Goal: Information Seeking & Learning: Learn about a topic

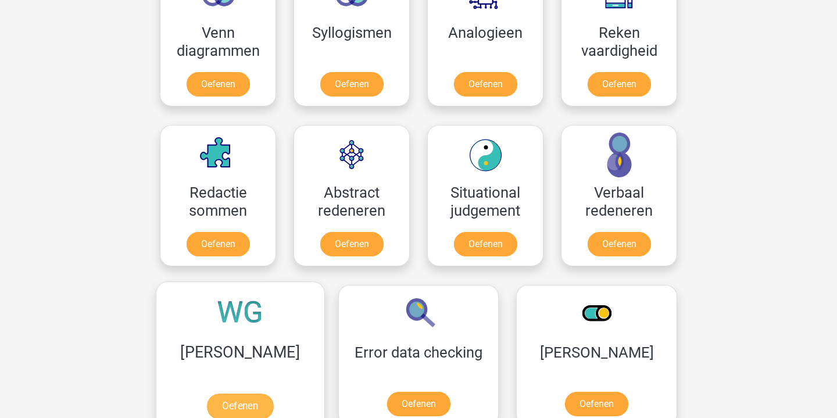
scroll to position [756, 0]
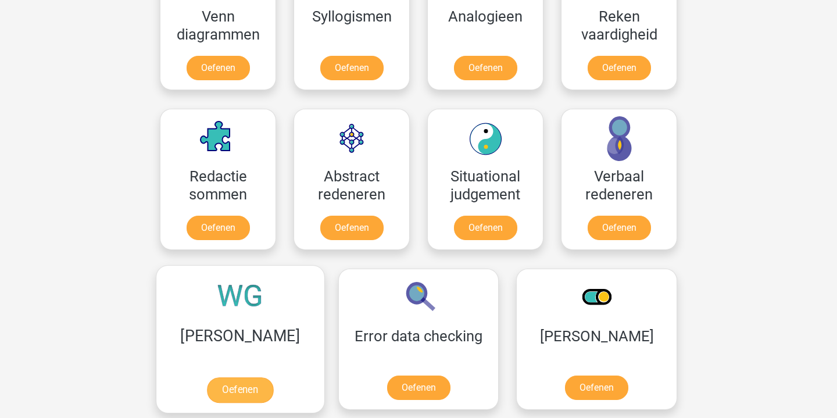
click at [215, 382] on link "Oefenen" at bounding box center [240, 390] width 66 height 26
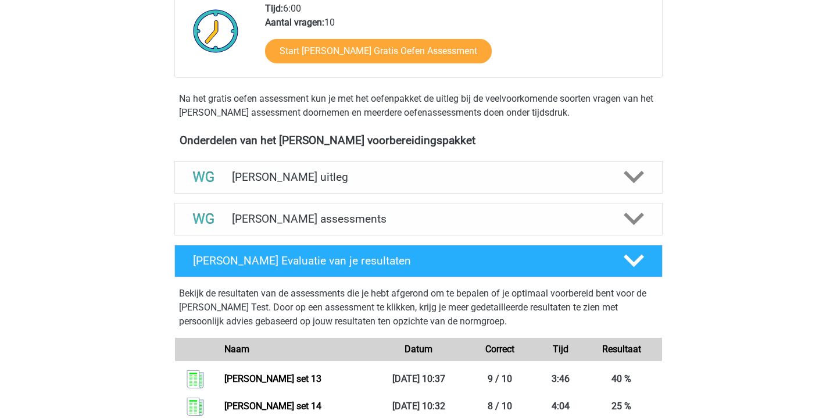
scroll to position [224, 0]
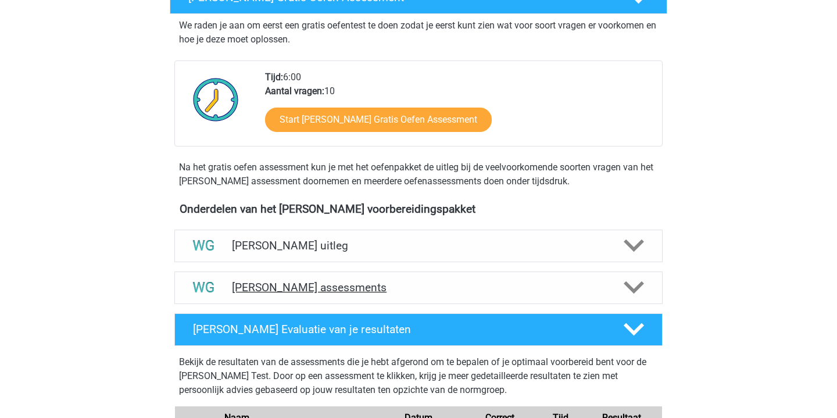
click at [351, 292] on h4 "Watson Glaser assessments" at bounding box center [418, 287] width 373 height 13
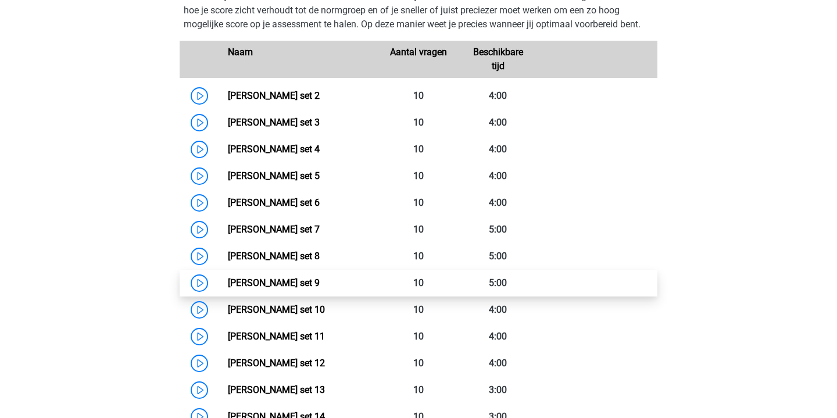
scroll to position [601, 0]
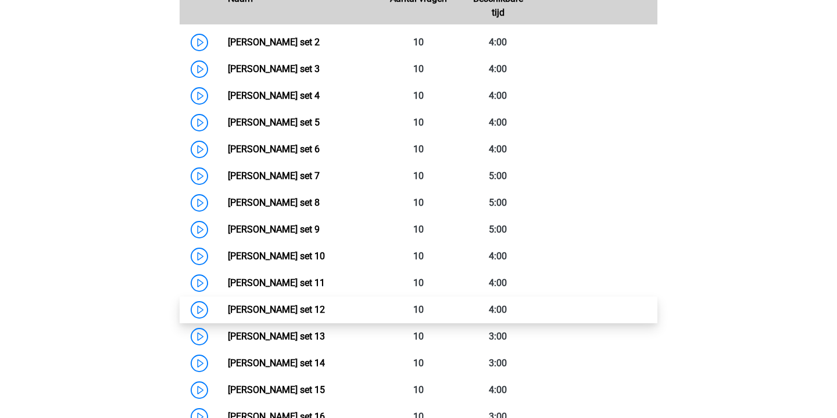
click at [296, 312] on link "Watson Glaser set 12" at bounding box center [276, 309] width 97 height 11
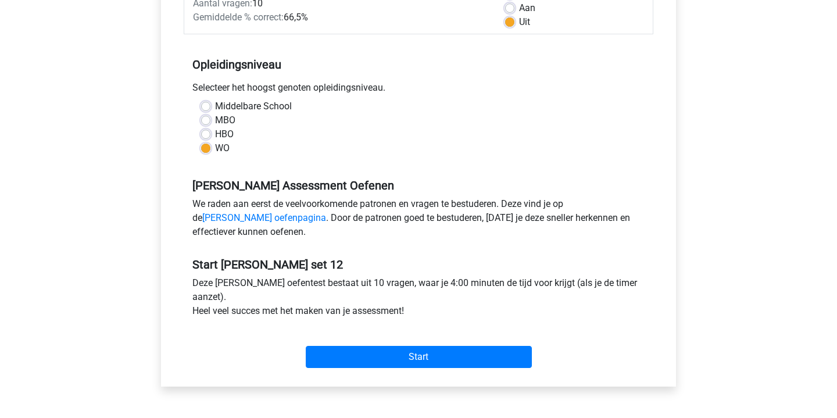
scroll to position [235, 0]
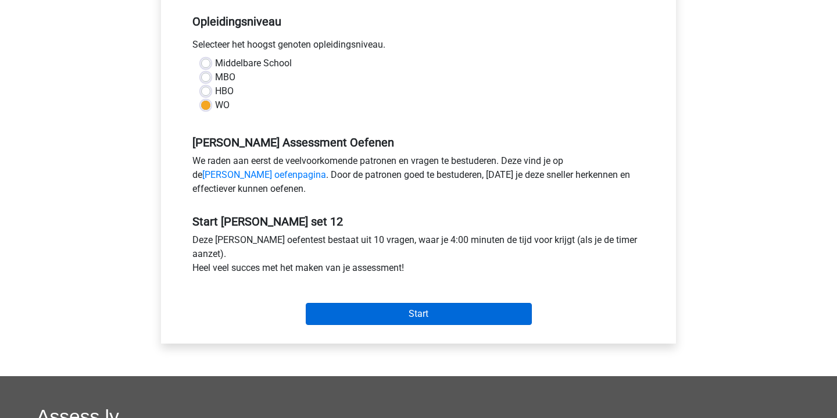
click at [384, 317] on input "Start" at bounding box center [419, 314] width 226 height 22
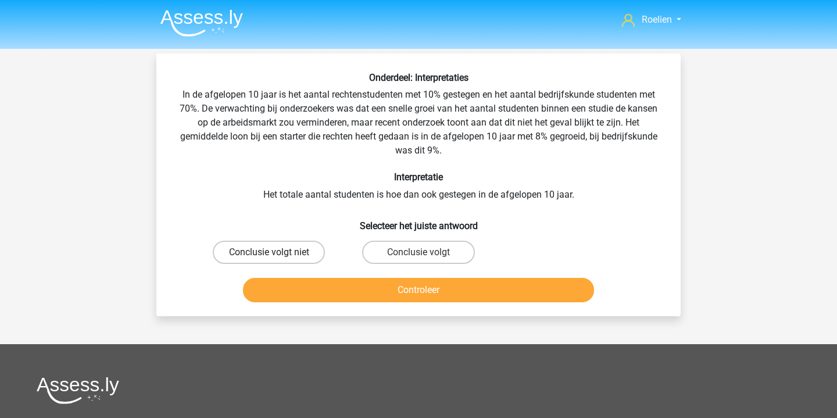
click at [299, 250] on label "Conclusie volgt niet" at bounding box center [269, 252] width 112 height 23
click at [277, 252] on input "Conclusie volgt niet" at bounding box center [273, 256] width 8 height 8
radio input "true"
click at [414, 281] on button "Controleer" at bounding box center [419, 290] width 352 height 24
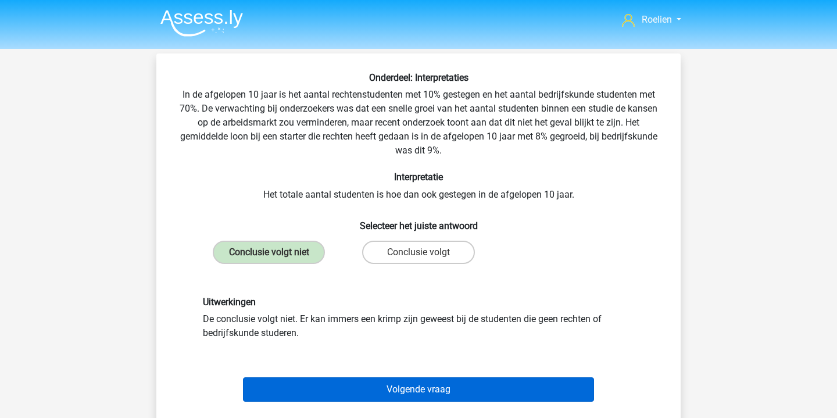
click at [444, 386] on button "Volgende vraag" at bounding box center [419, 389] width 352 height 24
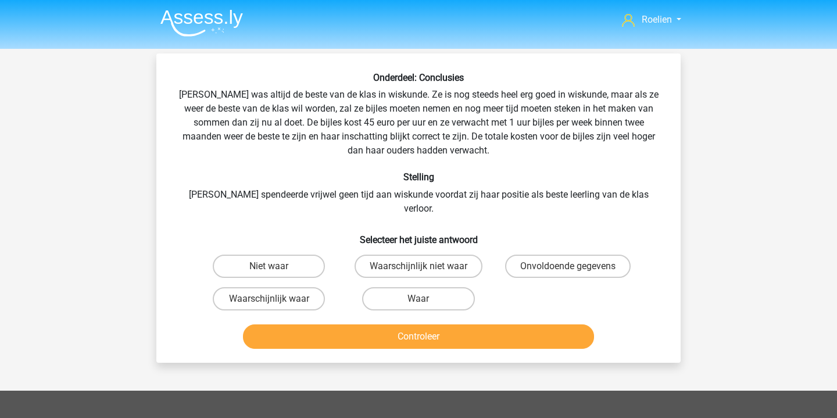
scroll to position [53, 0]
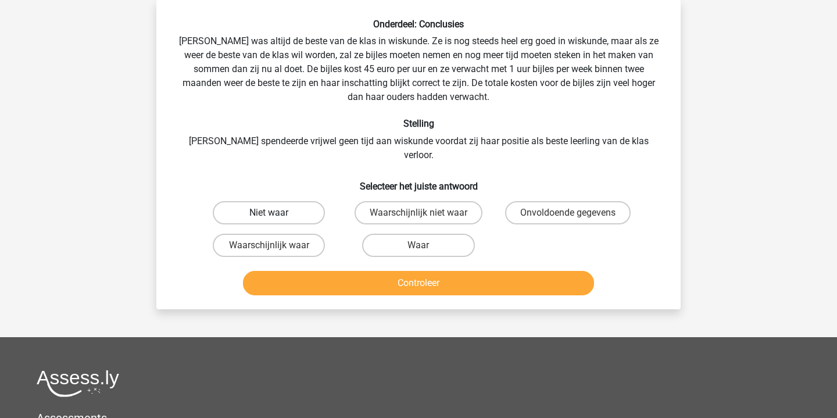
click at [293, 201] on label "Niet waar" at bounding box center [269, 212] width 112 height 23
click at [277, 213] on input "Niet waar" at bounding box center [273, 217] width 8 height 8
radio input "true"
click at [444, 272] on button "Controleer" at bounding box center [419, 283] width 352 height 24
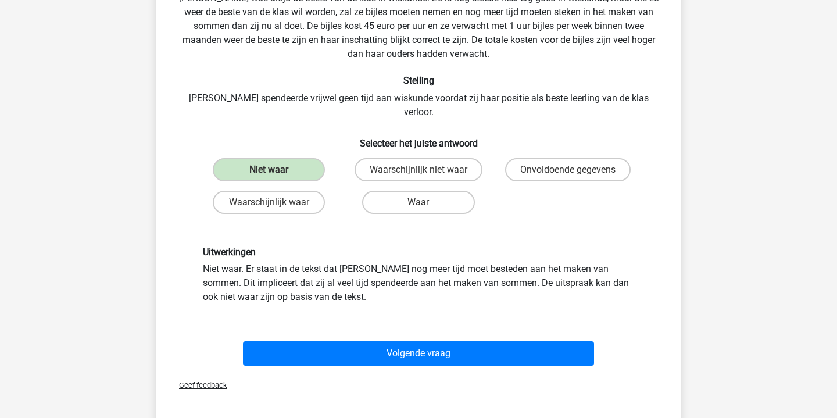
scroll to position [101, 0]
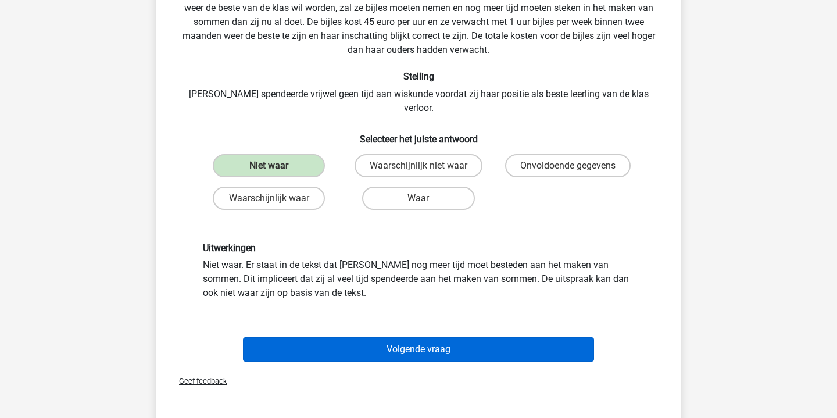
click at [440, 338] on button "Volgende vraag" at bounding box center [419, 349] width 352 height 24
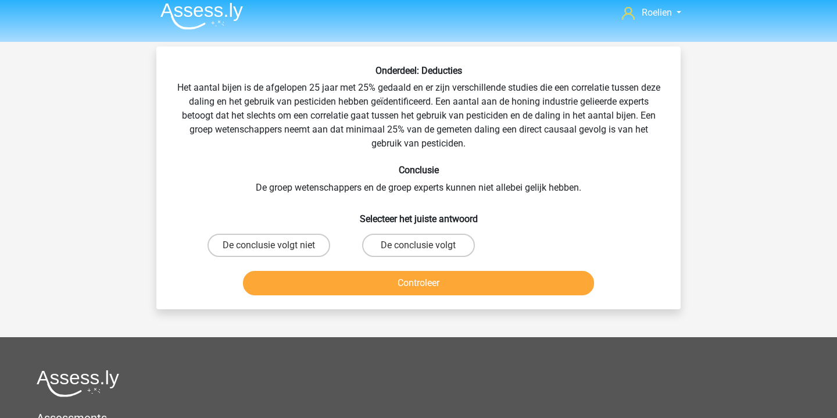
scroll to position [1, 0]
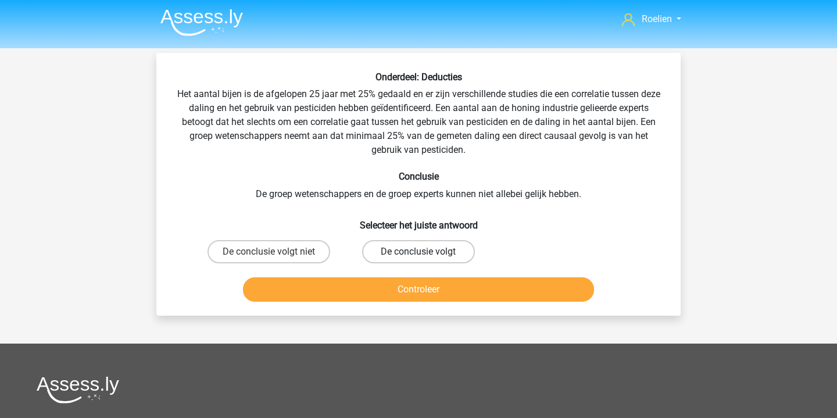
click at [403, 252] on label "De conclusie volgt" at bounding box center [418, 251] width 112 height 23
click at [419, 252] on input "De conclusie volgt" at bounding box center [423, 256] width 8 height 8
radio input "true"
click at [442, 285] on button "Controleer" at bounding box center [419, 289] width 352 height 24
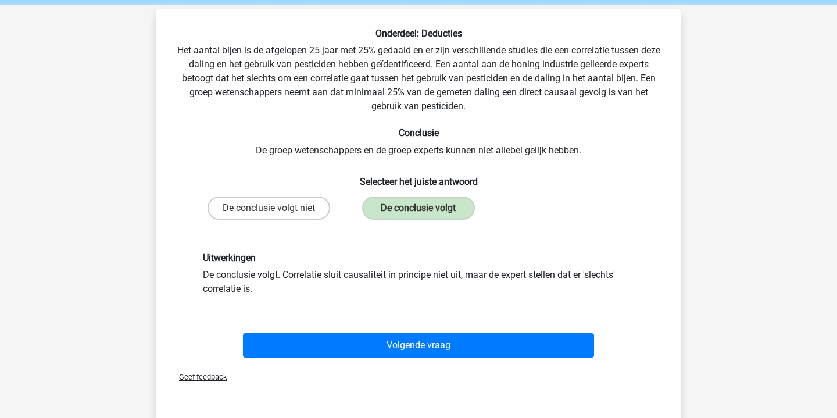
scroll to position [60, 0]
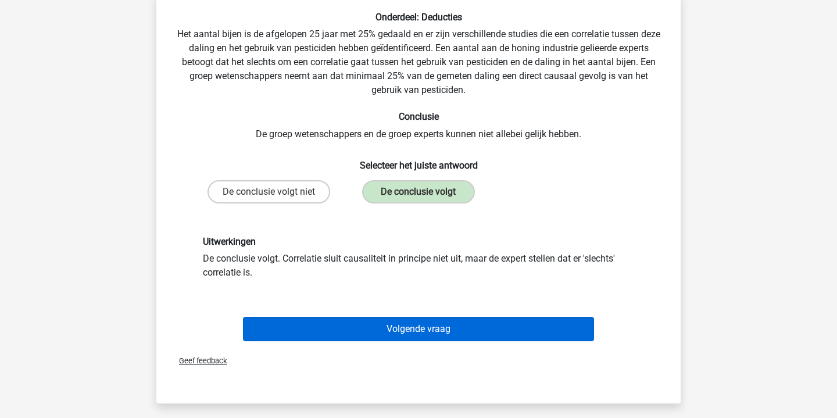
click at [462, 330] on button "Volgende vraag" at bounding box center [419, 329] width 352 height 24
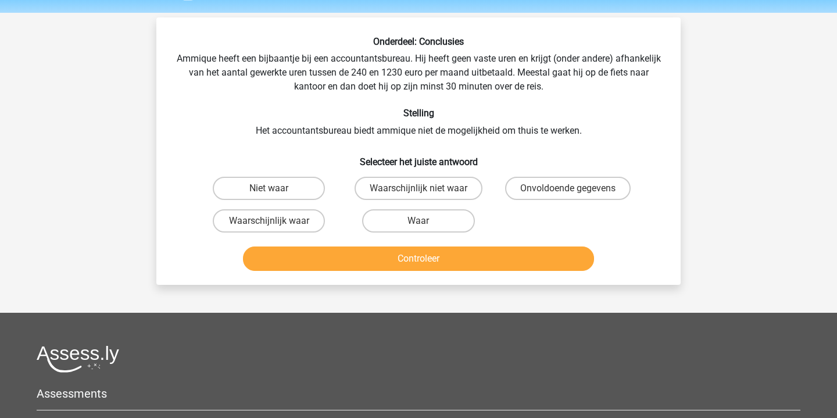
scroll to position [31, 0]
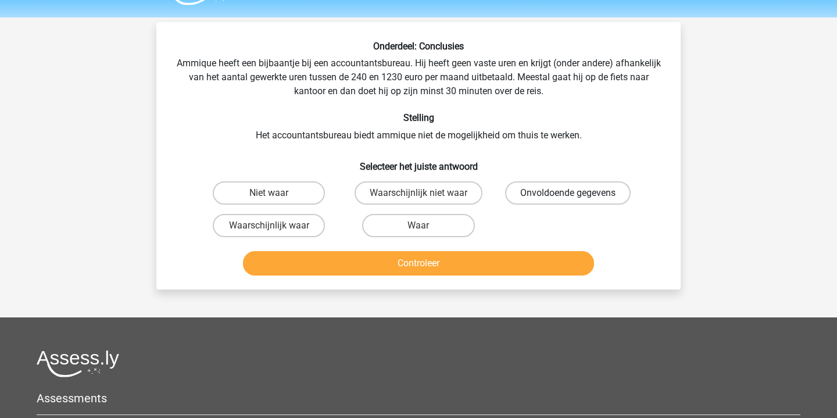
click at [534, 188] on label "Onvoldoende gegevens" at bounding box center [568, 192] width 126 height 23
click at [568, 193] on input "Onvoldoende gegevens" at bounding box center [572, 197] width 8 height 8
radio input "true"
click at [473, 262] on button "Controleer" at bounding box center [419, 263] width 352 height 24
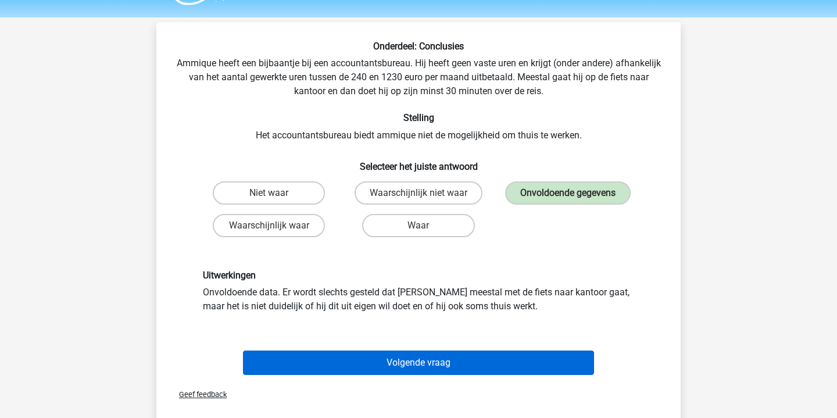
click at [488, 363] on button "Volgende vraag" at bounding box center [419, 363] width 352 height 24
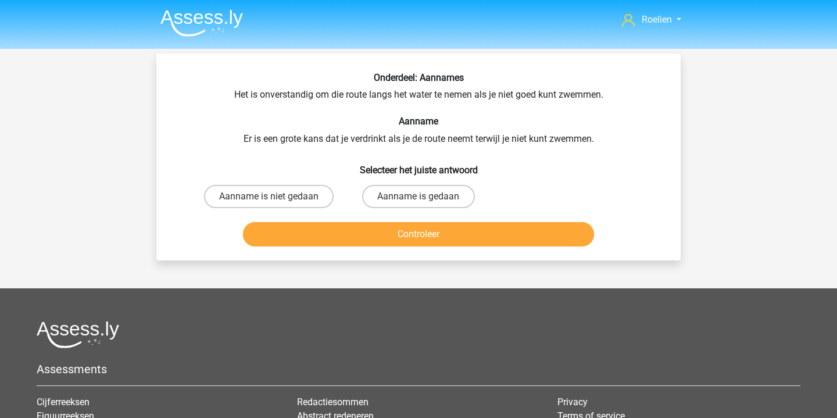
scroll to position [0, 0]
click at [272, 196] on input "Aanname is niet gedaan" at bounding box center [273, 200] width 8 height 8
radio input "true"
click at [427, 246] on button "Controleer" at bounding box center [419, 234] width 352 height 24
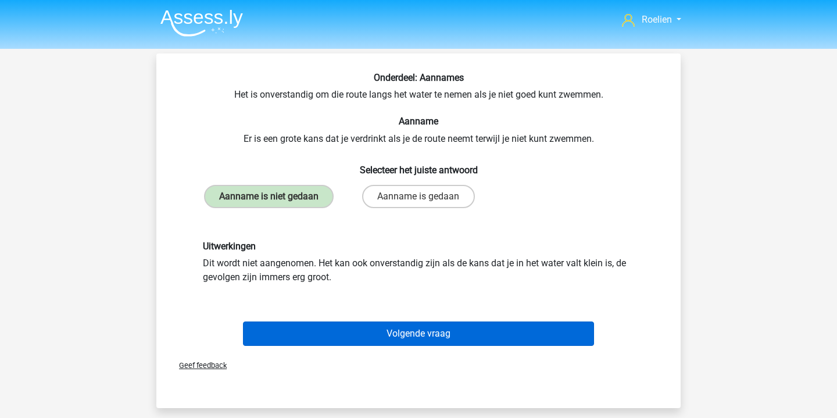
click at [468, 346] on button "Volgende vraag" at bounding box center [419, 333] width 352 height 24
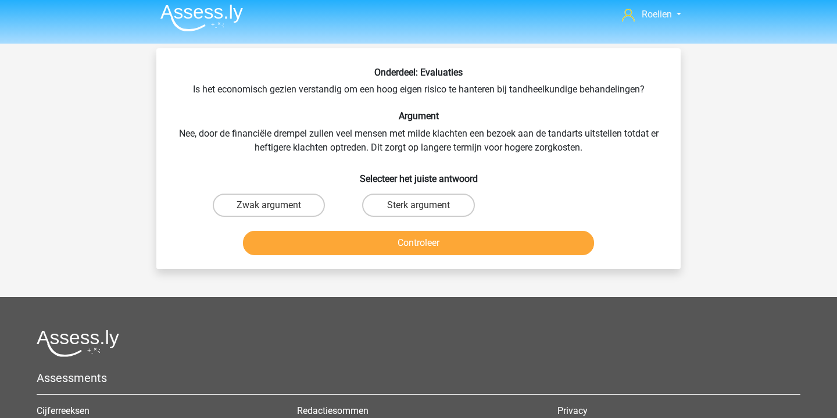
scroll to position [5, 0]
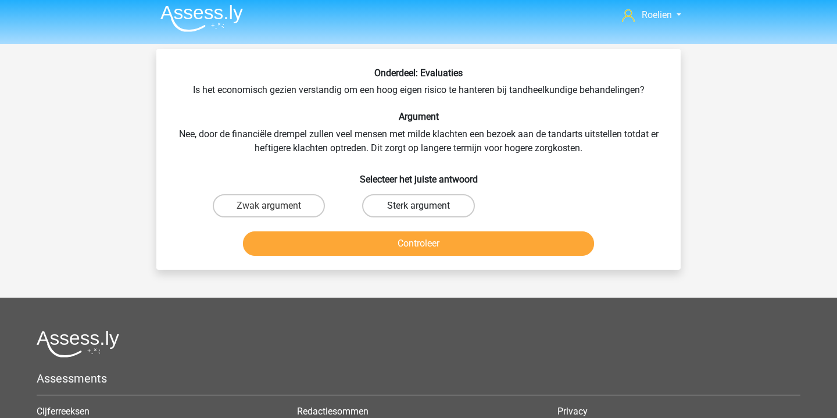
click at [445, 206] on label "Sterk argument" at bounding box center [418, 205] width 112 height 23
click at [426, 206] on input "Sterk argument" at bounding box center [423, 210] width 8 height 8
radio input "true"
click at [457, 251] on button "Controleer" at bounding box center [419, 243] width 352 height 24
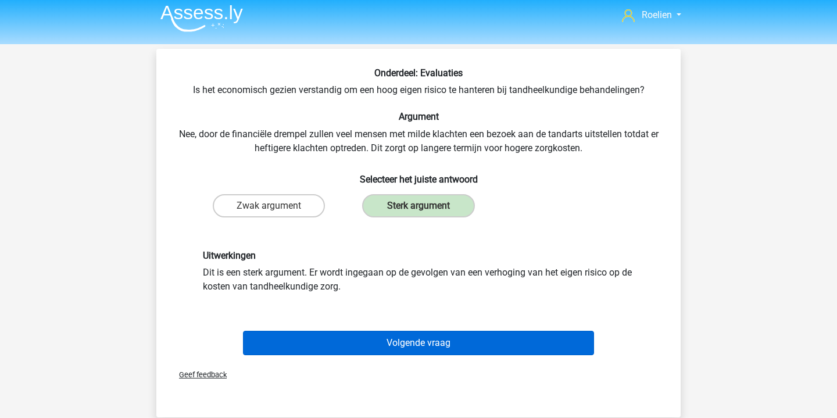
click at [474, 350] on button "Volgende vraag" at bounding box center [419, 343] width 352 height 24
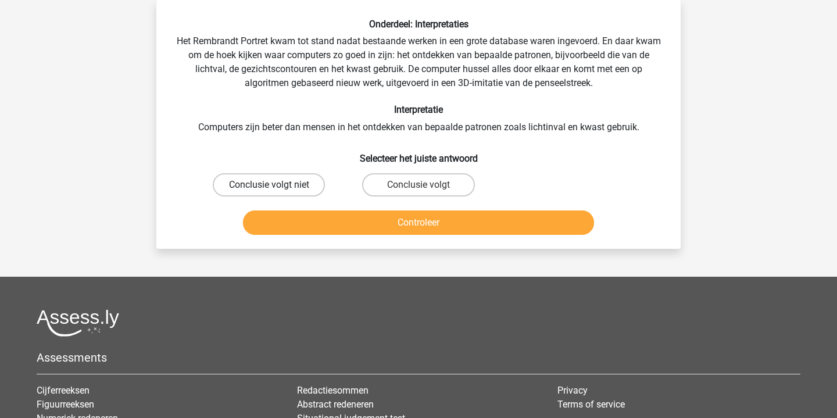
click at [285, 188] on label "Conclusie volgt niet" at bounding box center [269, 184] width 112 height 23
click at [277, 188] on input "Conclusie volgt niet" at bounding box center [273, 189] width 8 height 8
radio input "true"
click at [435, 221] on button "Controleer" at bounding box center [419, 222] width 352 height 24
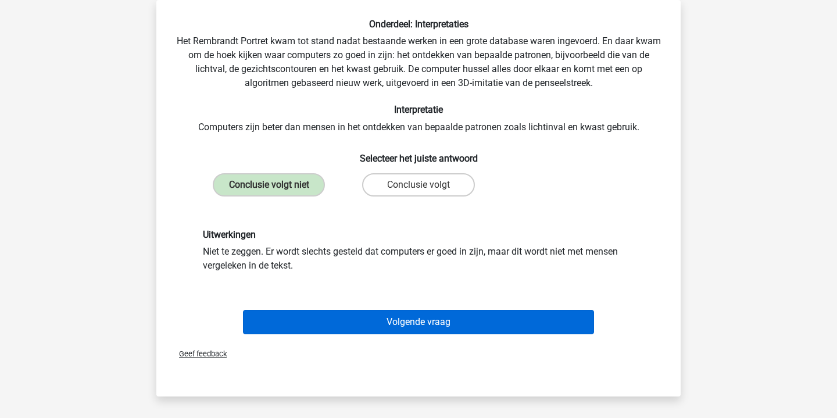
click at [462, 326] on button "Volgende vraag" at bounding box center [419, 322] width 352 height 24
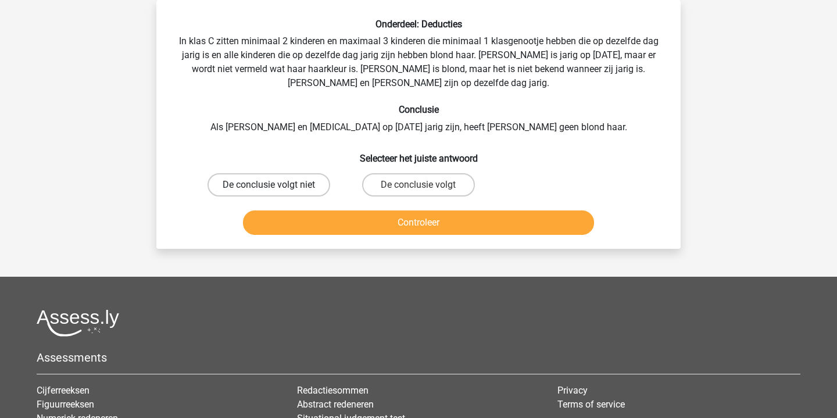
click at [300, 184] on label "De conclusie volgt niet" at bounding box center [269, 184] width 123 height 23
click at [277, 185] on input "De conclusie volgt niet" at bounding box center [273, 189] width 8 height 8
radio input "true"
click at [421, 221] on button "Controleer" at bounding box center [419, 222] width 352 height 24
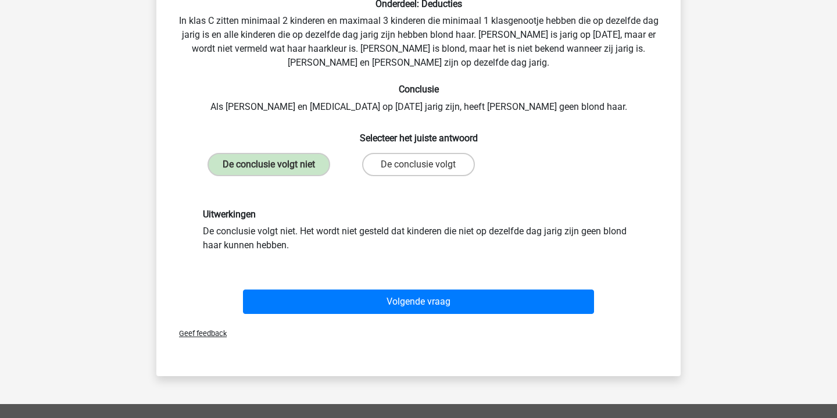
scroll to position [75, 0]
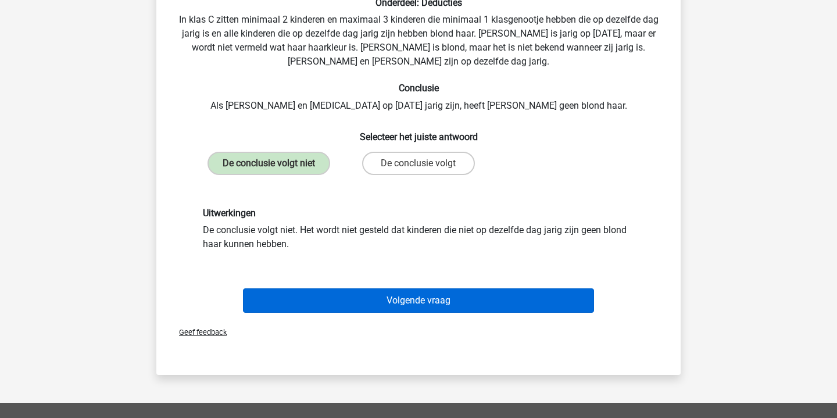
click at [449, 306] on button "Volgende vraag" at bounding box center [419, 300] width 352 height 24
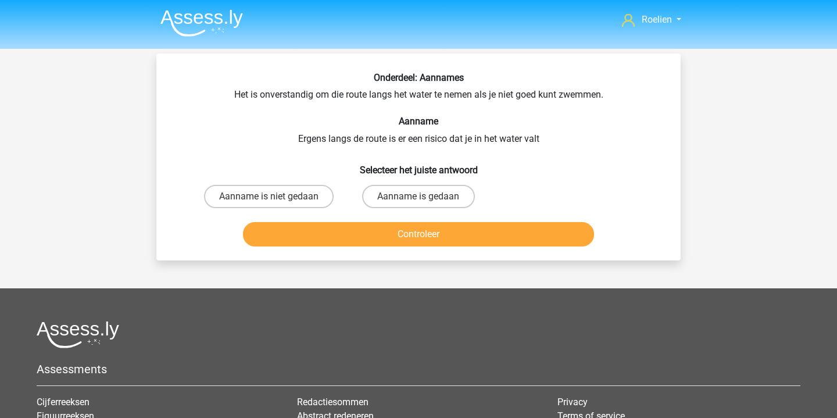
scroll to position [0, 0]
click at [443, 195] on label "Aanname is gedaan" at bounding box center [418, 196] width 112 height 23
click at [426, 196] on input "Aanname is gedaan" at bounding box center [423, 200] width 8 height 8
radio input "true"
click at [455, 235] on button "Controleer" at bounding box center [419, 234] width 352 height 24
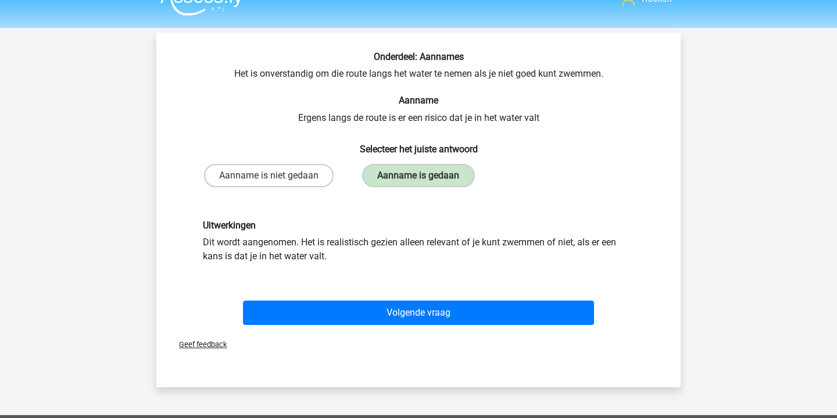
scroll to position [22, 0]
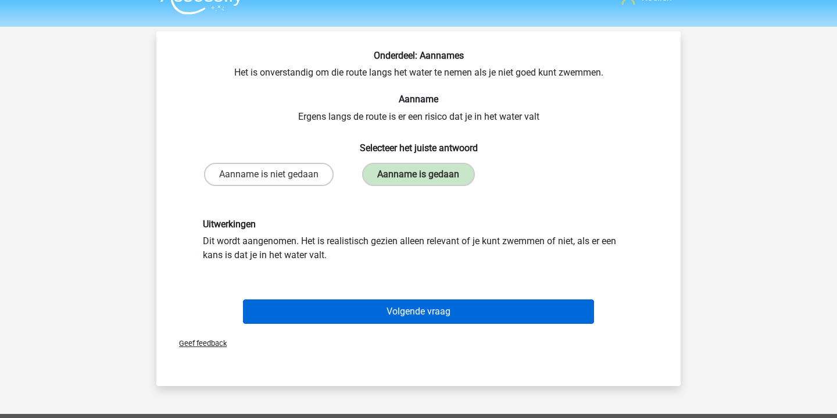
click at [437, 317] on button "Volgende vraag" at bounding box center [419, 311] width 352 height 24
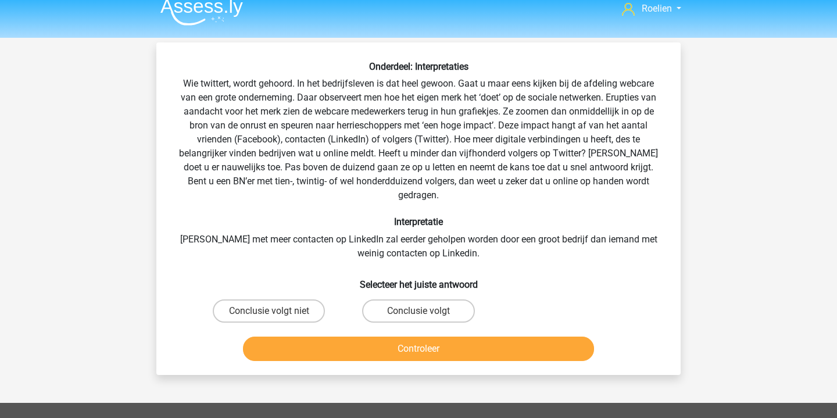
scroll to position [8, 0]
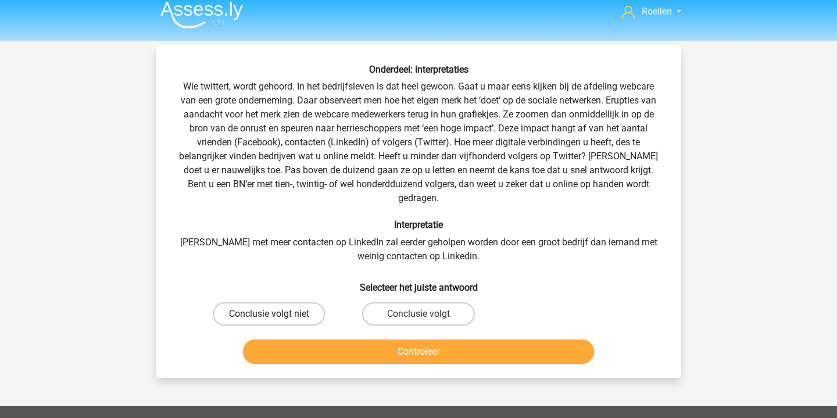
click at [296, 302] on label "Conclusie volgt niet" at bounding box center [269, 313] width 112 height 23
click at [277, 314] on input "Conclusie volgt niet" at bounding box center [273, 318] width 8 height 8
radio input "true"
click at [413, 341] on button "Controleer" at bounding box center [419, 351] width 352 height 24
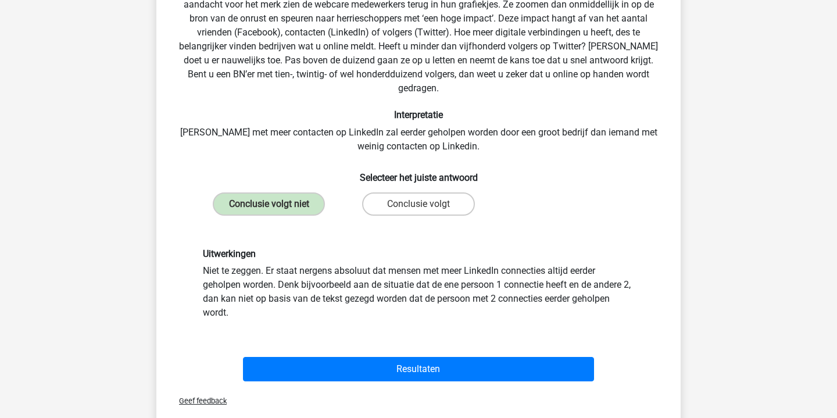
scroll to position [118, 0]
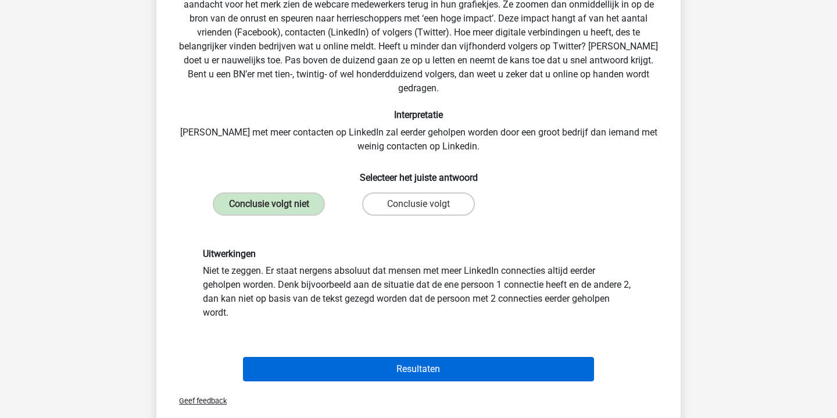
click at [441, 357] on button "Resultaten" at bounding box center [419, 369] width 352 height 24
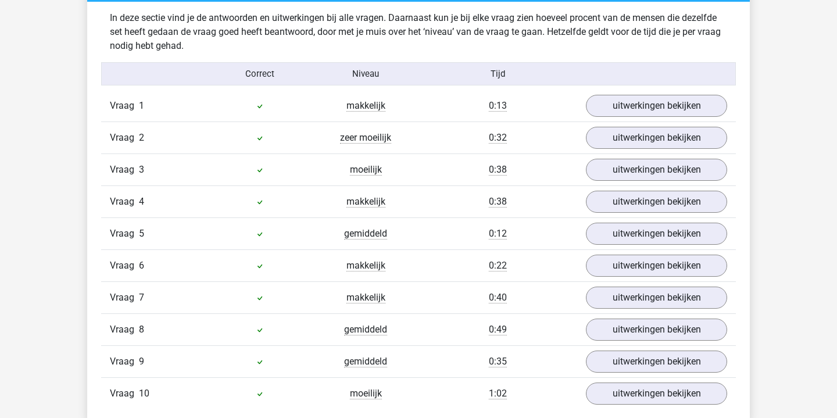
scroll to position [715, 0]
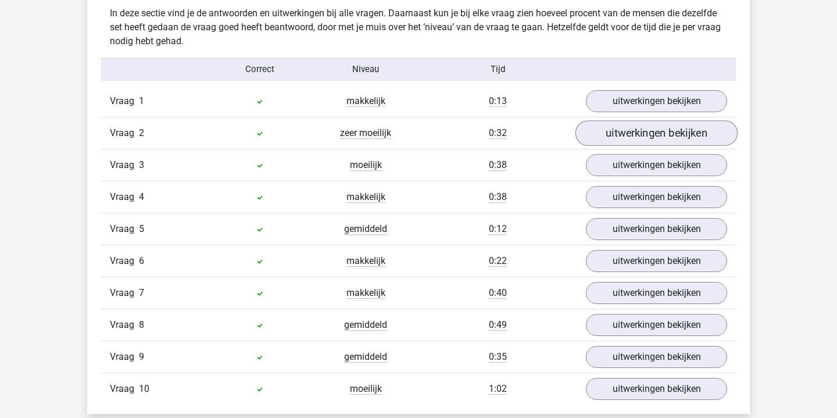
click at [611, 140] on link "uitwerkingen bekijken" at bounding box center [656, 133] width 162 height 26
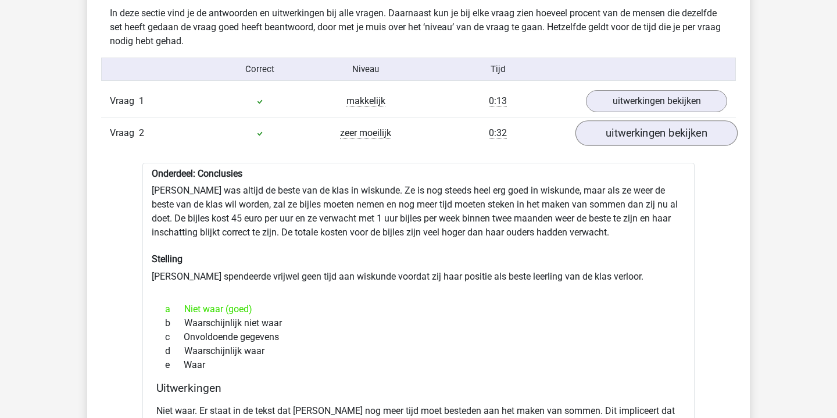
click at [611, 140] on link "uitwerkingen bekijken" at bounding box center [656, 133] width 162 height 26
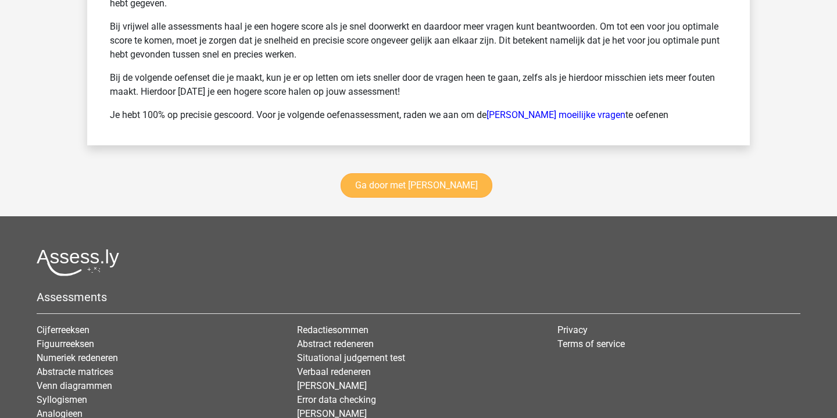
scroll to position [1658, 0]
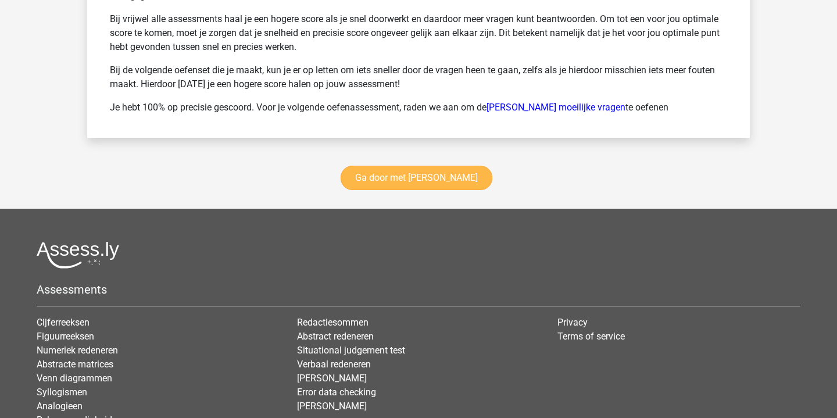
click at [444, 175] on link "Ga door met watson glaser" at bounding box center [417, 178] width 152 height 24
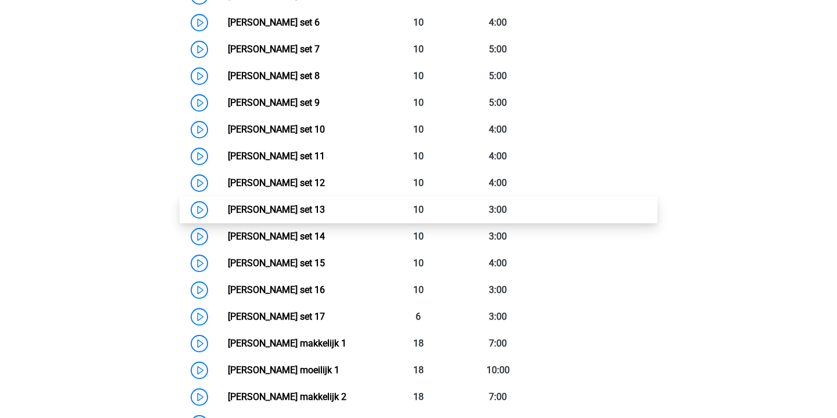
scroll to position [735, 0]
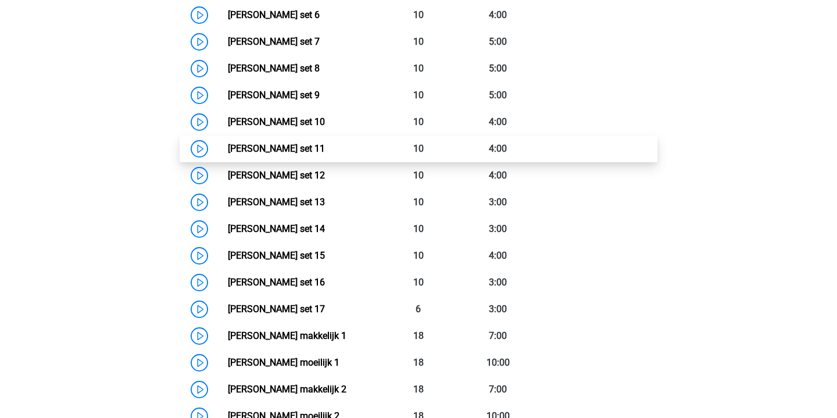
click at [228, 151] on link "[PERSON_NAME] set 11" at bounding box center [276, 148] width 97 height 11
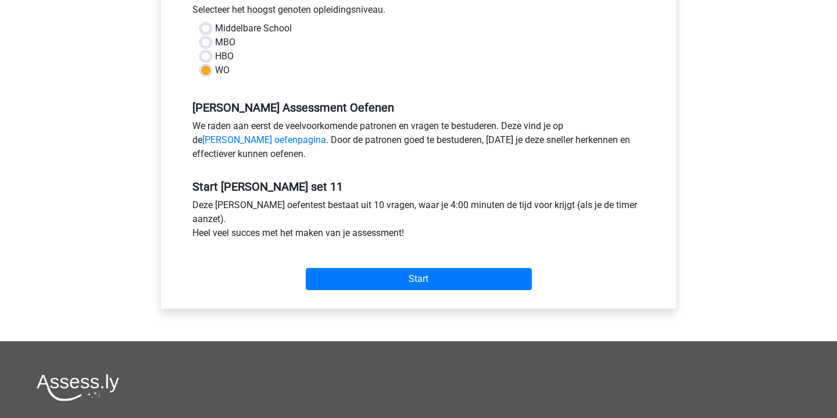
scroll to position [274, 0]
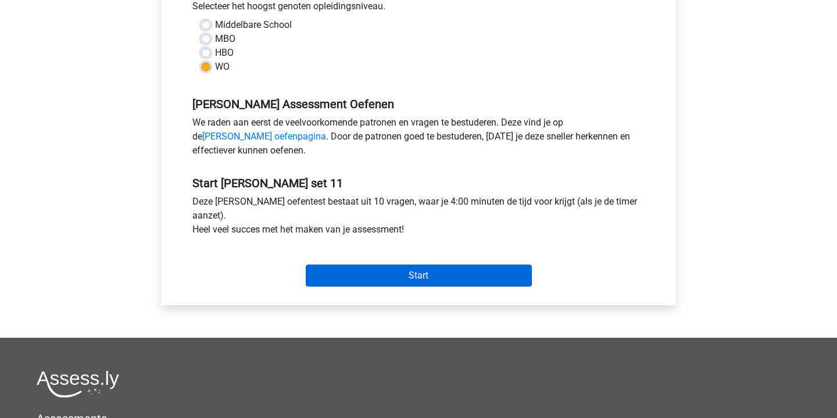
click at [445, 273] on input "Start" at bounding box center [419, 275] width 226 height 22
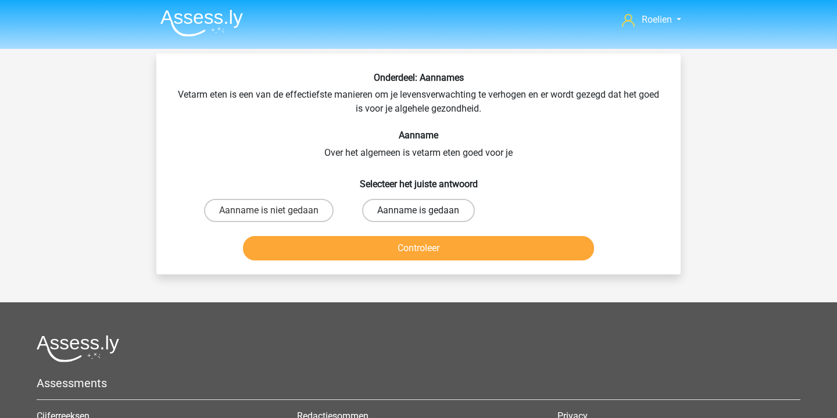
click at [400, 208] on label "Aanname is gedaan" at bounding box center [418, 210] width 112 height 23
click at [419, 210] on input "Aanname is gedaan" at bounding box center [423, 214] width 8 height 8
radio input "true"
click at [437, 249] on button "Controleer" at bounding box center [419, 248] width 352 height 24
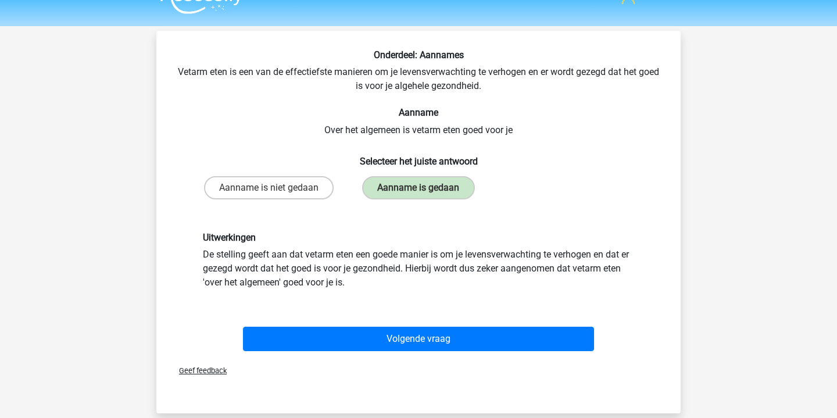
scroll to position [24, 0]
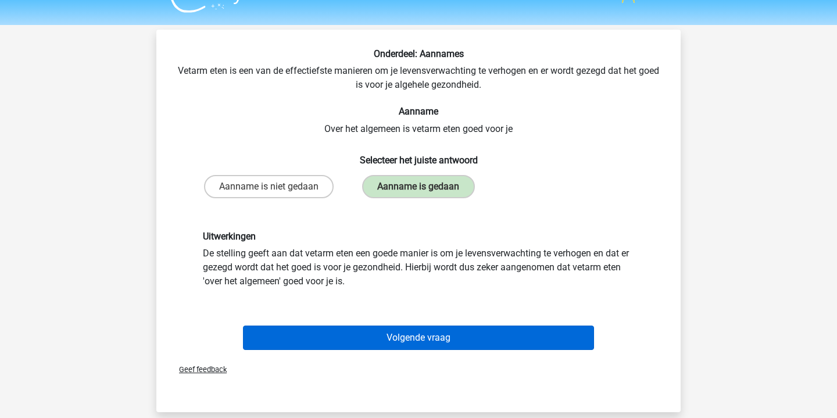
click at [434, 341] on button "Volgende vraag" at bounding box center [419, 338] width 352 height 24
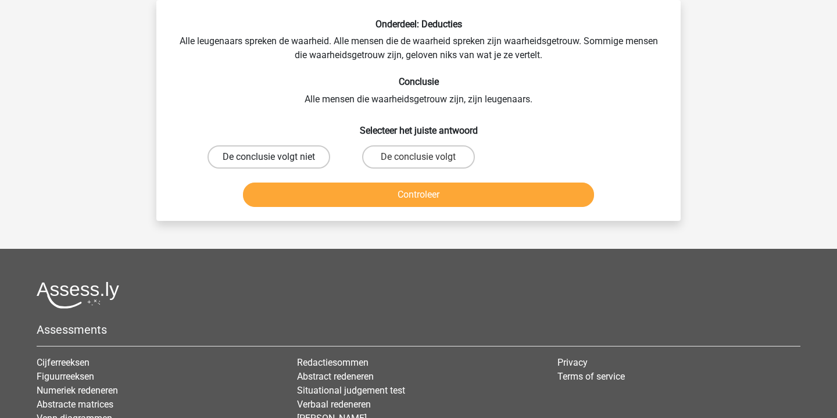
click at [292, 152] on label "De conclusie volgt niet" at bounding box center [269, 156] width 123 height 23
click at [277, 157] on input "De conclusie volgt niet" at bounding box center [273, 161] width 8 height 8
radio input "true"
click at [405, 199] on button "Controleer" at bounding box center [419, 195] width 352 height 24
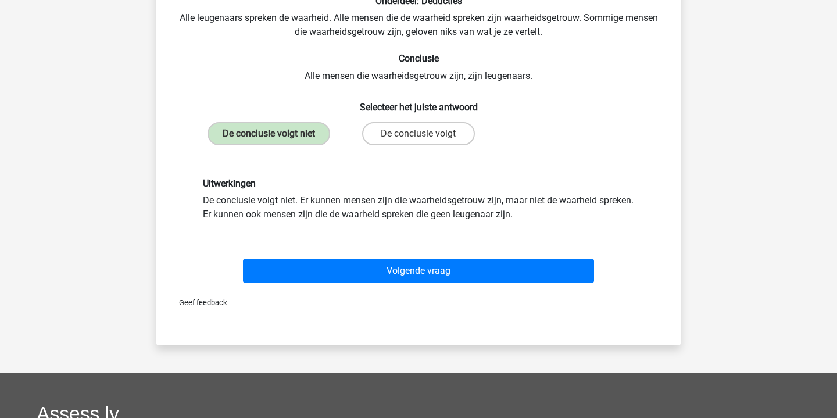
scroll to position [78, 0]
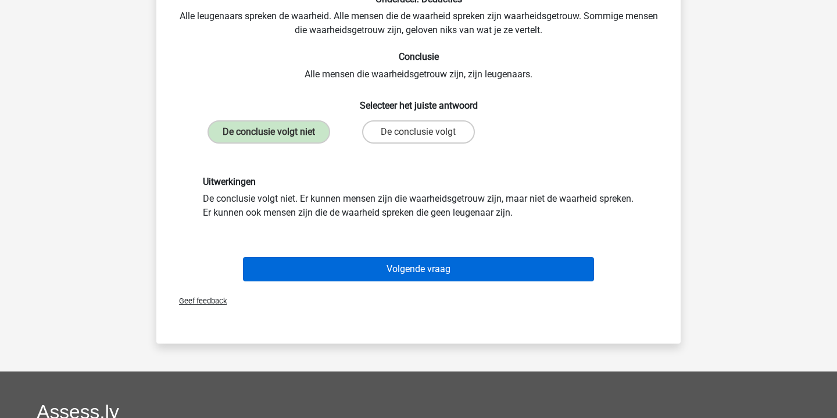
click at [468, 279] on button "Volgende vraag" at bounding box center [419, 269] width 352 height 24
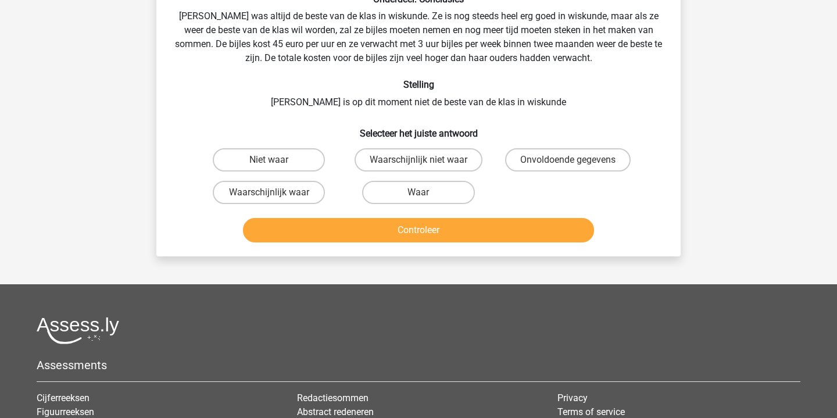
scroll to position [53, 0]
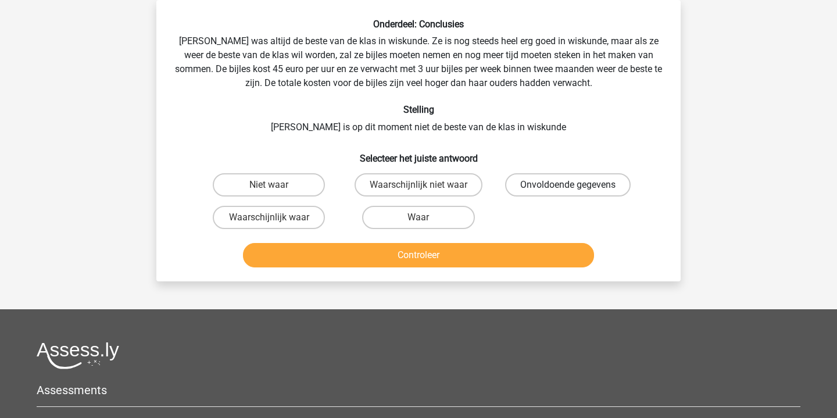
click at [556, 180] on label "Onvoldoende gegevens" at bounding box center [568, 184] width 126 height 23
click at [568, 185] on input "Onvoldoende gegevens" at bounding box center [572, 189] width 8 height 8
radio input "true"
click at [463, 258] on button "Controleer" at bounding box center [419, 255] width 352 height 24
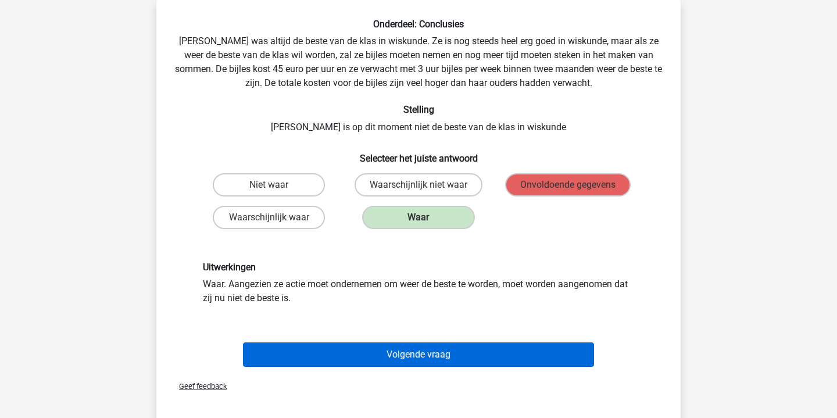
click at [441, 356] on button "Volgende vraag" at bounding box center [419, 354] width 352 height 24
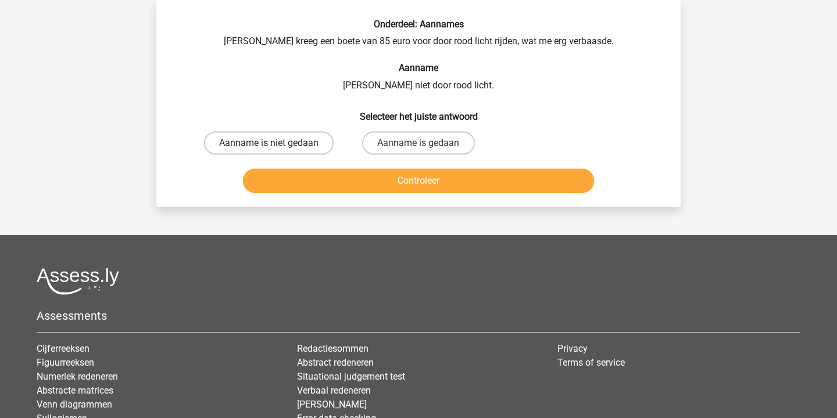
click at [303, 142] on label "Aanname is niet gedaan" at bounding box center [269, 142] width 130 height 23
click at [277, 143] on input "Aanname is niet gedaan" at bounding box center [273, 147] width 8 height 8
radio input "true"
click at [455, 193] on button "Controleer" at bounding box center [419, 181] width 352 height 24
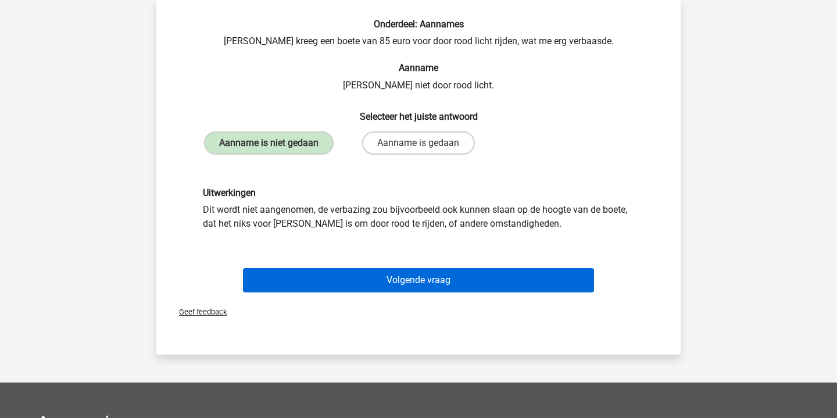
click at [444, 289] on button "Volgende vraag" at bounding box center [419, 280] width 352 height 24
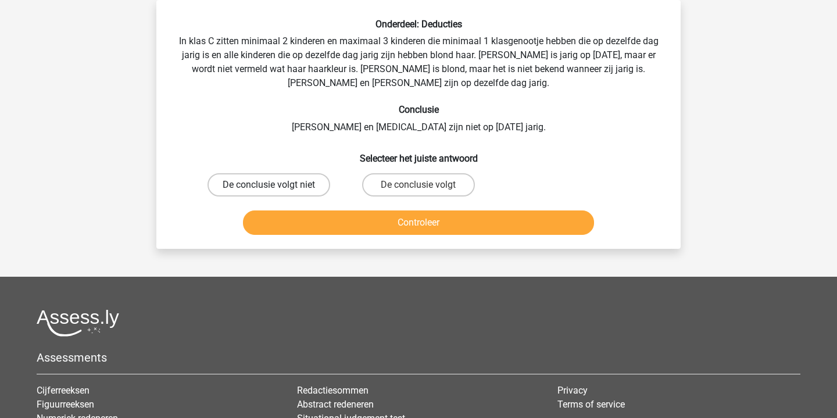
click at [314, 185] on label "De conclusie volgt niet" at bounding box center [269, 184] width 123 height 23
click at [277, 185] on input "De conclusie volgt niet" at bounding box center [273, 189] width 8 height 8
radio input "true"
click at [402, 220] on button "Controleer" at bounding box center [419, 222] width 352 height 24
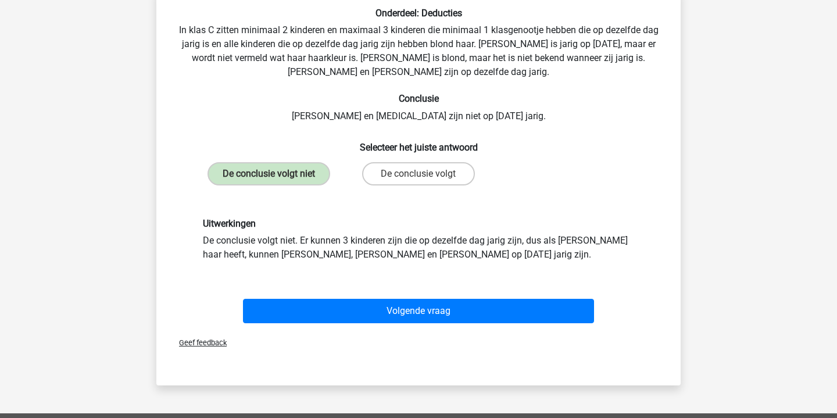
scroll to position [70, 0]
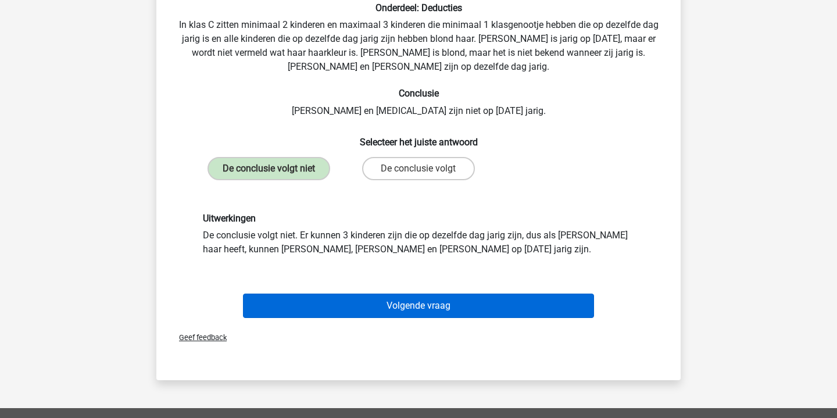
click at [467, 309] on button "Volgende vraag" at bounding box center [419, 306] width 352 height 24
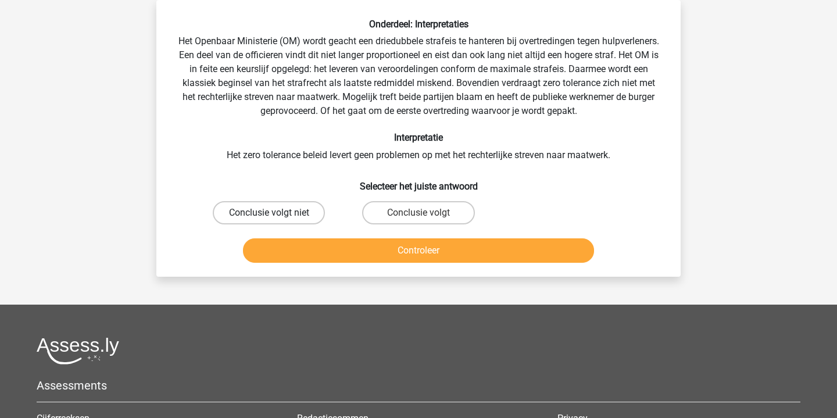
click at [293, 213] on label "Conclusie volgt niet" at bounding box center [269, 212] width 112 height 23
click at [277, 213] on input "Conclusie volgt niet" at bounding box center [273, 217] width 8 height 8
radio input "true"
click at [432, 258] on button "Controleer" at bounding box center [419, 250] width 352 height 24
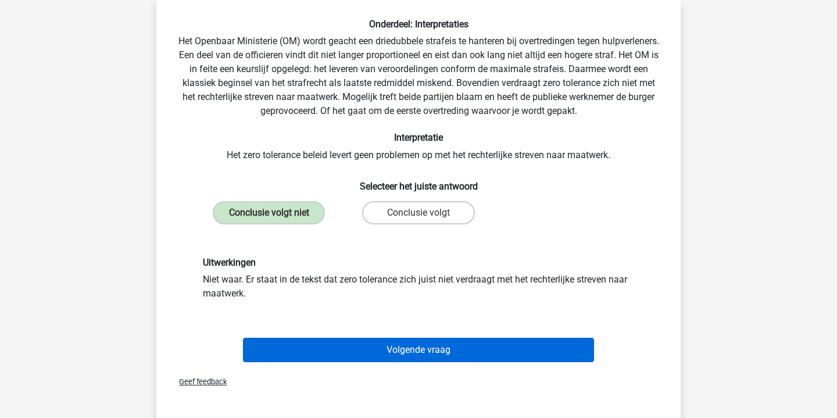
click at [470, 348] on button "Volgende vraag" at bounding box center [419, 350] width 352 height 24
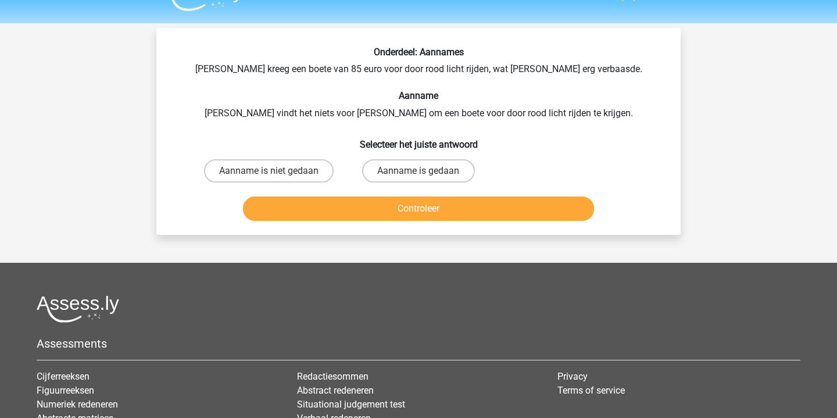
scroll to position [22, 0]
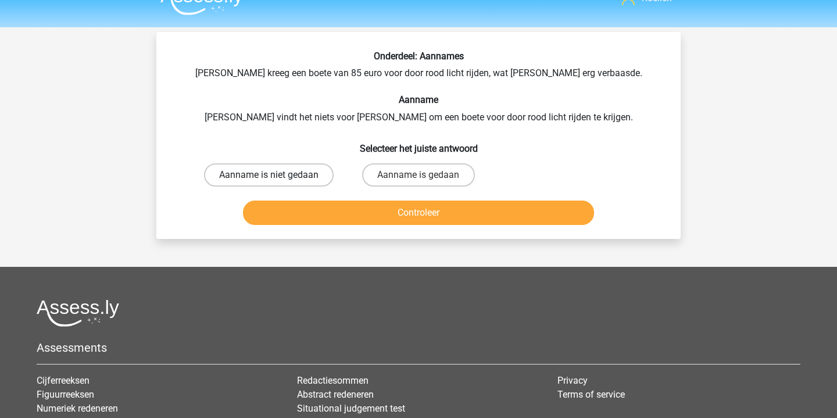
click at [310, 176] on label "Aanname is niet gedaan" at bounding box center [269, 174] width 130 height 23
click at [277, 176] on input "Aanname is niet gedaan" at bounding box center [273, 179] width 8 height 8
radio input "true"
click at [438, 225] on button "Controleer" at bounding box center [419, 213] width 352 height 24
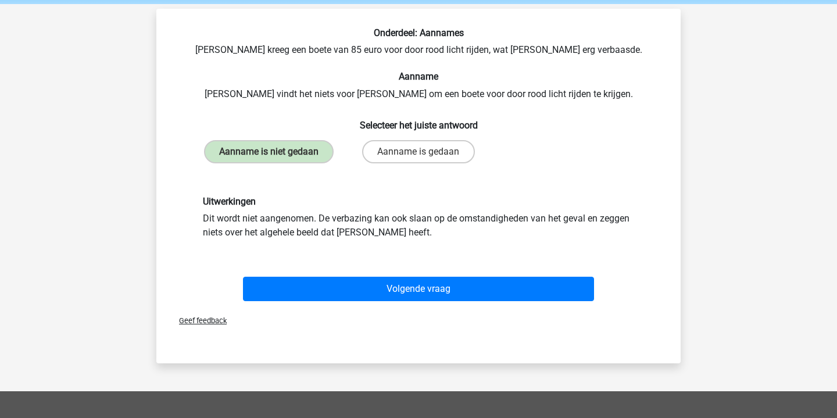
scroll to position [45, 0]
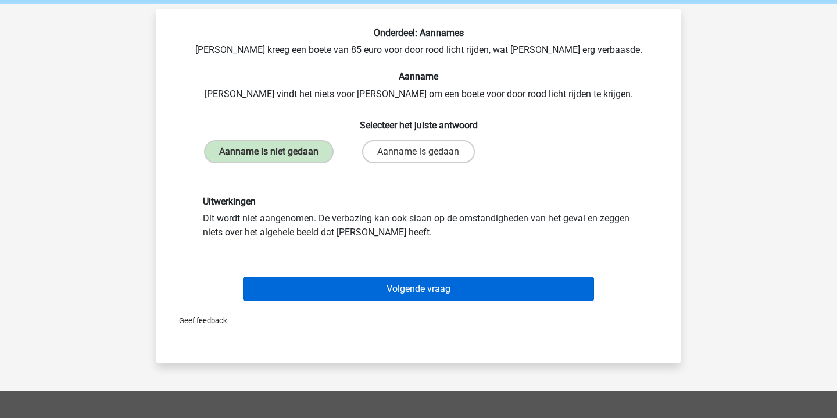
click at [446, 301] on button "Volgende vraag" at bounding box center [419, 289] width 352 height 24
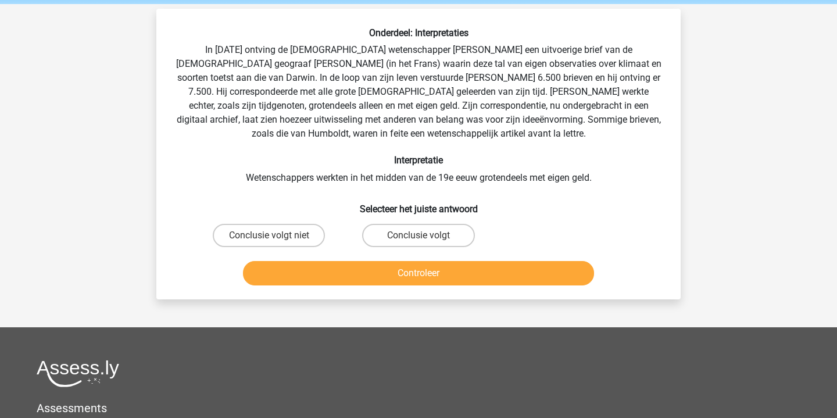
scroll to position [53, 0]
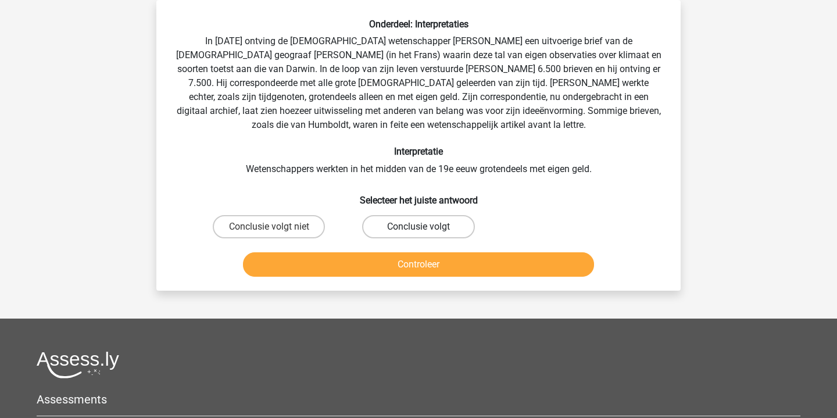
click at [404, 227] on label "Conclusie volgt" at bounding box center [418, 226] width 112 height 23
click at [419, 227] on input "Conclusie volgt" at bounding box center [423, 231] width 8 height 8
radio input "true"
click at [425, 258] on button "Controleer" at bounding box center [419, 264] width 352 height 24
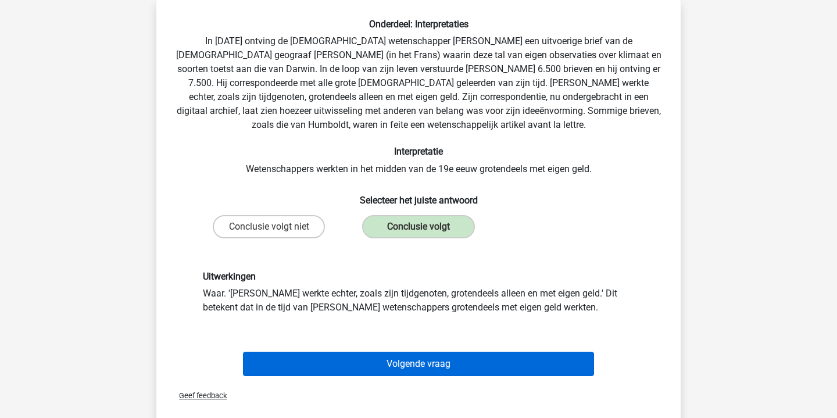
click at [471, 363] on button "Volgende vraag" at bounding box center [419, 364] width 352 height 24
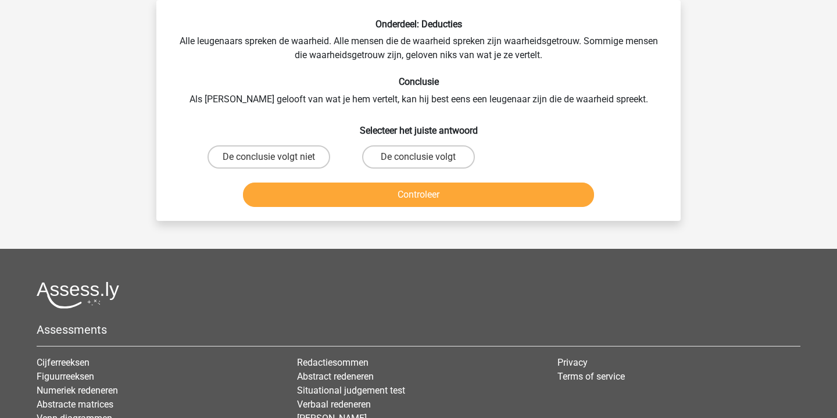
scroll to position [0, 0]
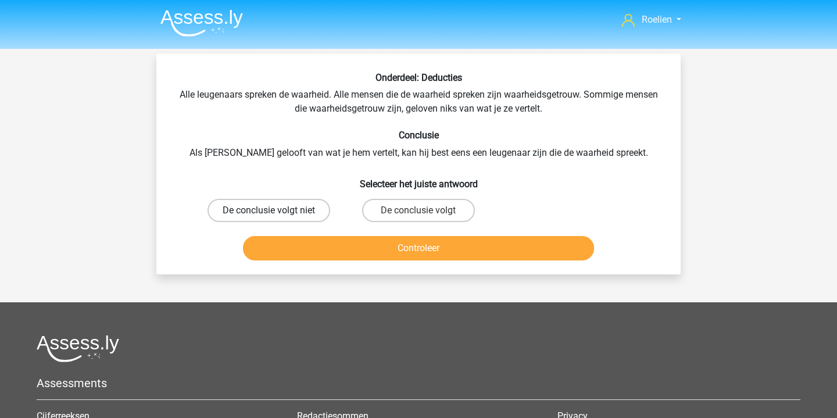
click at [299, 210] on label "De conclusie volgt niet" at bounding box center [269, 210] width 123 height 23
click at [277, 210] on input "De conclusie volgt niet" at bounding box center [273, 214] width 8 height 8
radio input "true"
click at [423, 241] on button "Controleer" at bounding box center [419, 248] width 352 height 24
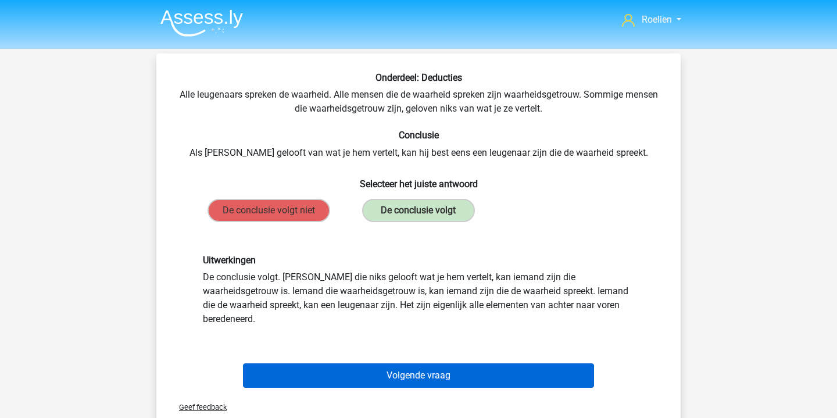
click at [446, 363] on button "Volgende vraag" at bounding box center [419, 375] width 352 height 24
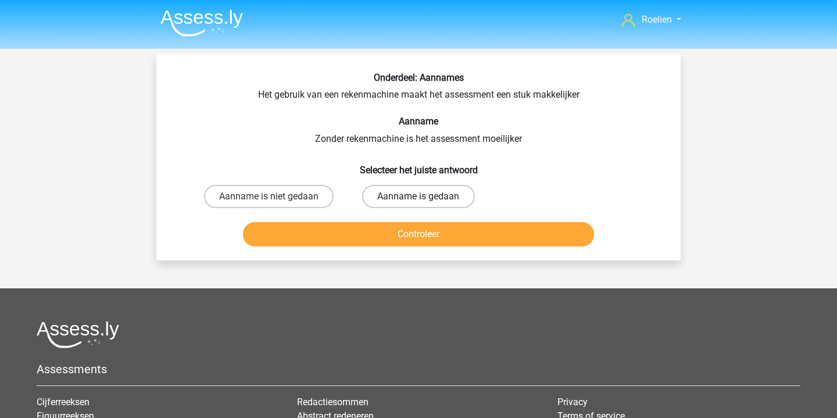
click at [415, 196] on label "Aanname is gedaan" at bounding box center [418, 196] width 112 height 23
click at [419, 196] on input "Aanname is gedaan" at bounding box center [423, 200] width 8 height 8
radio input "true"
click at [424, 231] on button "Controleer" at bounding box center [419, 234] width 352 height 24
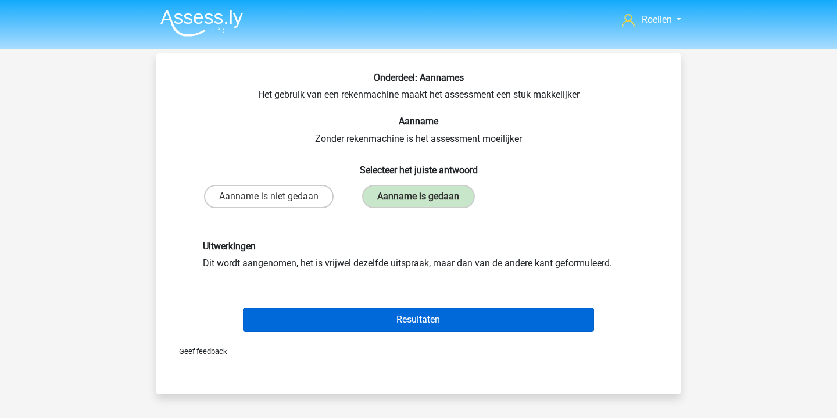
click at [437, 324] on button "Resultaten" at bounding box center [419, 319] width 352 height 24
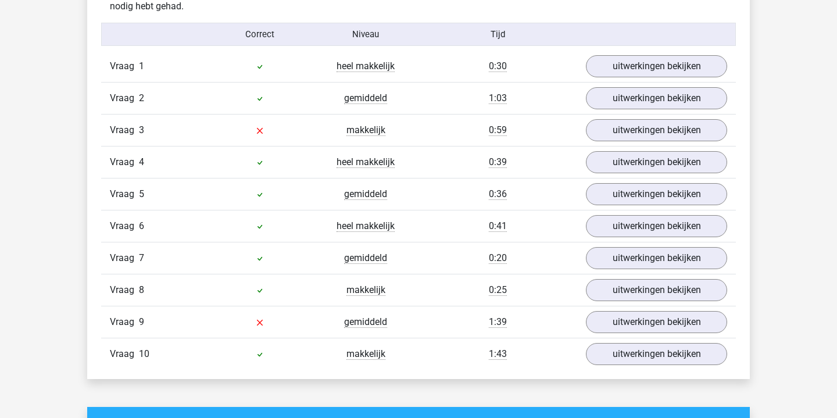
scroll to position [727, 0]
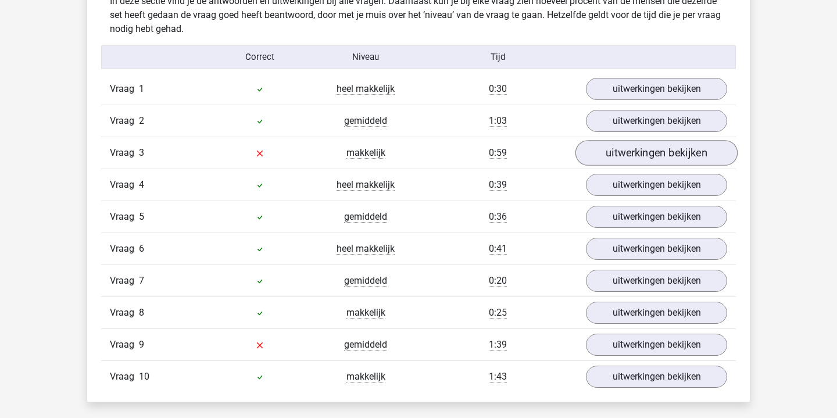
click at [627, 142] on link "uitwerkingen bekijken" at bounding box center [656, 153] width 162 height 26
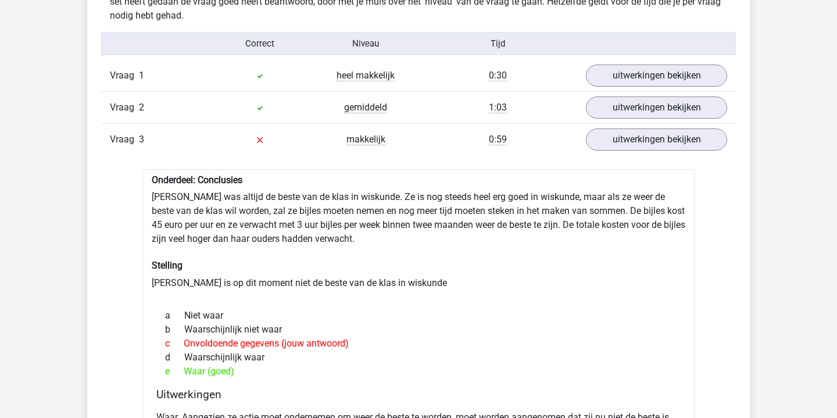
scroll to position [752, 0]
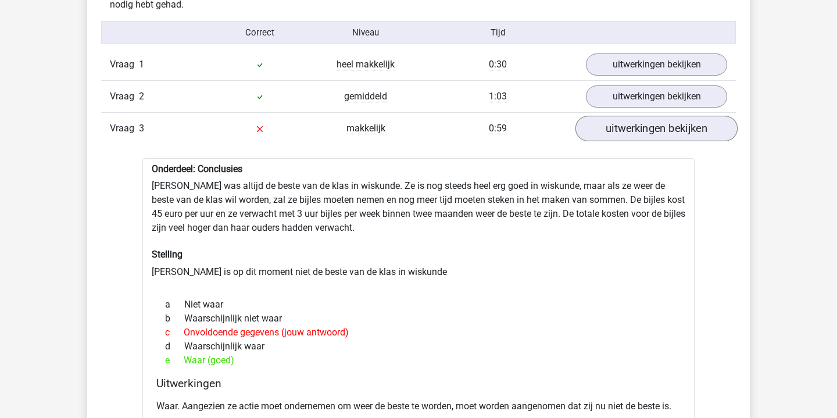
click at [647, 124] on link "uitwerkingen bekijken" at bounding box center [656, 129] width 162 height 26
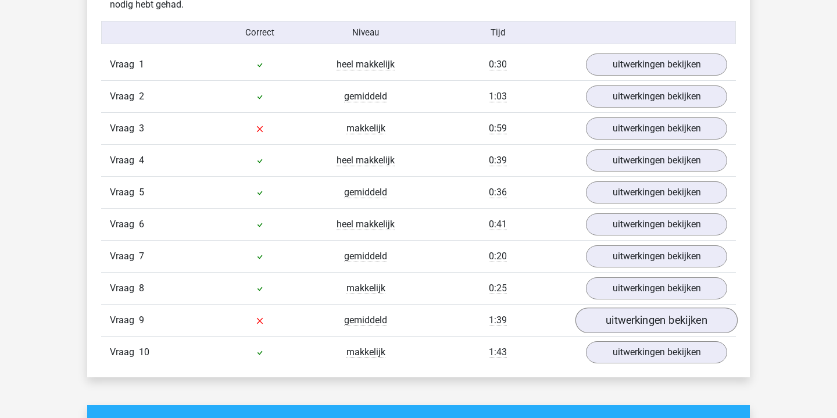
click at [620, 317] on link "uitwerkingen bekijken" at bounding box center [656, 320] width 162 height 26
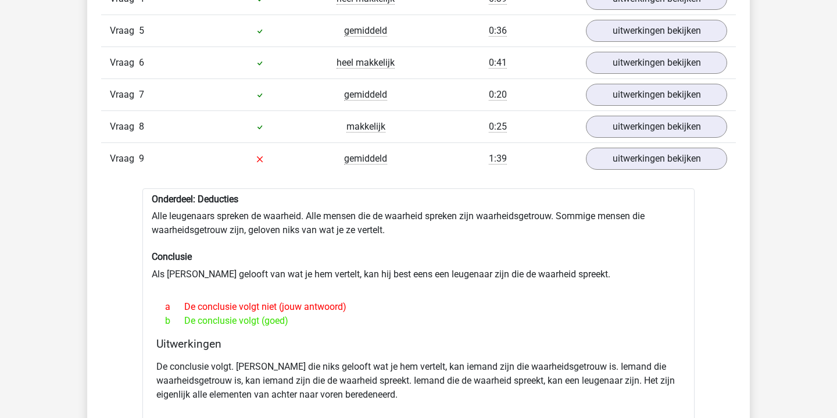
scroll to position [833, 0]
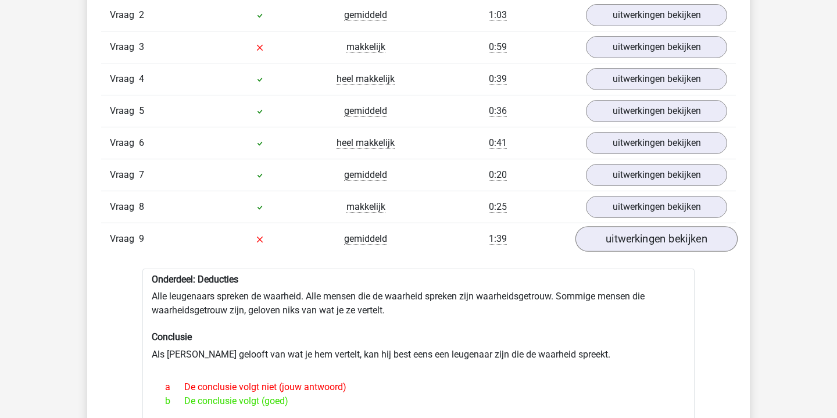
click at [628, 240] on link "uitwerkingen bekijken" at bounding box center [656, 239] width 162 height 26
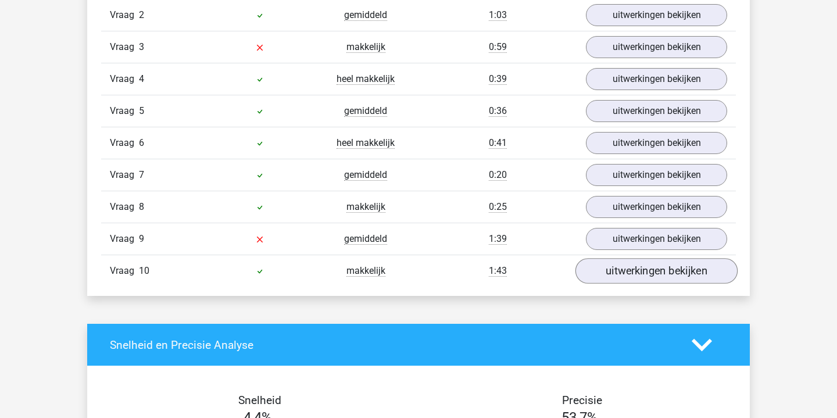
click at [623, 270] on link "uitwerkingen bekijken" at bounding box center [656, 271] width 162 height 26
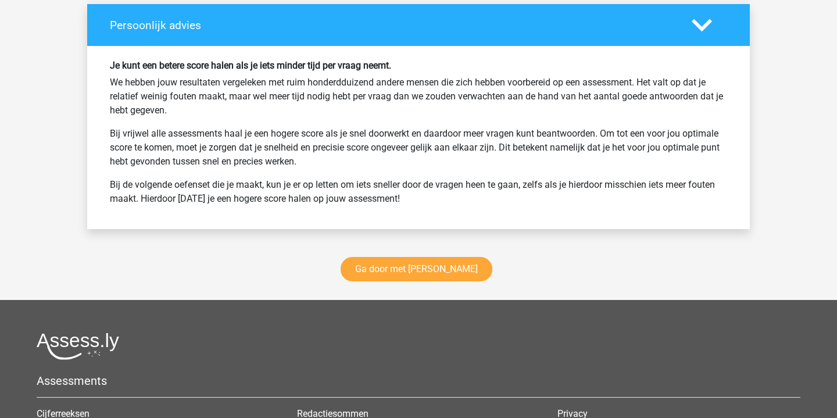
scroll to position [1862, 0]
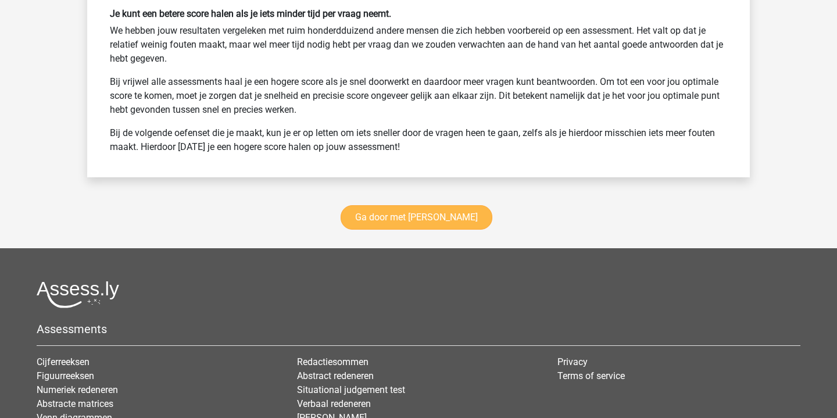
click at [444, 223] on link "Ga door met watson glaser" at bounding box center [417, 217] width 152 height 24
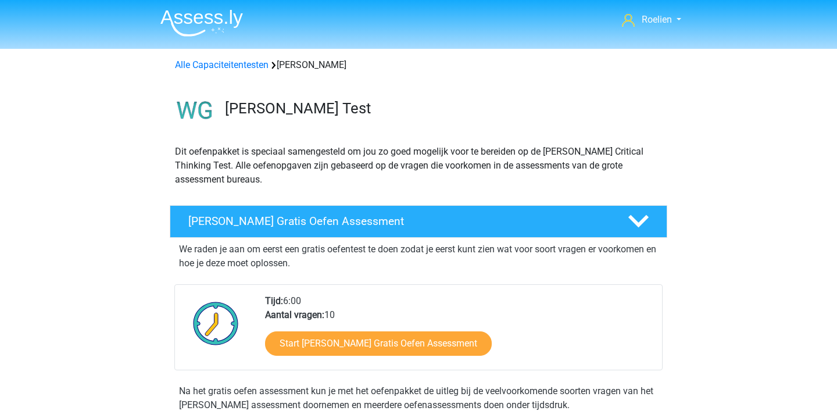
scroll to position [695, 0]
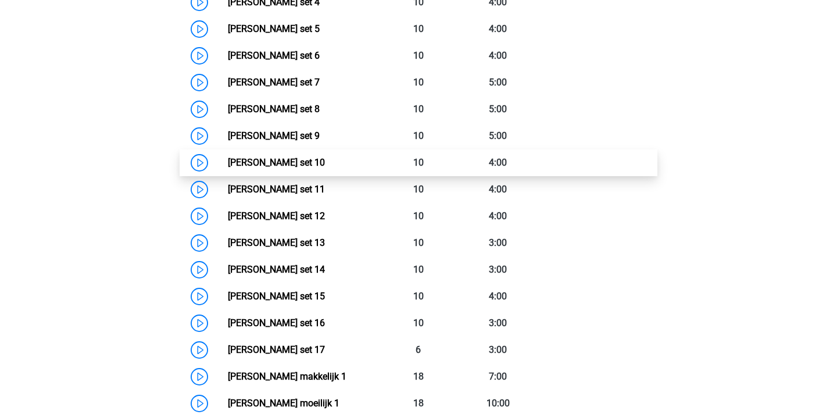
click at [228, 163] on link "[PERSON_NAME] set 10" at bounding box center [276, 162] width 97 height 11
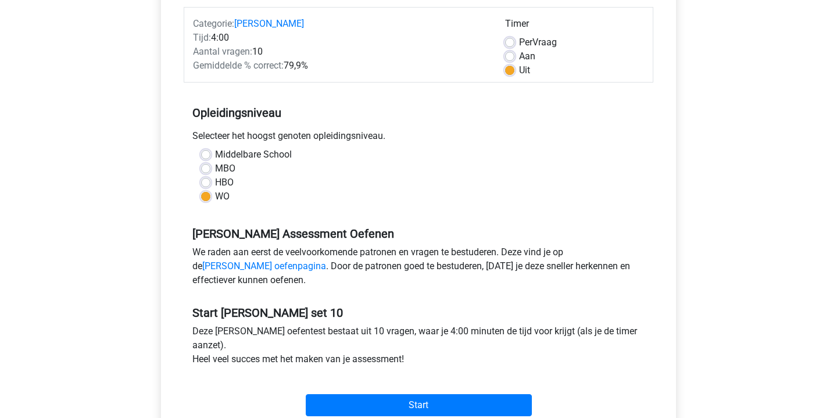
scroll to position [202, 0]
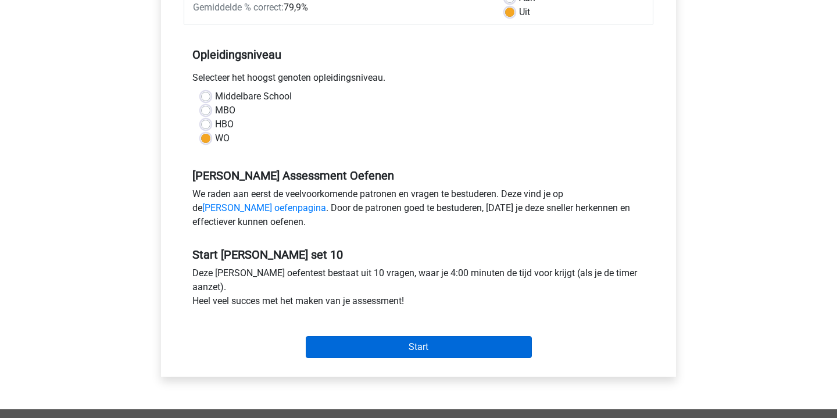
click at [370, 340] on input "Start" at bounding box center [419, 347] width 226 height 22
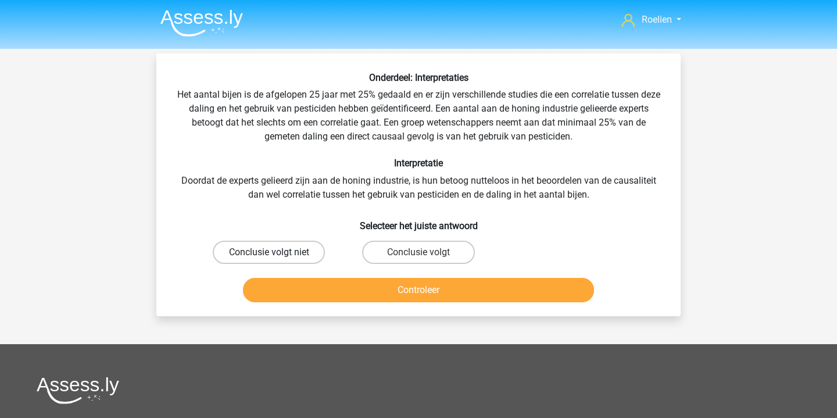
click at [277, 250] on label "Conclusie volgt niet" at bounding box center [269, 252] width 112 height 23
click at [277, 252] on input "Conclusie volgt niet" at bounding box center [273, 256] width 8 height 8
radio input "true"
click at [402, 293] on button "Controleer" at bounding box center [419, 290] width 352 height 24
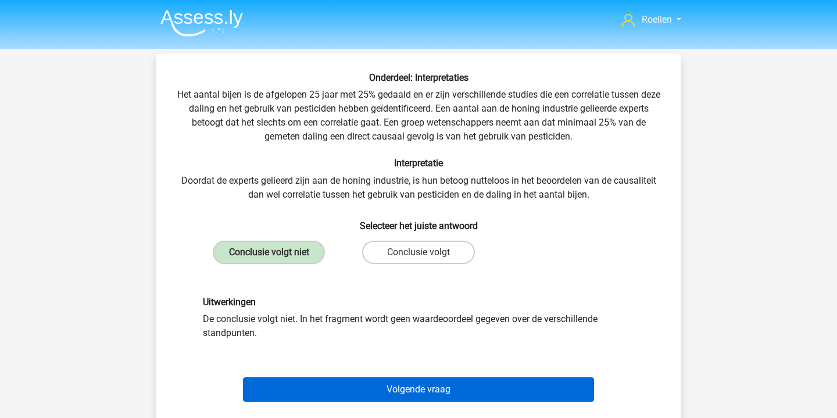
click at [437, 389] on button "Volgende vraag" at bounding box center [419, 389] width 352 height 24
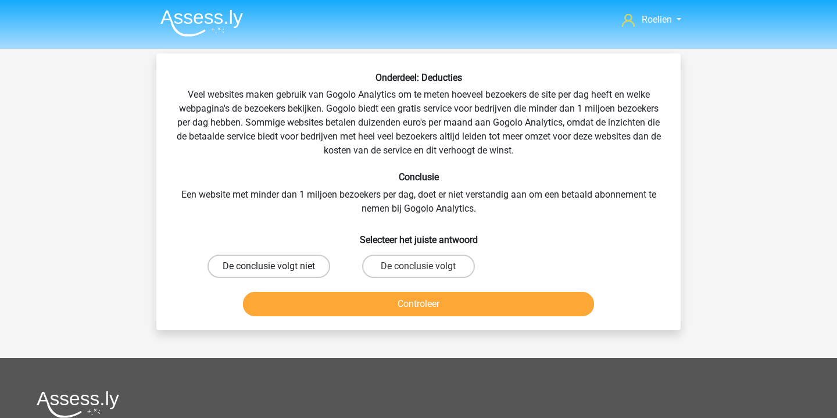
click at [312, 266] on label "De conclusie volgt niet" at bounding box center [269, 266] width 123 height 23
click at [277, 266] on input "De conclusie volgt niet" at bounding box center [273, 270] width 8 height 8
radio input "true"
click at [438, 303] on button "Controleer" at bounding box center [419, 304] width 352 height 24
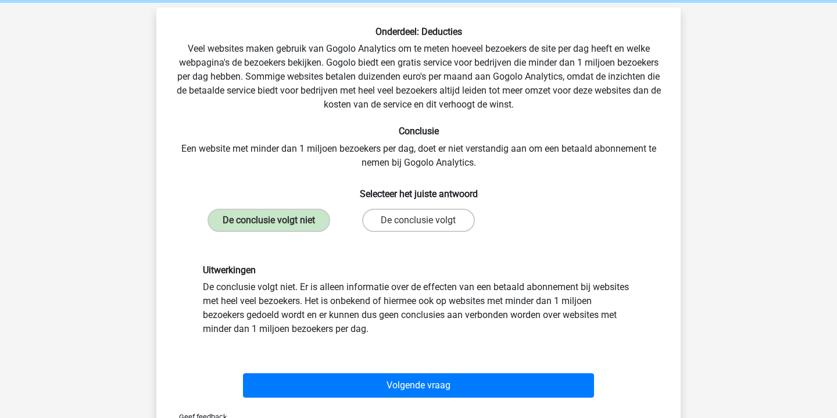
scroll to position [48, 0]
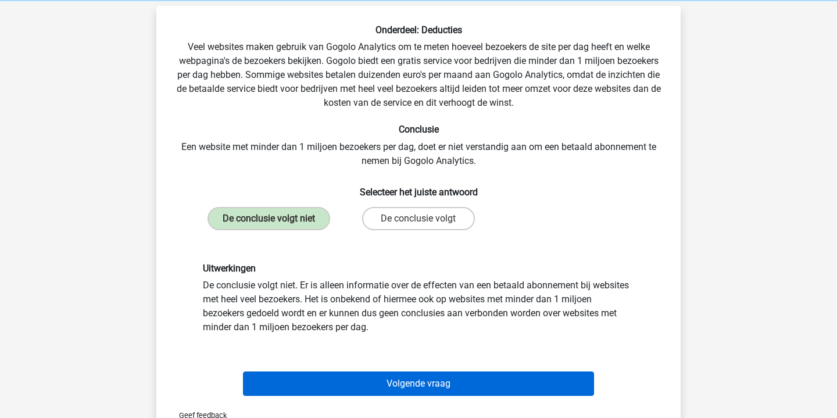
click at [445, 381] on button "Volgende vraag" at bounding box center [419, 383] width 352 height 24
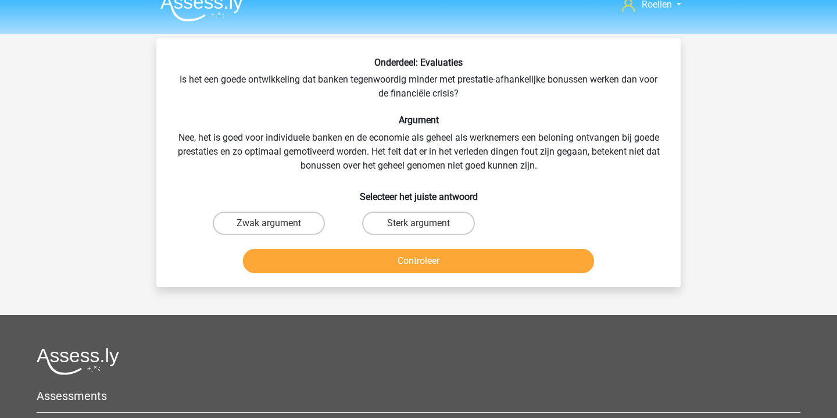
scroll to position [0, 0]
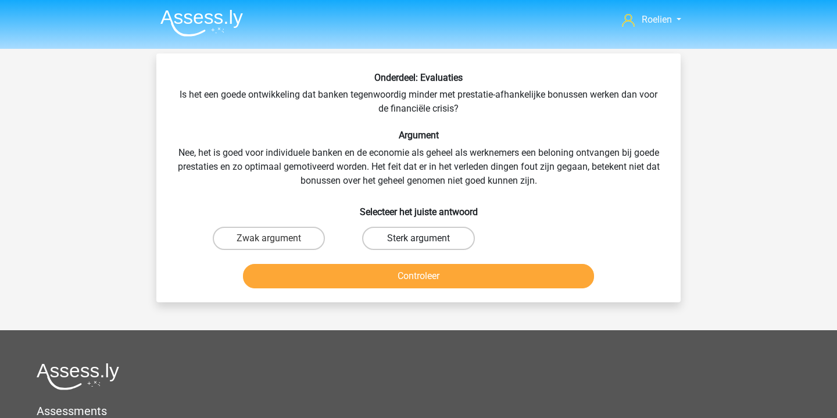
click at [447, 237] on label "Sterk argument" at bounding box center [418, 238] width 112 height 23
click at [426, 238] on input "Sterk argument" at bounding box center [423, 242] width 8 height 8
radio input "true"
click at [446, 281] on button "Controleer" at bounding box center [419, 276] width 352 height 24
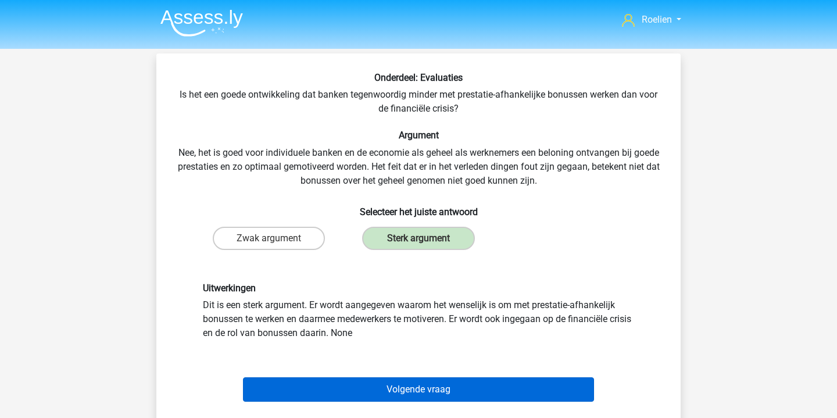
click at [402, 398] on button "Volgende vraag" at bounding box center [419, 389] width 352 height 24
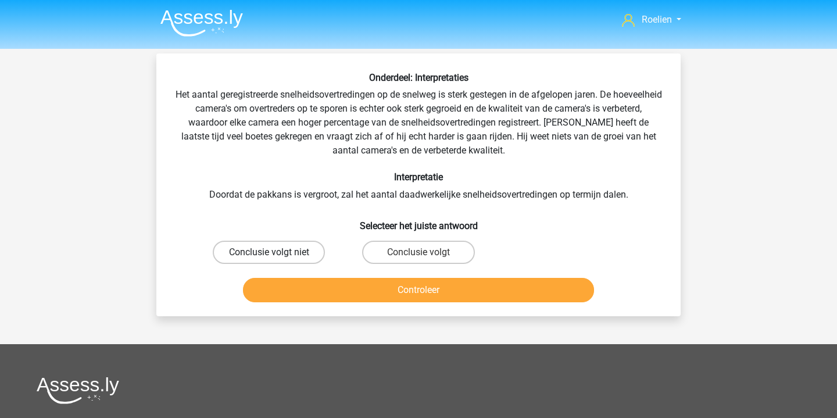
click at [281, 252] on label "Conclusie volgt niet" at bounding box center [269, 252] width 112 height 23
click at [277, 252] on input "Conclusie volgt niet" at bounding box center [273, 256] width 8 height 8
radio input "true"
click at [462, 296] on button "Controleer" at bounding box center [419, 290] width 352 height 24
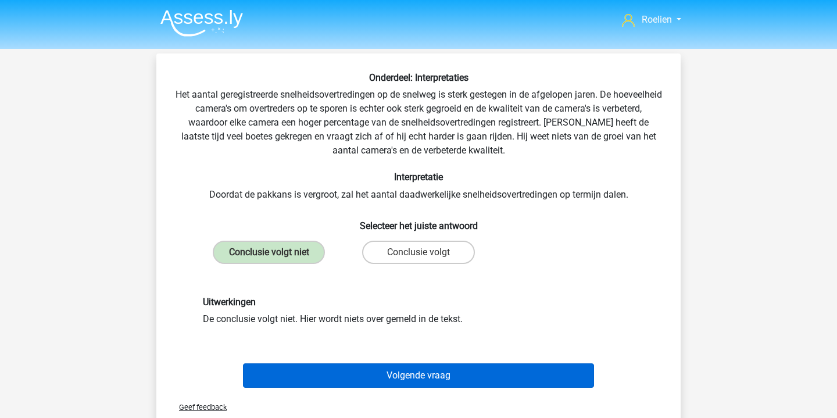
click at [432, 372] on button "Volgende vraag" at bounding box center [419, 375] width 352 height 24
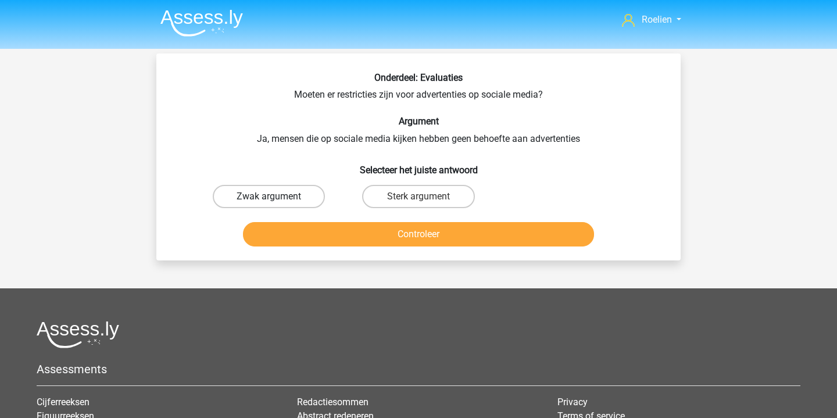
click at [276, 197] on label "Zwak argument" at bounding box center [269, 196] width 112 height 23
click at [276, 197] on input "Zwak argument" at bounding box center [273, 200] width 8 height 8
radio input "true"
click at [450, 239] on button "Controleer" at bounding box center [419, 234] width 352 height 24
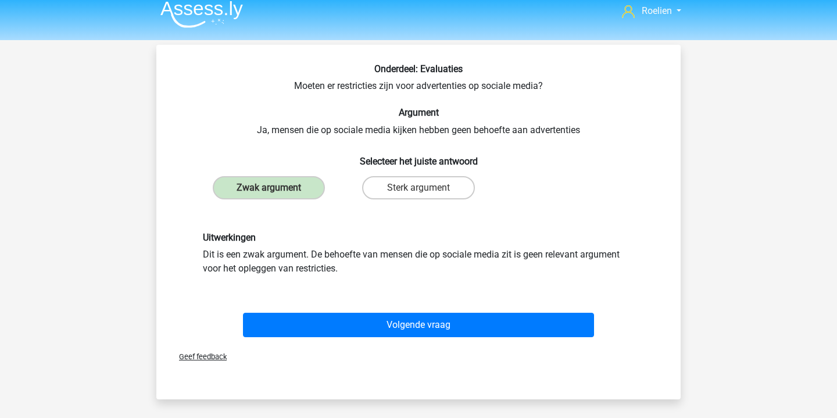
scroll to position [10, 0]
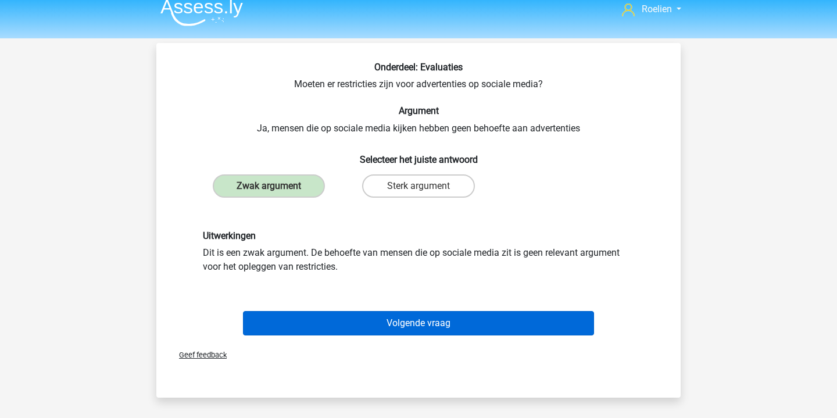
click at [454, 326] on button "Volgende vraag" at bounding box center [419, 323] width 352 height 24
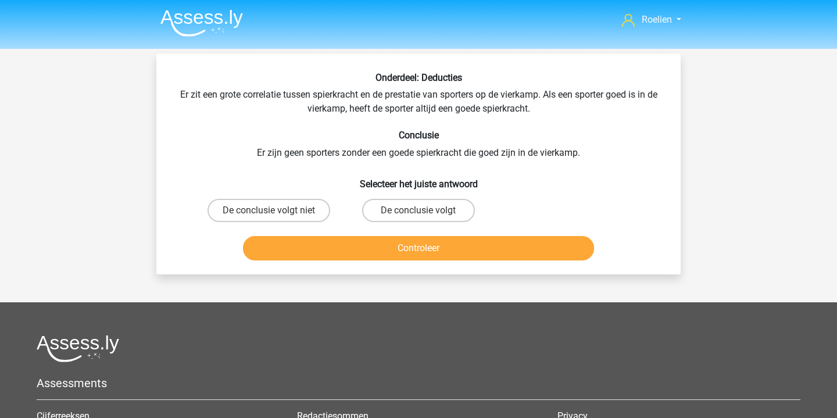
scroll to position [0, 0]
click at [299, 207] on label "De conclusie volgt niet" at bounding box center [269, 210] width 123 height 23
click at [277, 210] on input "De conclusie volgt niet" at bounding box center [273, 214] width 8 height 8
radio input "true"
click at [441, 251] on button "Controleer" at bounding box center [419, 248] width 352 height 24
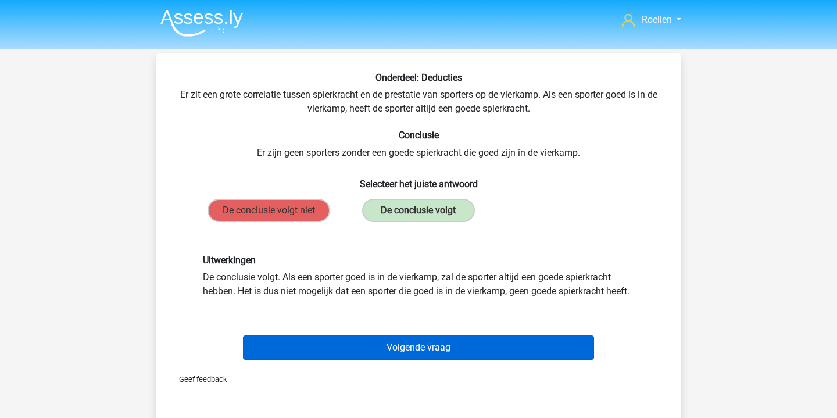
click at [438, 359] on button "Volgende vraag" at bounding box center [419, 347] width 352 height 24
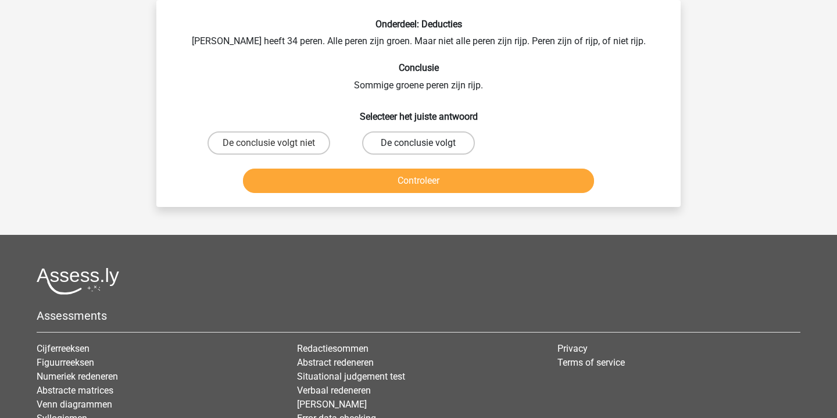
click at [438, 144] on label "De conclusie volgt" at bounding box center [418, 142] width 112 height 23
click at [426, 144] on input "De conclusie volgt" at bounding box center [423, 147] width 8 height 8
radio input "true"
click at [455, 178] on button "Controleer" at bounding box center [419, 181] width 352 height 24
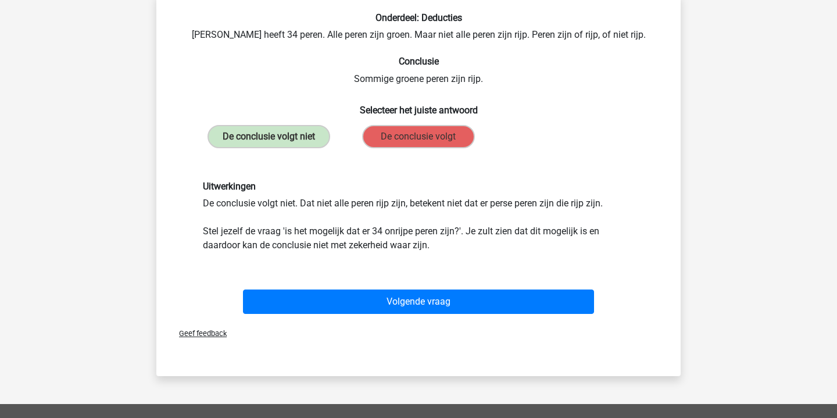
scroll to position [64, 0]
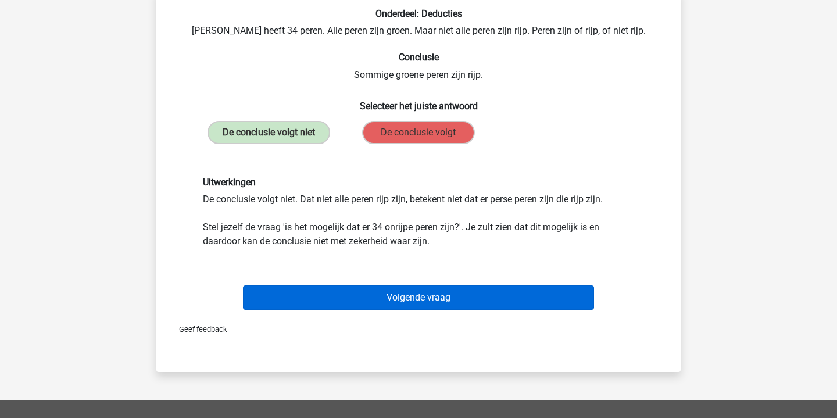
click at [453, 294] on button "Volgende vraag" at bounding box center [419, 297] width 352 height 24
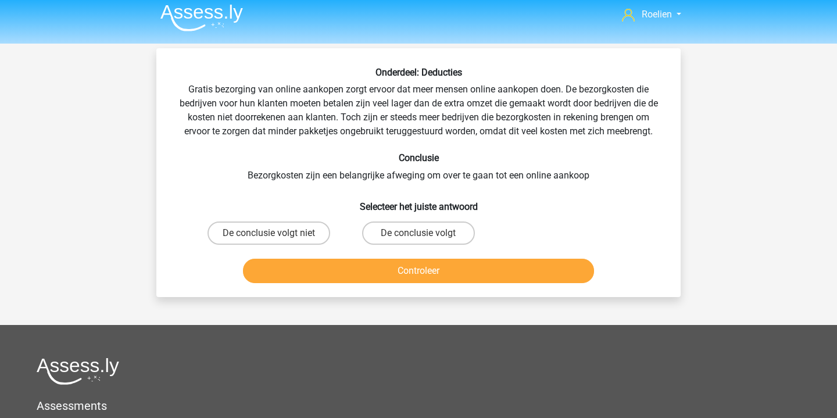
scroll to position [0, 0]
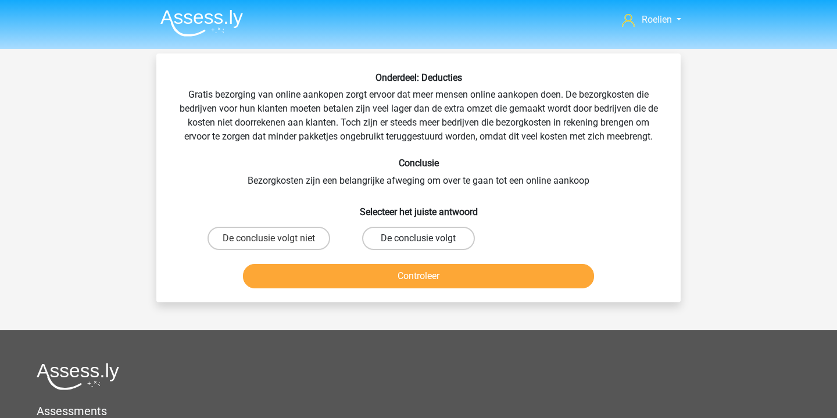
click at [417, 228] on label "De conclusie volgt" at bounding box center [418, 238] width 112 height 23
click at [419, 238] on input "De conclusie volgt" at bounding box center [423, 242] width 8 height 8
radio input "true"
click at [421, 273] on button "Controleer" at bounding box center [419, 276] width 352 height 24
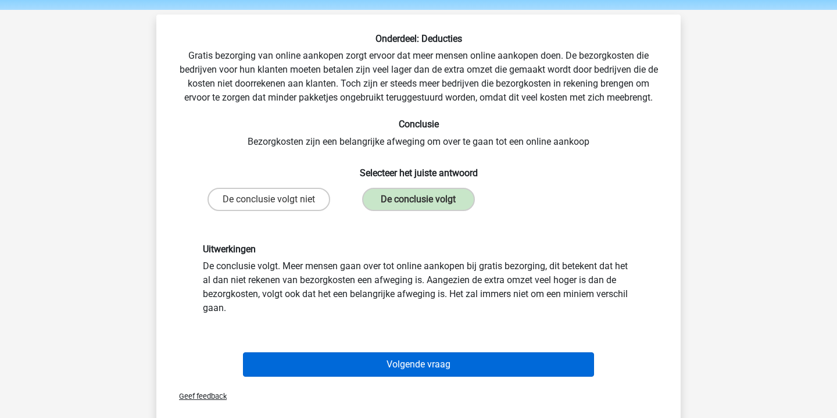
click at [434, 366] on button "Volgende vraag" at bounding box center [419, 364] width 352 height 24
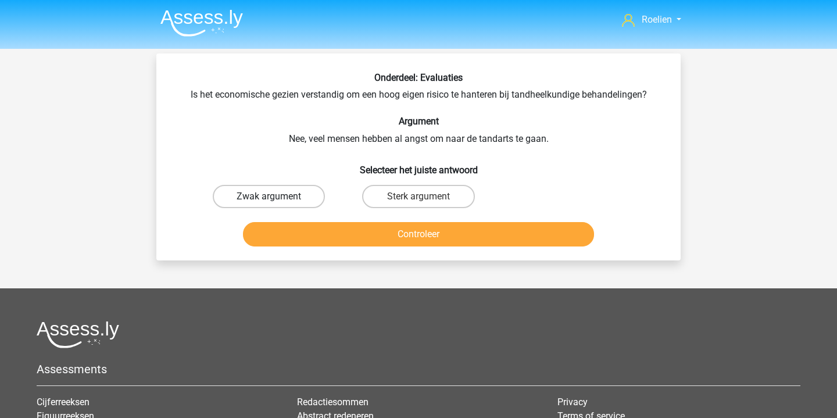
click at [310, 198] on label "Zwak argument" at bounding box center [269, 196] width 112 height 23
click at [277, 198] on input "Zwak argument" at bounding box center [273, 200] width 8 height 8
radio input "true"
click at [441, 228] on button "Controleer" at bounding box center [419, 234] width 352 height 24
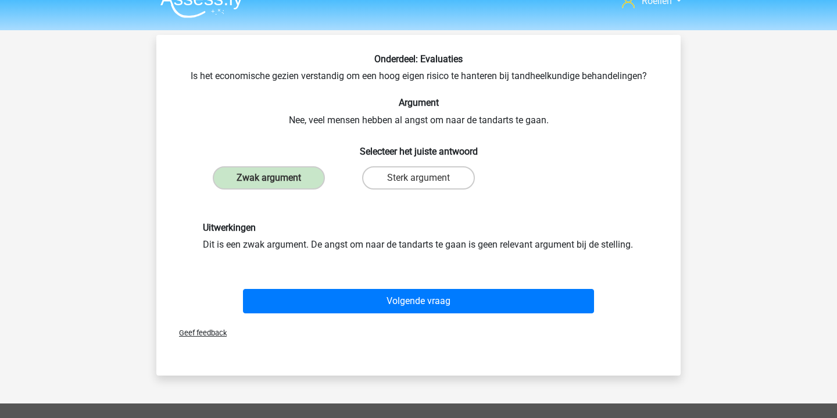
scroll to position [35, 0]
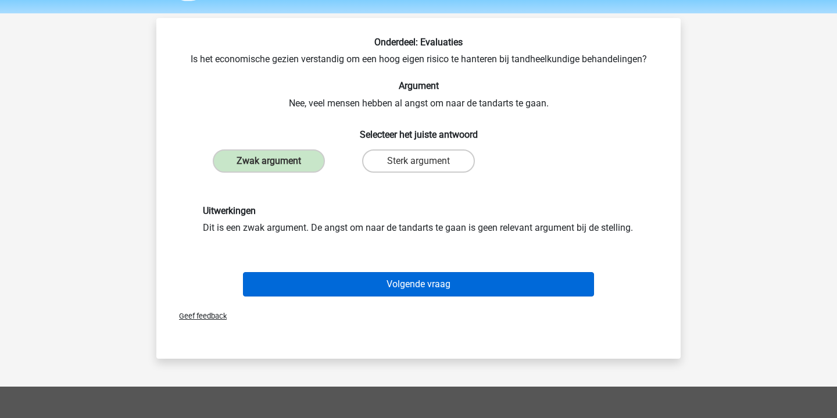
click at [418, 296] on button "Volgende vraag" at bounding box center [419, 284] width 352 height 24
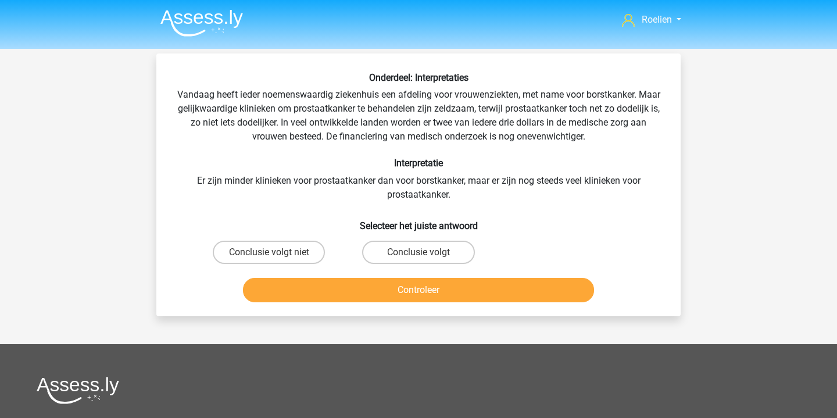
scroll to position [0, 0]
click at [290, 251] on label "Conclusie volgt niet" at bounding box center [269, 252] width 112 height 23
click at [277, 252] on input "Conclusie volgt niet" at bounding box center [273, 256] width 8 height 8
radio input "true"
click at [425, 287] on button "Controleer" at bounding box center [419, 290] width 352 height 24
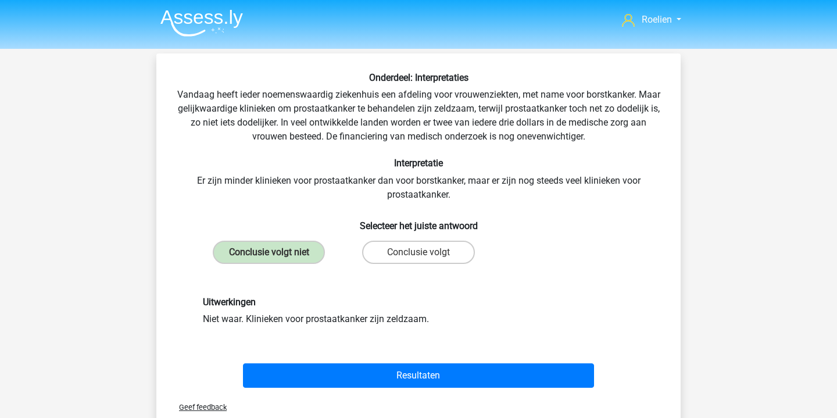
scroll to position [13, 0]
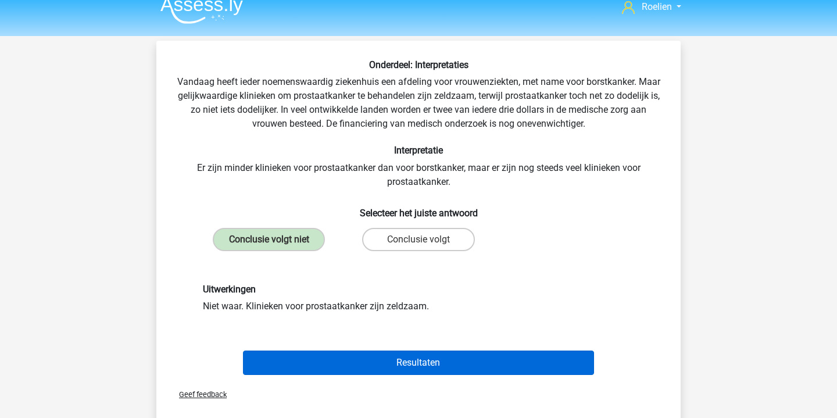
click at [419, 362] on button "Resultaten" at bounding box center [419, 363] width 352 height 24
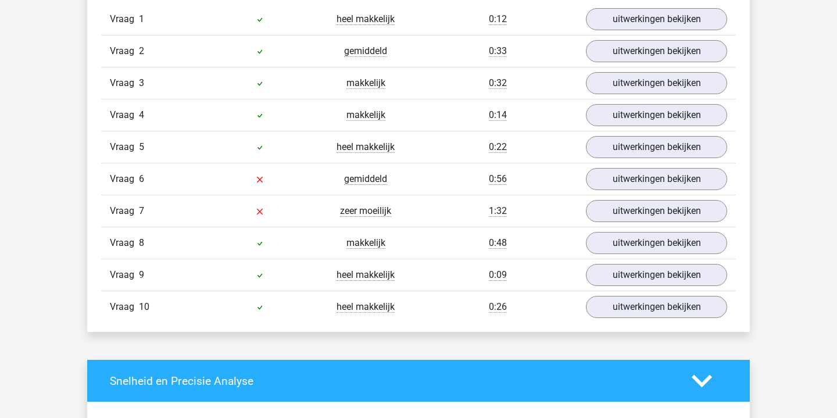
scroll to position [799, 0]
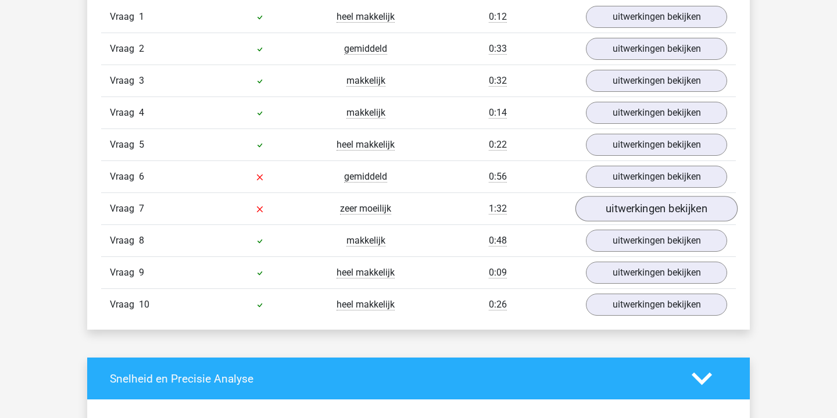
click at [618, 203] on link "uitwerkingen bekijken" at bounding box center [656, 209] width 162 height 26
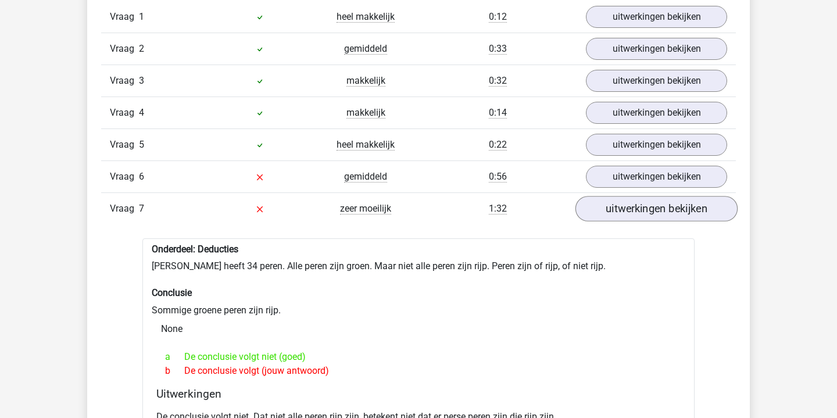
click at [618, 203] on link "uitwerkingen bekijken" at bounding box center [656, 209] width 162 height 26
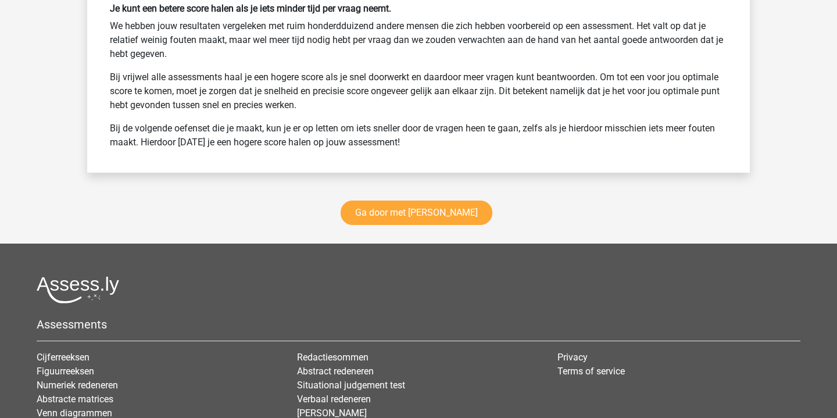
scroll to position [1603, 0]
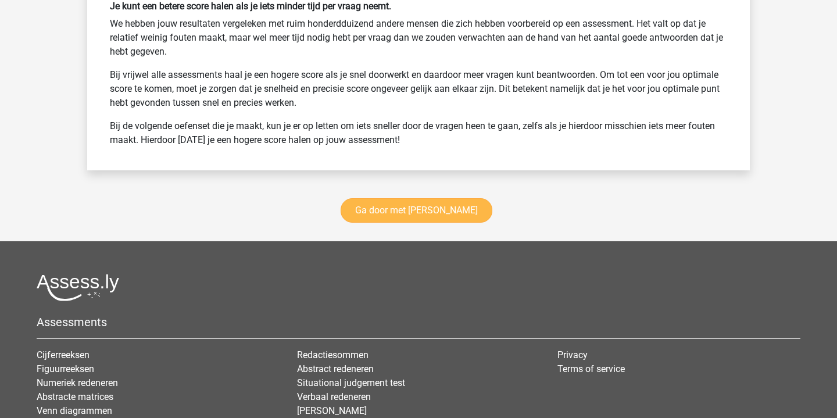
click at [468, 205] on link "Ga door met watson glaser" at bounding box center [417, 210] width 152 height 24
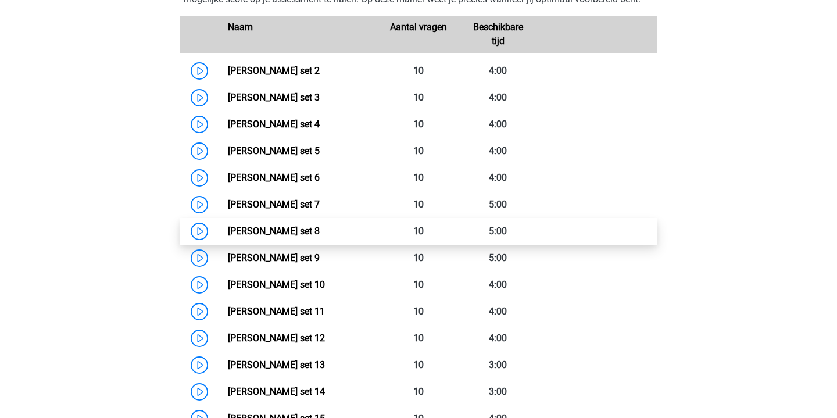
scroll to position [575, 0]
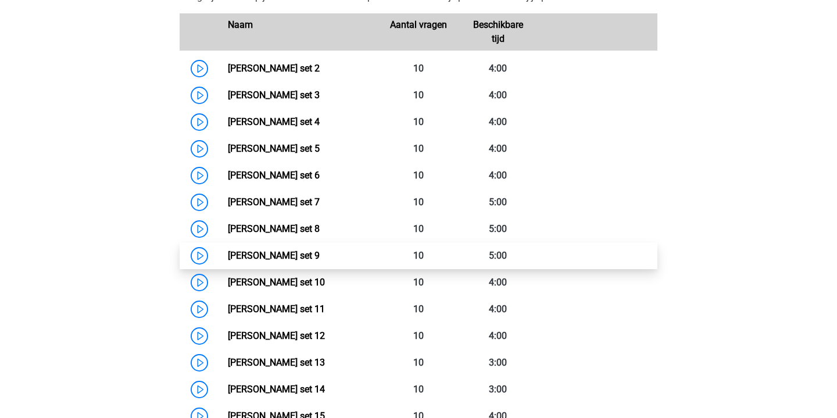
click at [228, 253] on link "[PERSON_NAME] set 9" at bounding box center [274, 255] width 92 height 11
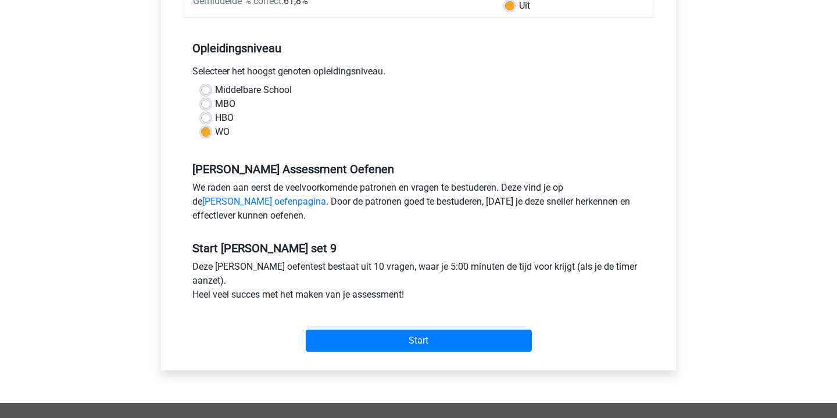
scroll to position [306, 0]
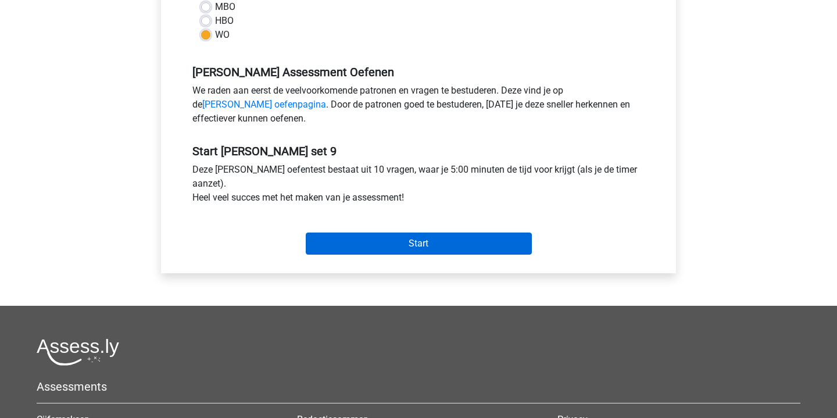
click at [479, 234] on input "Start" at bounding box center [419, 244] width 226 height 22
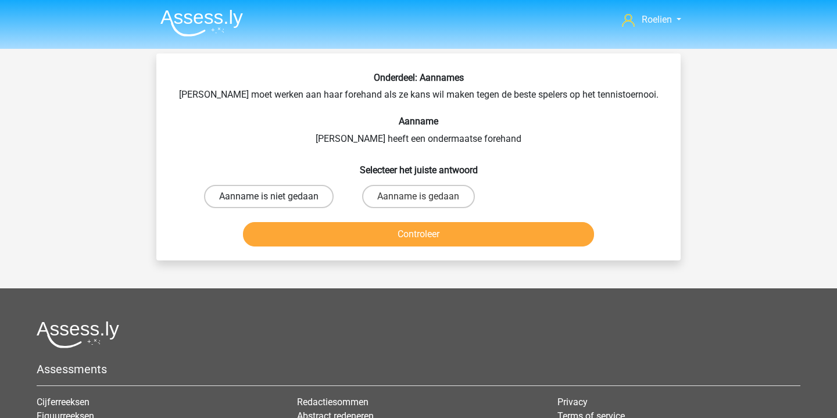
click at [298, 194] on label "Aanname is niet gedaan" at bounding box center [269, 196] width 130 height 23
click at [277, 196] on input "Aanname is niet gedaan" at bounding box center [273, 200] width 8 height 8
radio input "true"
click at [388, 244] on button "Controleer" at bounding box center [419, 234] width 352 height 24
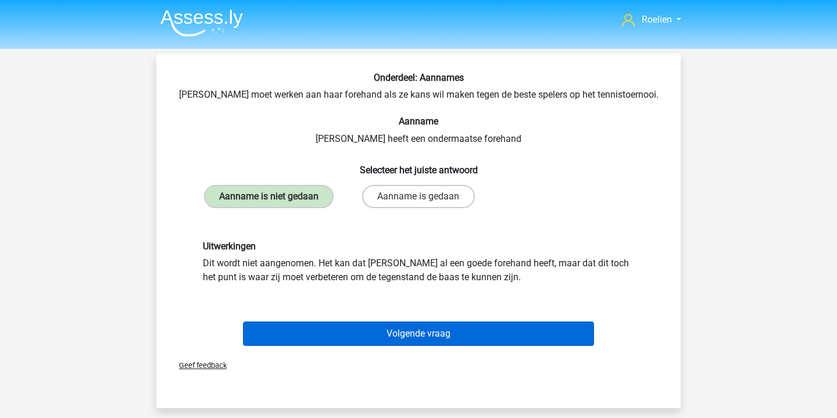
click at [426, 346] on button "Volgende vraag" at bounding box center [419, 333] width 352 height 24
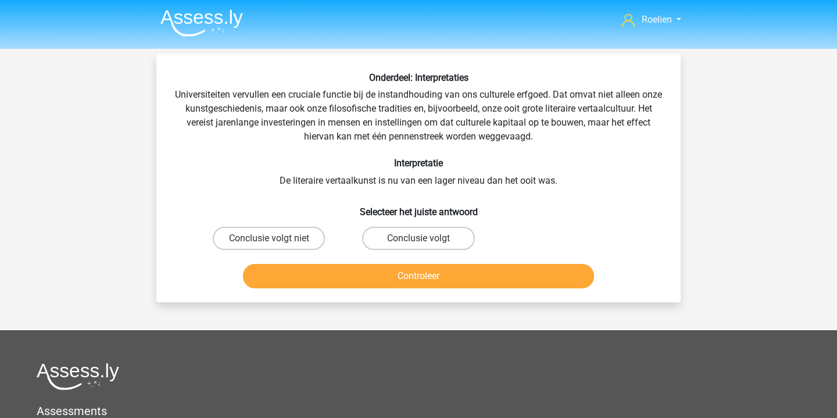
scroll to position [53, 0]
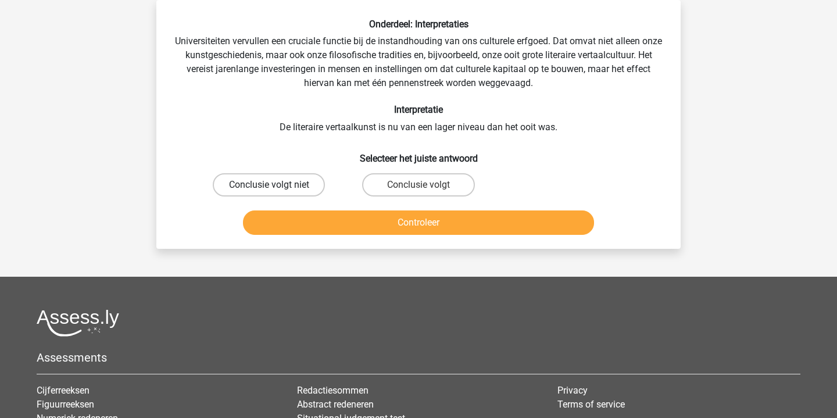
click at [301, 185] on label "Conclusie volgt niet" at bounding box center [269, 184] width 112 height 23
click at [277, 185] on input "Conclusie volgt niet" at bounding box center [273, 189] width 8 height 8
radio input "true"
click at [439, 224] on button "Controleer" at bounding box center [419, 222] width 352 height 24
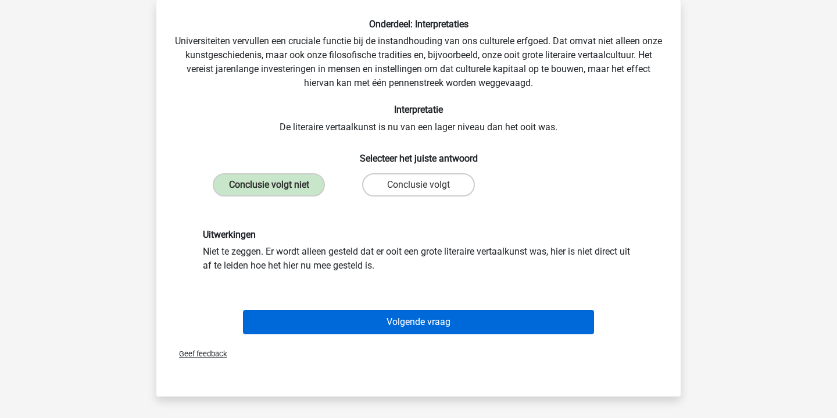
click at [459, 321] on button "Volgende vraag" at bounding box center [419, 322] width 352 height 24
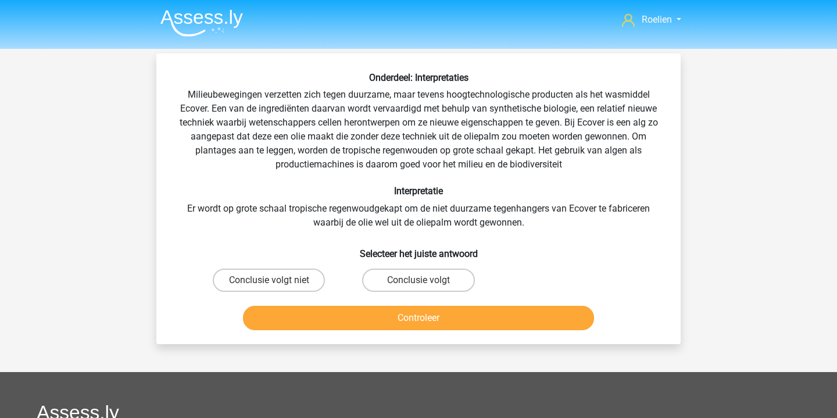
scroll to position [0, 0]
click at [288, 284] on label "Conclusie volgt niet" at bounding box center [269, 280] width 112 height 23
click at [277, 284] on input "Conclusie volgt niet" at bounding box center [273, 284] width 8 height 8
radio input "true"
click at [440, 317] on button "Controleer" at bounding box center [419, 318] width 352 height 24
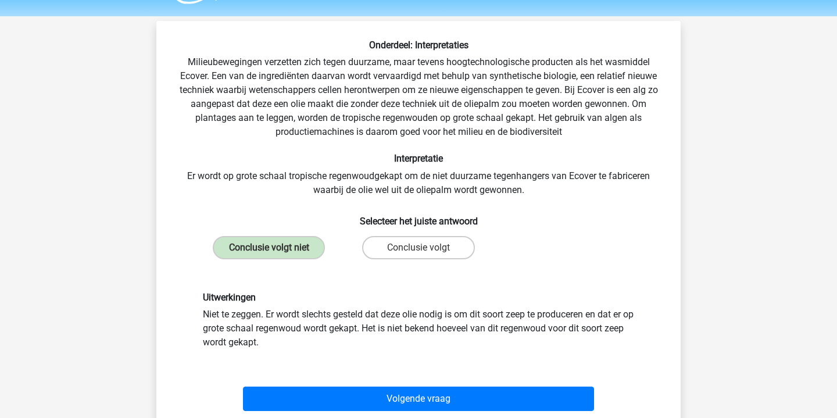
scroll to position [44, 0]
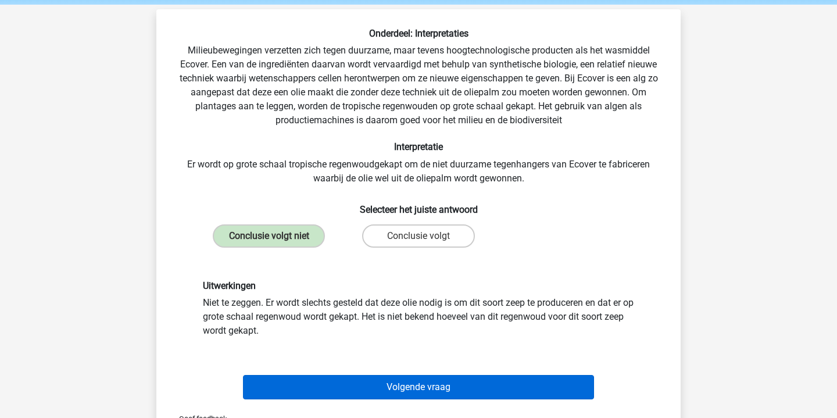
click at [450, 386] on button "Volgende vraag" at bounding box center [419, 387] width 352 height 24
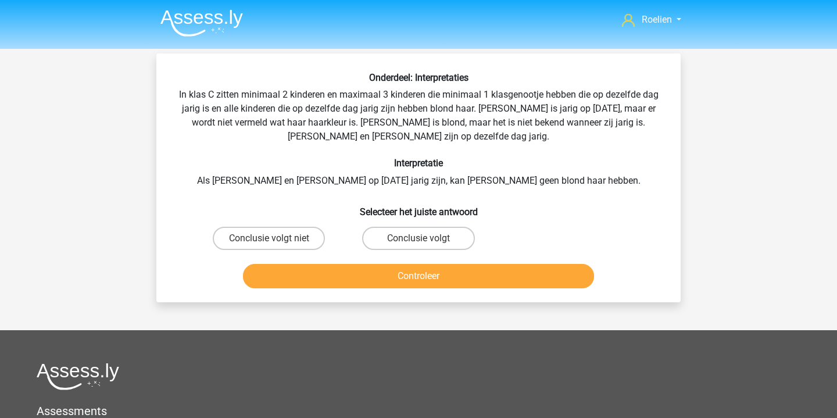
scroll to position [0, 0]
click at [306, 242] on label "Conclusie volgt niet" at bounding box center [269, 238] width 112 height 23
click at [277, 242] on input "Conclusie volgt niet" at bounding box center [273, 242] width 8 height 8
radio input "true"
click at [394, 279] on button "Controleer" at bounding box center [419, 276] width 352 height 24
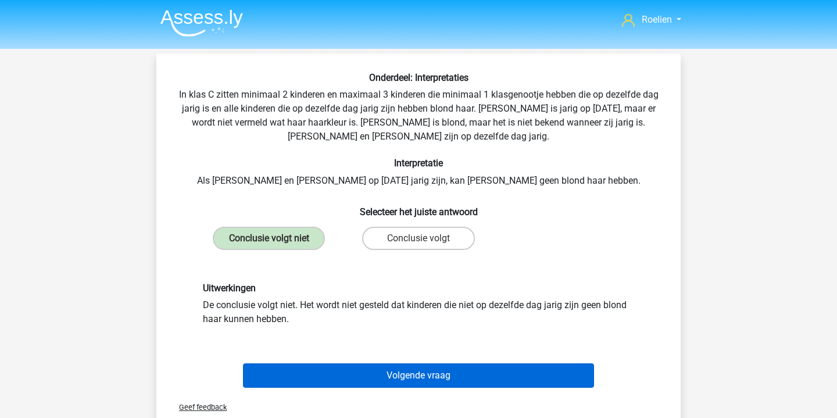
click at [395, 383] on button "Volgende vraag" at bounding box center [419, 375] width 352 height 24
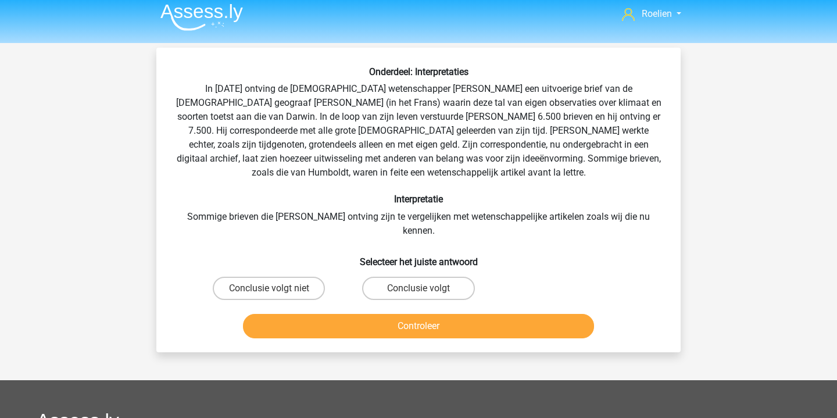
scroll to position [7, 0]
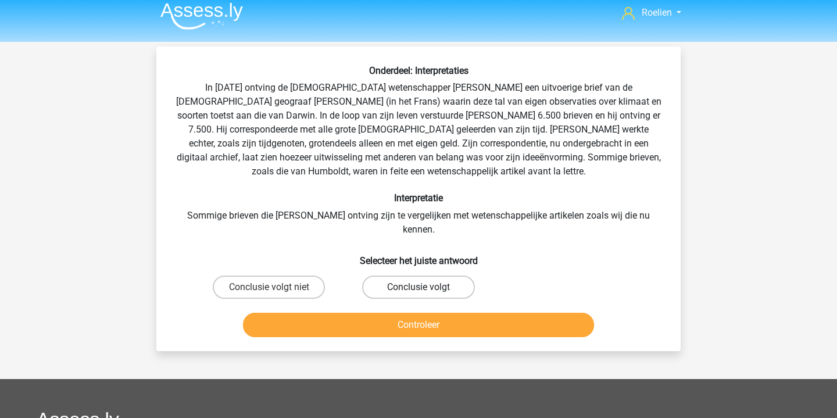
click at [394, 277] on label "Conclusie volgt" at bounding box center [418, 287] width 112 height 23
click at [419, 287] on input "Conclusie volgt" at bounding box center [423, 291] width 8 height 8
radio input "true"
click at [433, 313] on button "Controleer" at bounding box center [419, 325] width 352 height 24
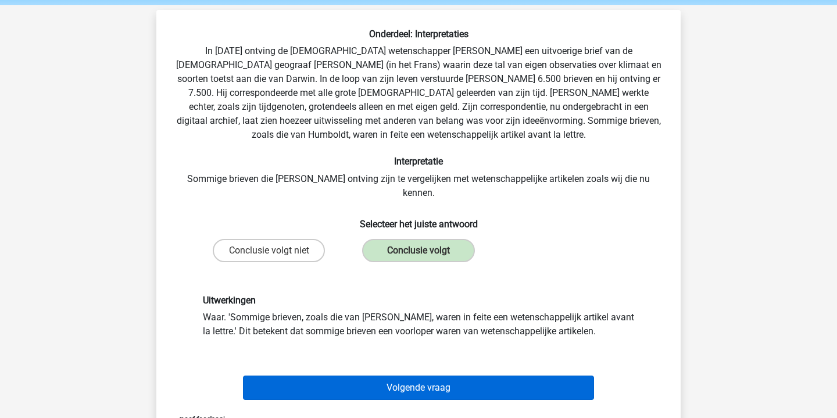
click at [445, 376] on button "Volgende vraag" at bounding box center [419, 388] width 352 height 24
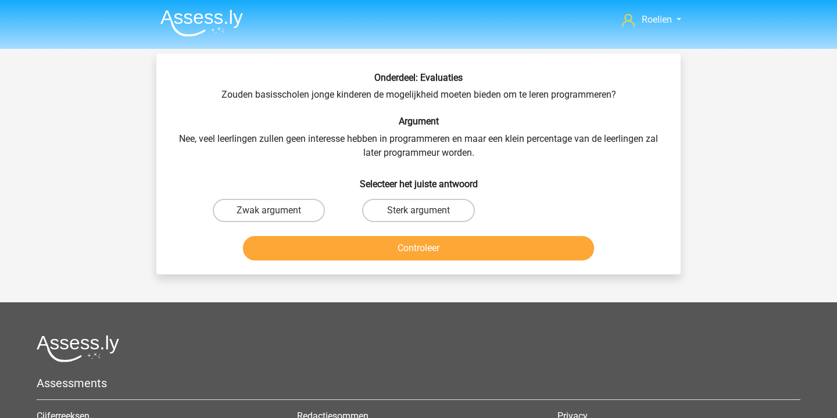
scroll to position [0, 0]
click at [299, 212] on label "Zwak argument" at bounding box center [269, 210] width 112 height 23
click at [277, 212] on input "Zwak argument" at bounding box center [273, 214] width 8 height 8
radio input "true"
click at [421, 249] on button "Controleer" at bounding box center [419, 248] width 352 height 24
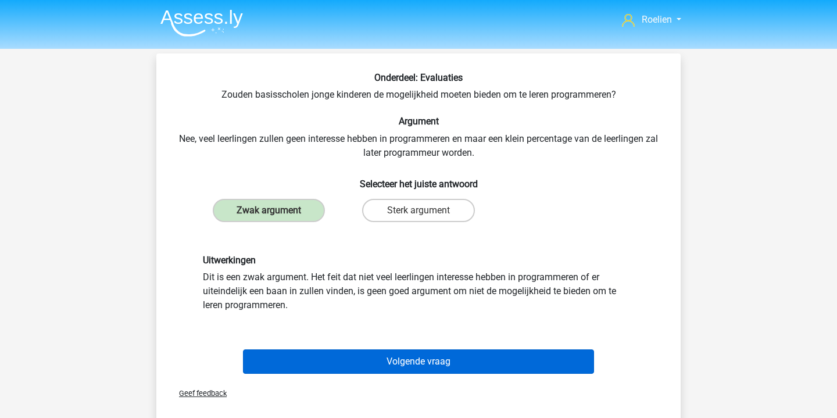
click at [433, 357] on button "Volgende vraag" at bounding box center [419, 361] width 352 height 24
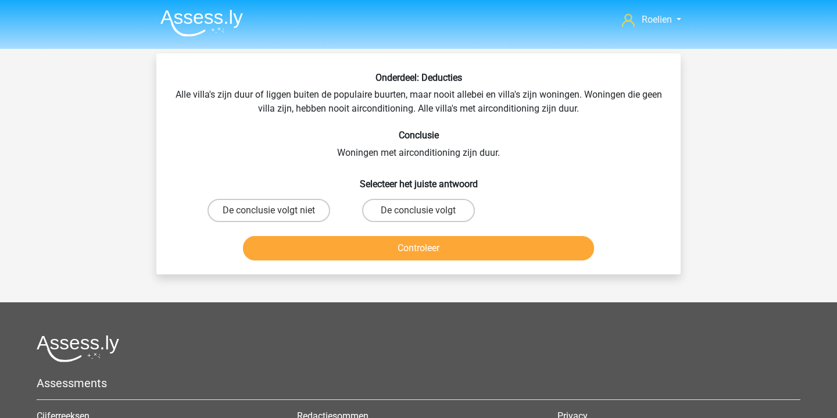
scroll to position [53, 0]
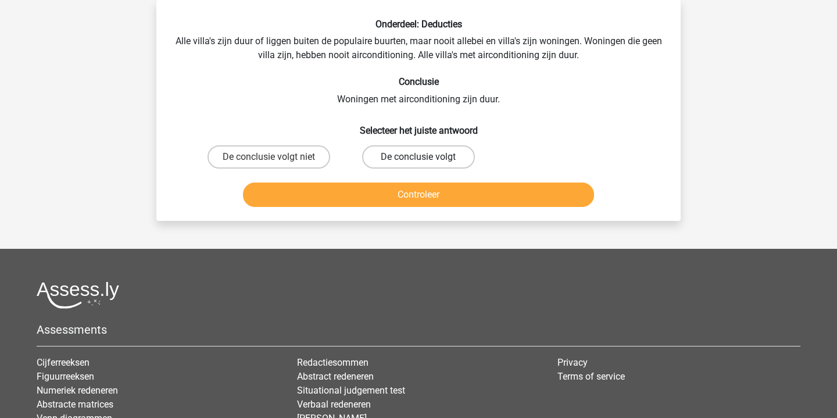
click at [408, 151] on label "De conclusie volgt" at bounding box center [418, 156] width 112 height 23
click at [419, 157] on input "De conclusie volgt" at bounding box center [423, 161] width 8 height 8
radio input "true"
click at [457, 202] on button "Controleer" at bounding box center [419, 195] width 352 height 24
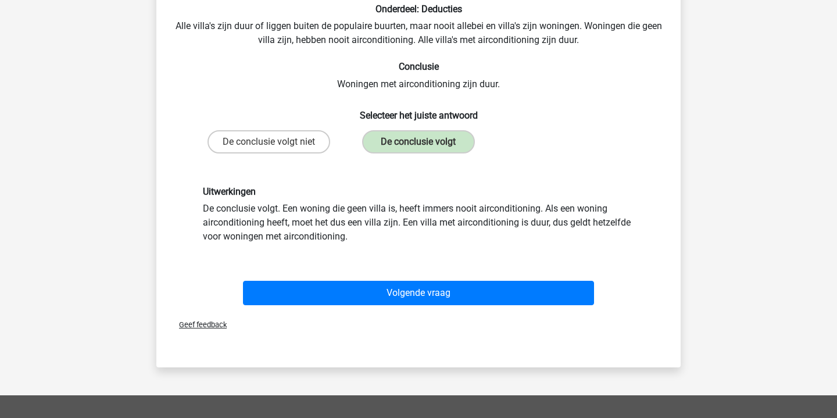
scroll to position [70, 0]
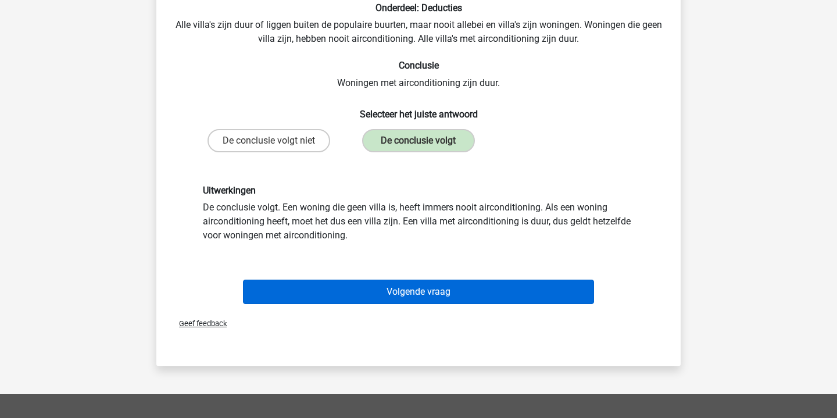
click at [447, 288] on button "Volgende vraag" at bounding box center [419, 292] width 352 height 24
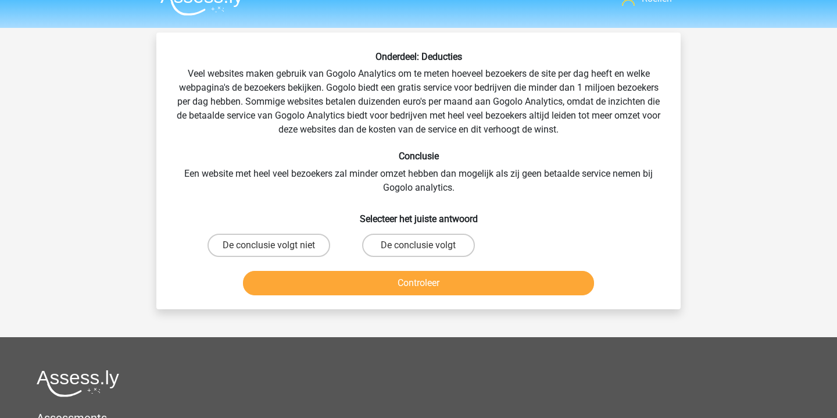
scroll to position [19, 0]
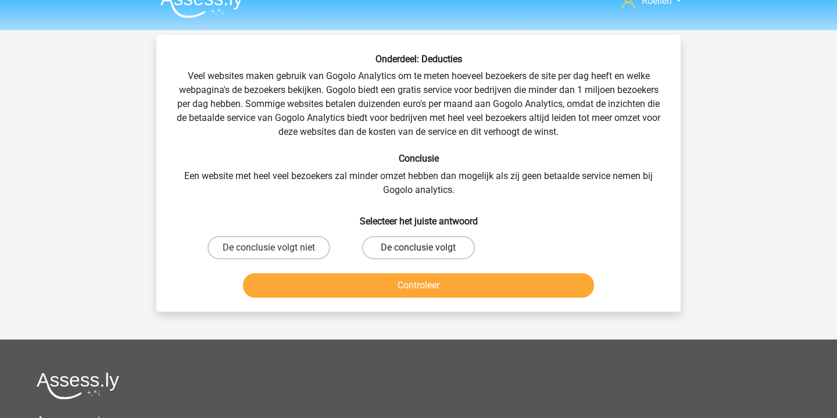
click at [411, 239] on label "De conclusie volgt" at bounding box center [418, 247] width 112 height 23
click at [419, 248] on input "De conclusie volgt" at bounding box center [423, 252] width 8 height 8
radio input "true"
click at [447, 280] on button "Controleer" at bounding box center [419, 285] width 352 height 24
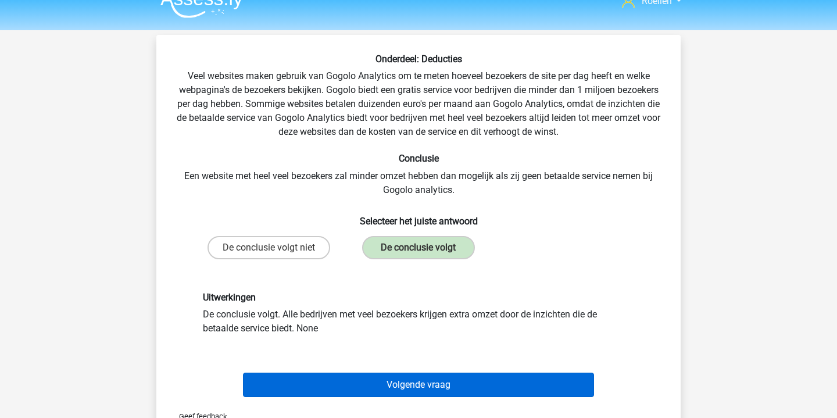
click at [452, 380] on button "Volgende vraag" at bounding box center [419, 385] width 352 height 24
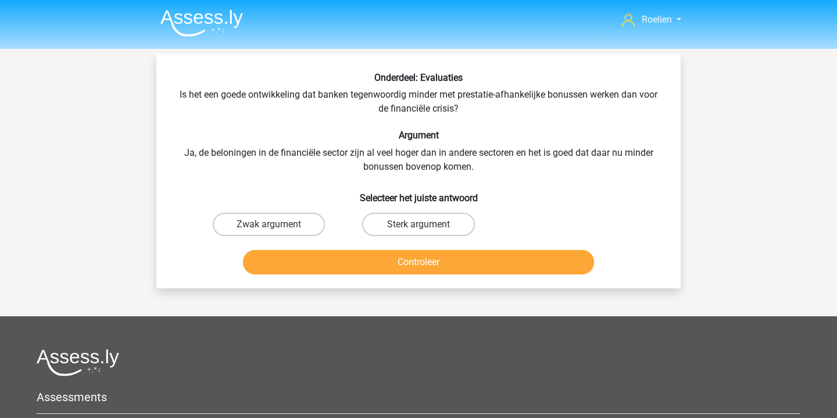
scroll to position [0, 0]
click at [276, 227] on input "Zwak argument" at bounding box center [273, 228] width 8 height 8
radio input "true"
click at [423, 266] on button "Controleer" at bounding box center [419, 262] width 352 height 24
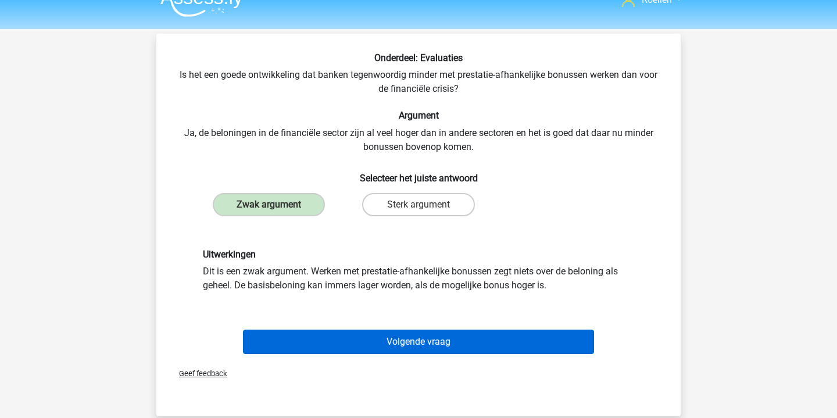
scroll to position [20, 0]
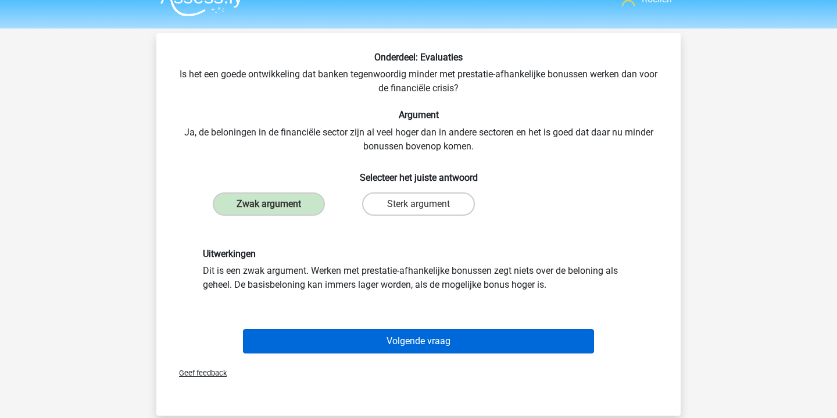
click at [446, 346] on button "Volgende vraag" at bounding box center [419, 341] width 352 height 24
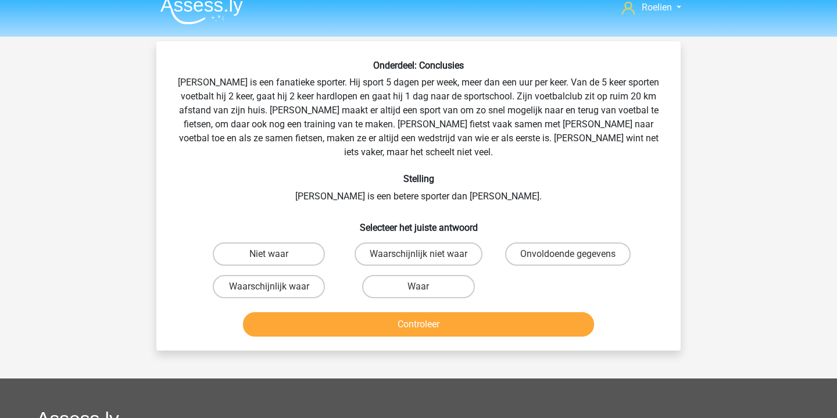
scroll to position [0, 0]
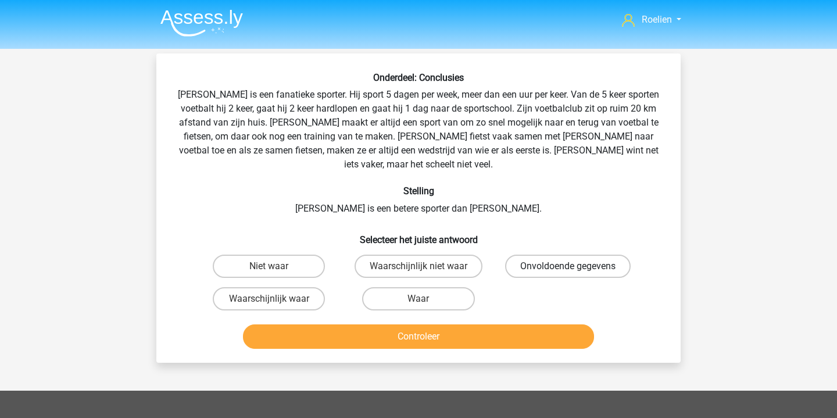
click at [539, 256] on label "Onvoldoende gegevens" at bounding box center [568, 266] width 126 height 23
click at [568, 266] on input "Onvoldoende gegevens" at bounding box center [572, 270] width 8 height 8
radio input "true"
click at [491, 324] on button "Controleer" at bounding box center [419, 336] width 352 height 24
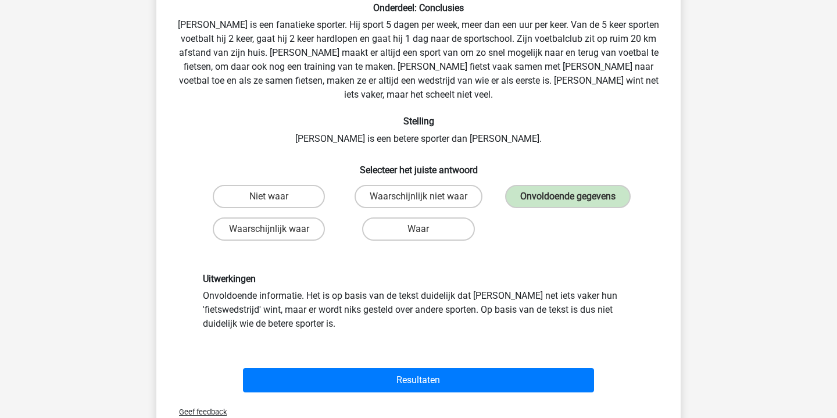
scroll to position [92, 0]
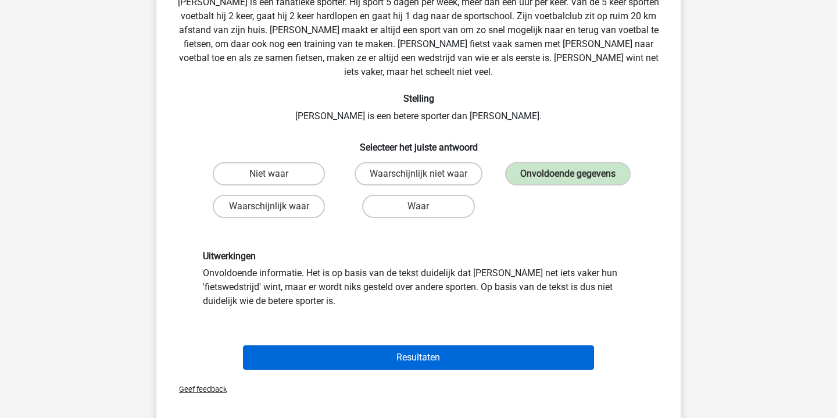
click at [444, 346] on button "Resultaten" at bounding box center [419, 357] width 352 height 24
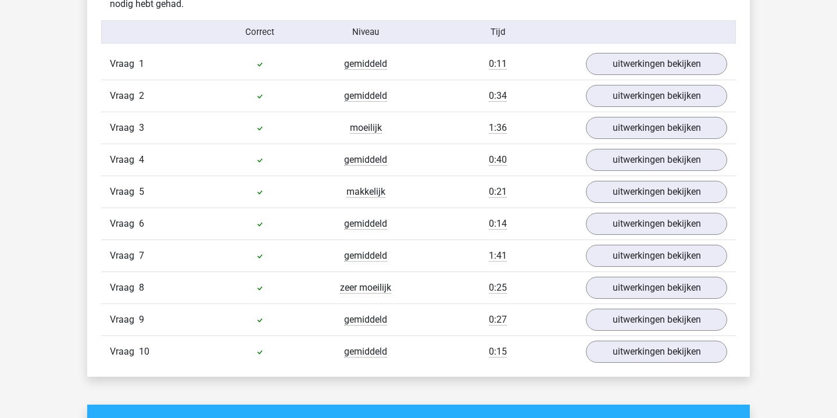
scroll to position [752, 0]
click at [632, 291] on link "uitwerkingen bekijken" at bounding box center [656, 288] width 162 height 26
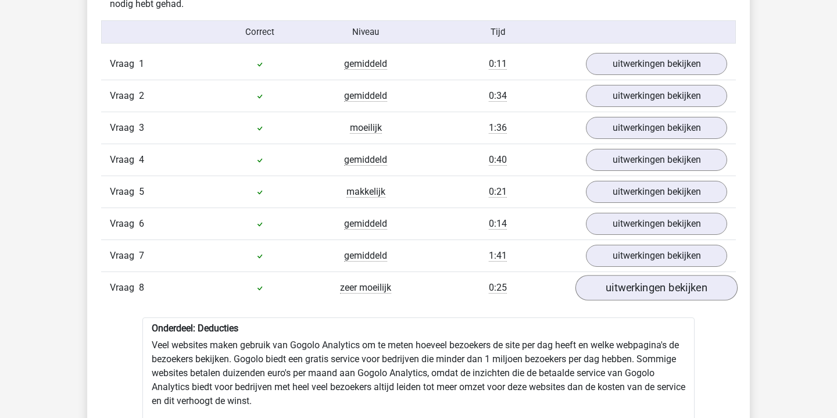
click at [632, 291] on link "uitwerkingen bekijken" at bounding box center [656, 288] width 162 height 26
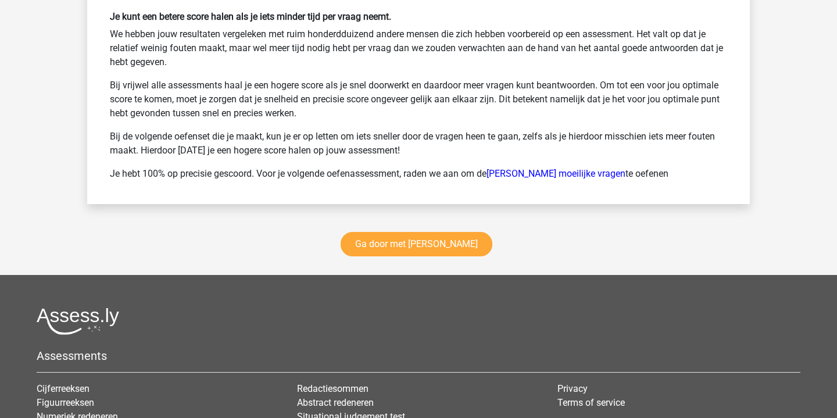
scroll to position [1615, 0]
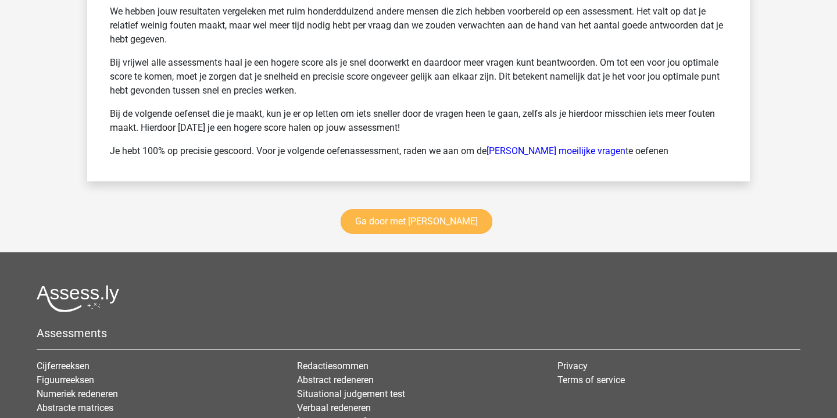
click at [415, 232] on link "Ga door met [PERSON_NAME]" at bounding box center [417, 221] width 152 height 24
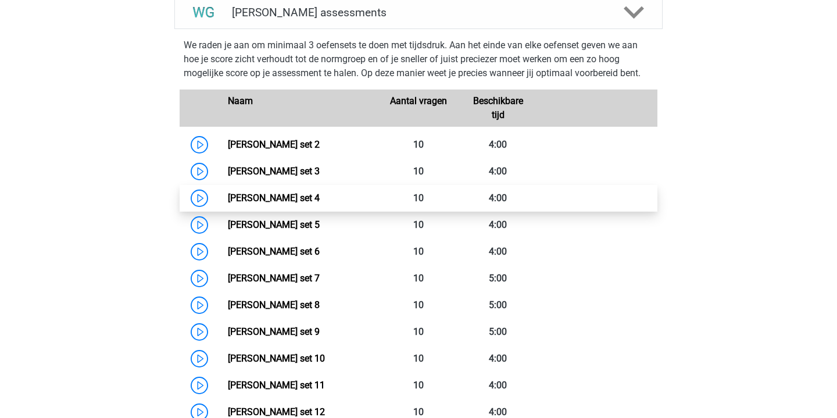
scroll to position [524, 0]
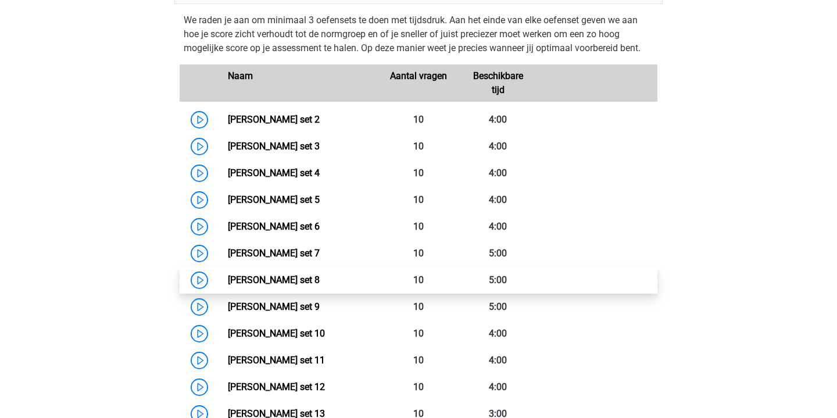
click at [228, 278] on link "[PERSON_NAME] set 8" at bounding box center [274, 279] width 92 height 11
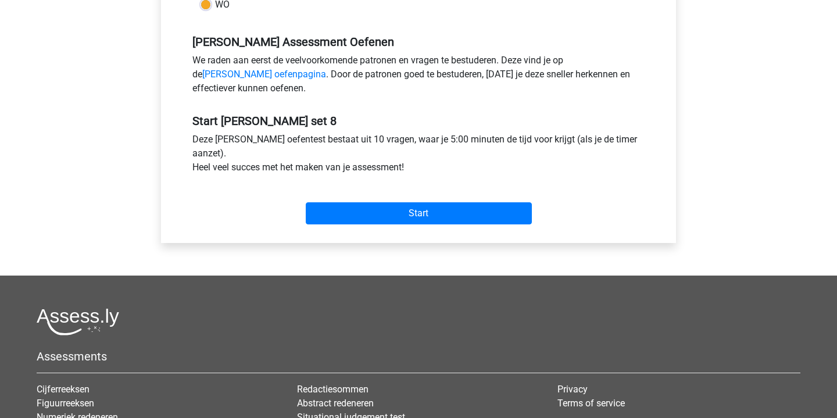
scroll to position [336, 0]
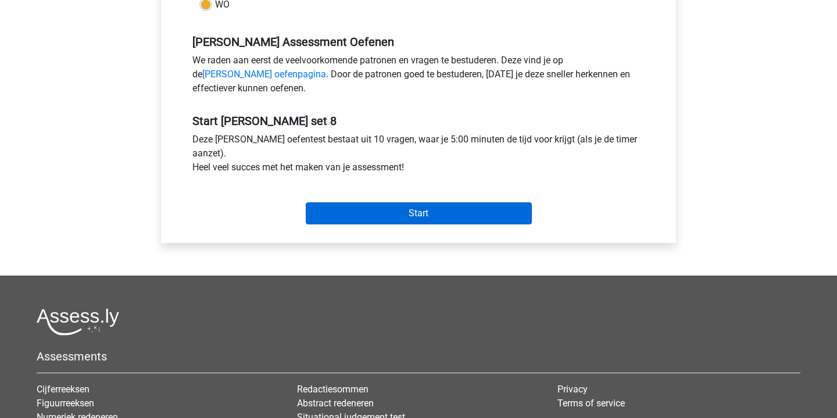
click at [416, 224] on input "Start" at bounding box center [419, 213] width 226 height 22
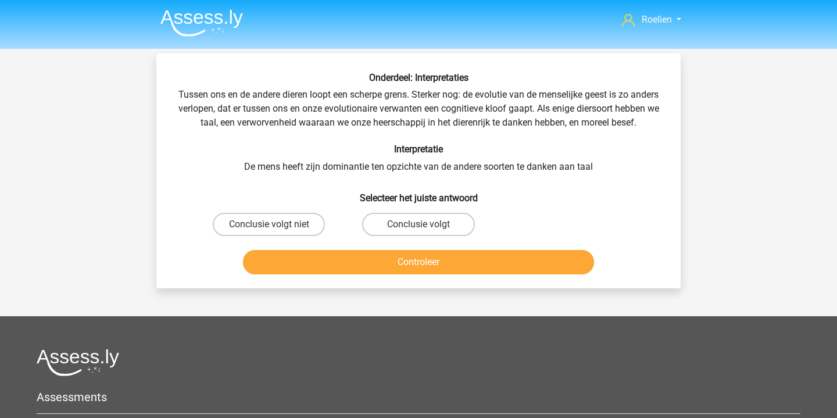
click at [424, 232] on input "Conclusie volgt" at bounding box center [423, 228] width 8 height 8
radio input "true"
click at [452, 274] on button "Controleer" at bounding box center [419, 262] width 352 height 24
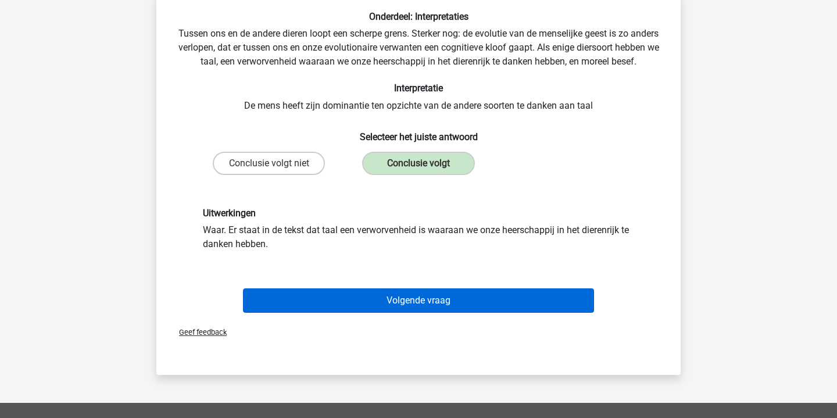
click at [430, 306] on button "Volgende vraag" at bounding box center [419, 300] width 352 height 24
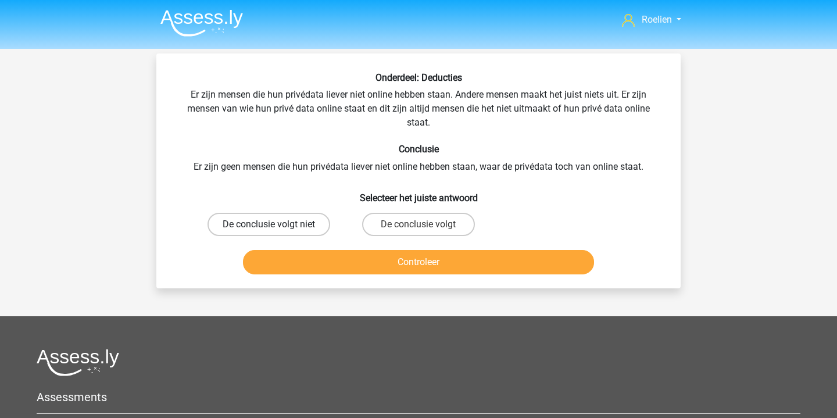
click at [294, 218] on label "De conclusie volgt niet" at bounding box center [269, 224] width 123 height 23
click at [277, 224] on input "De conclusie volgt niet" at bounding box center [273, 228] width 8 height 8
radio input "true"
click at [413, 262] on button "Controleer" at bounding box center [419, 262] width 352 height 24
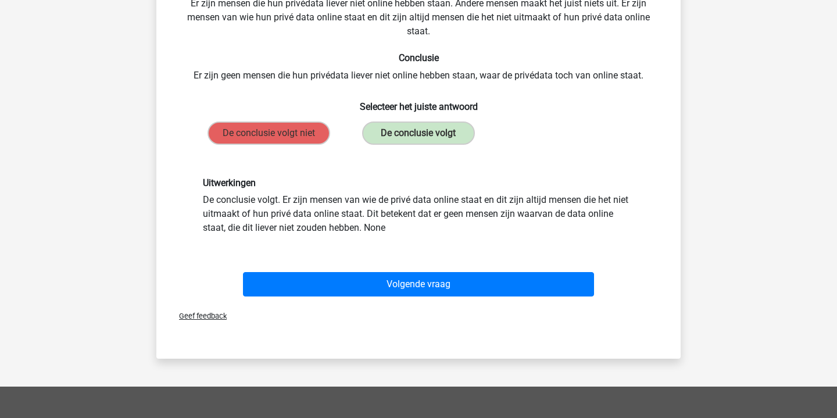
scroll to position [113, 0]
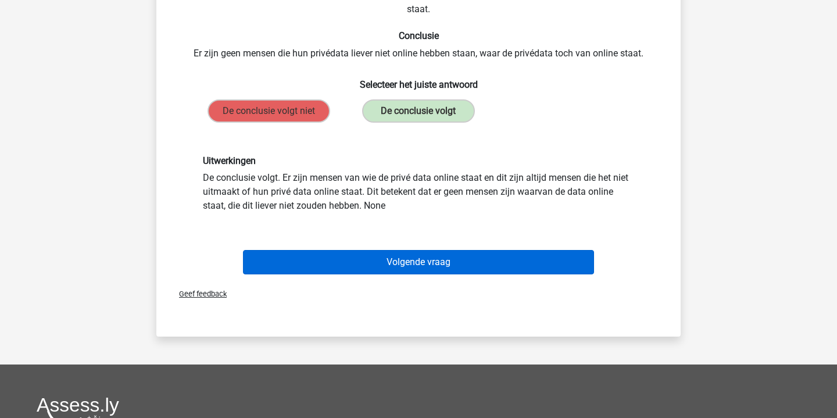
click at [449, 267] on button "Volgende vraag" at bounding box center [419, 262] width 352 height 24
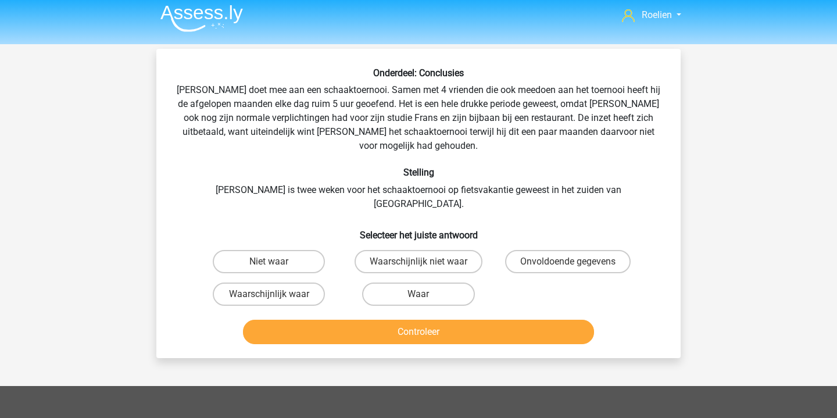
scroll to position [0, 0]
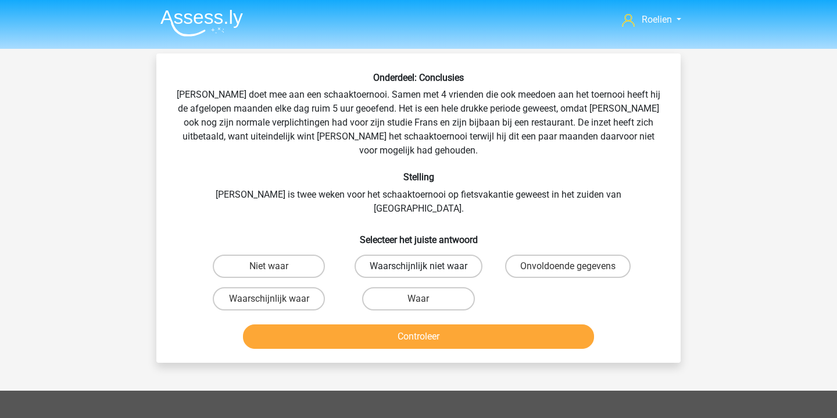
click at [439, 255] on label "Waarschijnlijk niet waar" at bounding box center [419, 266] width 128 height 23
click at [426, 266] on input "Waarschijnlijk niet waar" at bounding box center [423, 270] width 8 height 8
radio input "true"
click at [488, 331] on button "Controleer" at bounding box center [419, 336] width 352 height 24
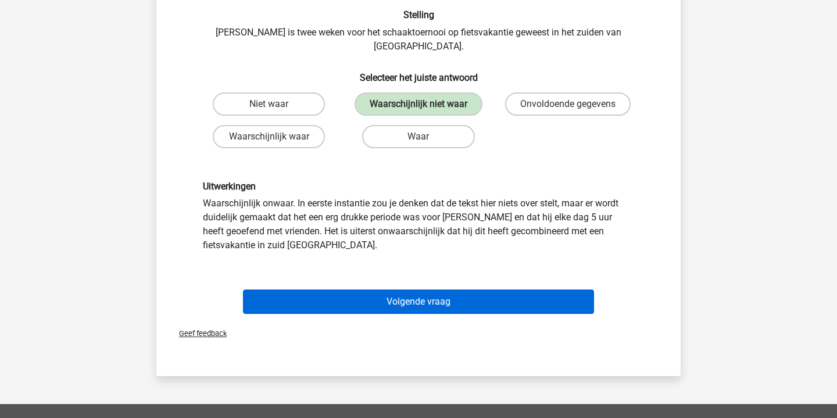
click at [474, 293] on button "Volgende vraag" at bounding box center [419, 301] width 352 height 24
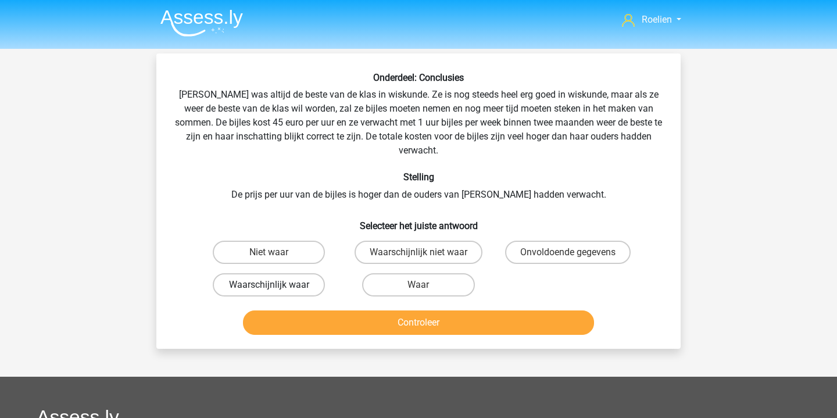
click at [300, 273] on label "Waarschijnlijk waar" at bounding box center [269, 284] width 112 height 23
click at [277, 285] on input "Waarschijnlijk waar" at bounding box center [273, 289] width 8 height 8
radio input "true"
click at [439, 310] on button "Controleer" at bounding box center [419, 322] width 352 height 24
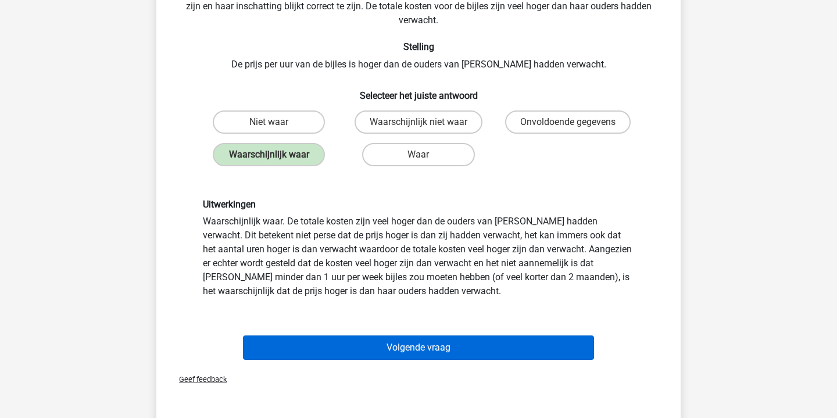
scroll to position [132, 0]
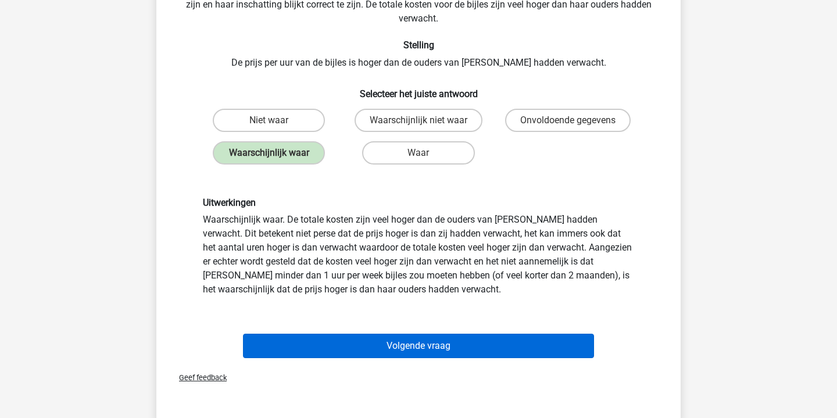
click at [439, 334] on button "Volgende vraag" at bounding box center [419, 346] width 352 height 24
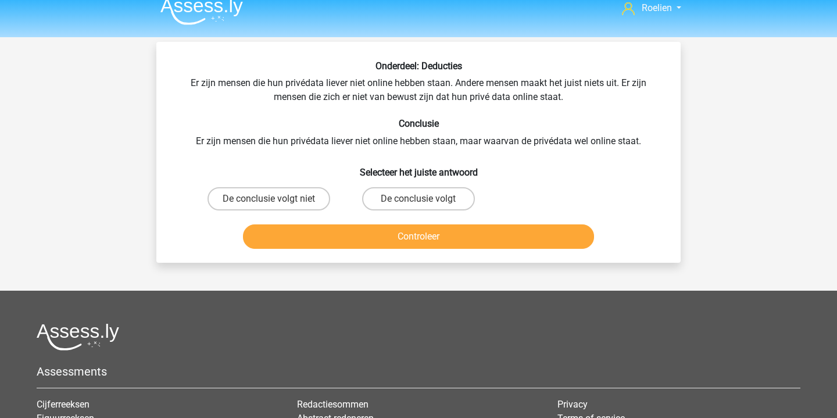
scroll to position [0, 0]
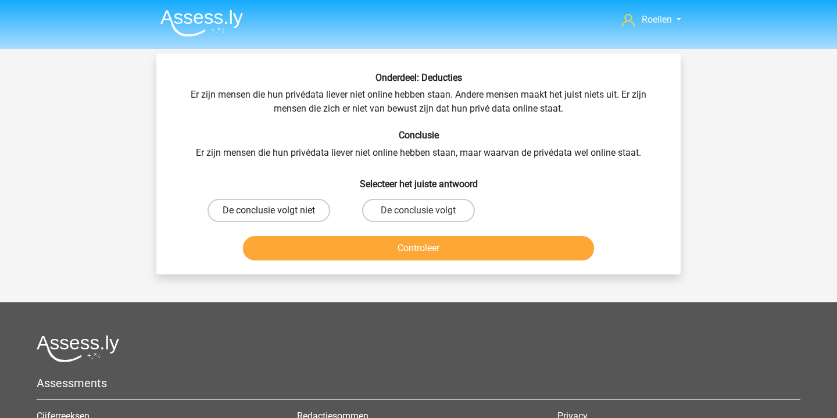
click at [299, 205] on label "De conclusie volgt niet" at bounding box center [269, 210] width 123 height 23
click at [277, 210] on input "De conclusie volgt niet" at bounding box center [273, 214] width 8 height 8
radio input "true"
click at [431, 247] on button "Controleer" at bounding box center [419, 248] width 352 height 24
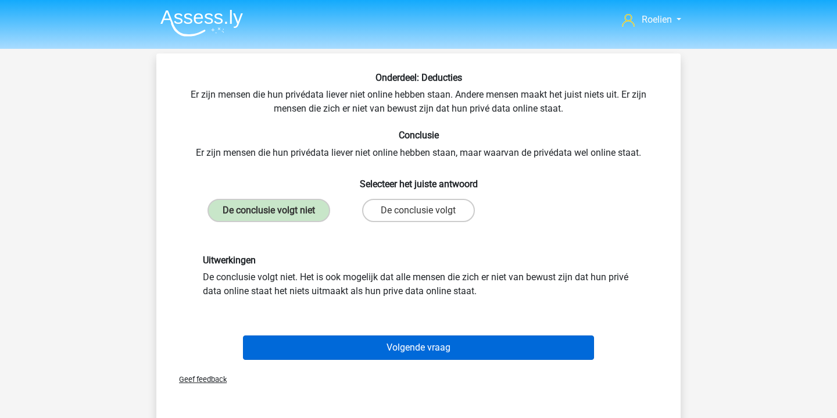
click at [463, 346] on button "Volgende vraag" at bounding box center [419, 347] width 352 height 24
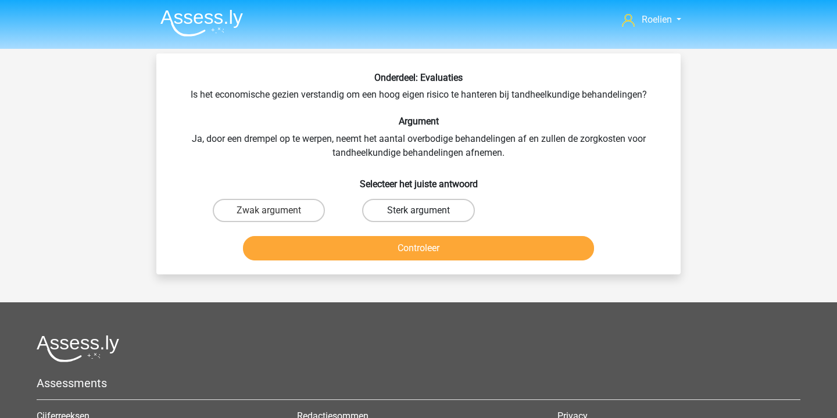
click at [415, 211] on label "Sterk argument" at bounding box center [418, 210] width 112 height 23
click at [419, 211] on input "Sterk argument" at bounding box center [423, 214] width 8 height 8
radio input "true"
click at [444, 251] on button "Controleer" at bounding box center [419, 248] width 352 height 24
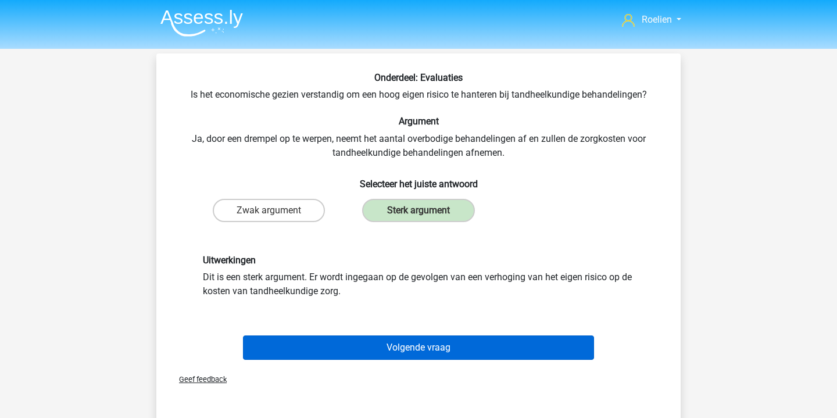
click at [459, 345] on button "Volgende vraag" at bounding box center [419, 347] width 352 height 24
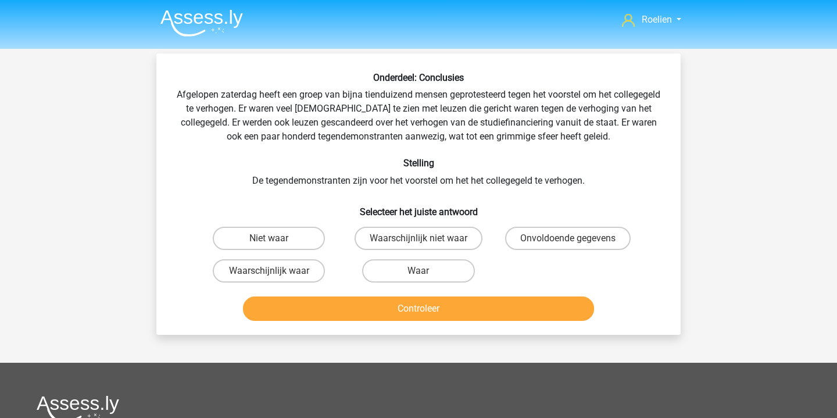
scroll to position [53, 0]
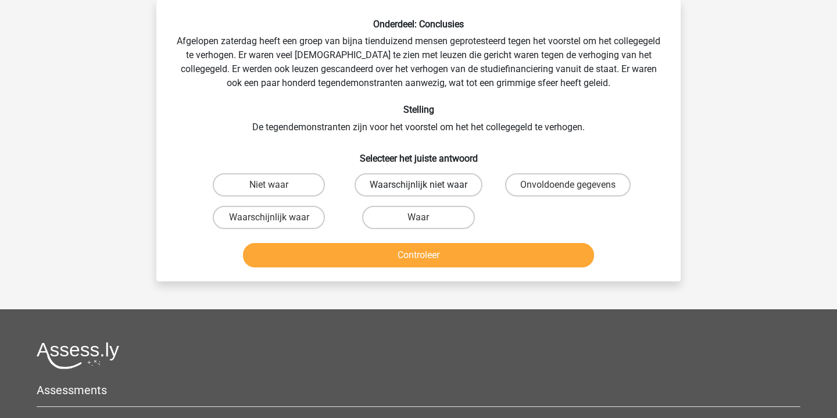
click at [437, 180] on label "Waarschijnlijk niet waar" at bounding box center [419, 184] width 128 height 23
click at [426, 185] on input "Waarschijnlijk niet waar" at bounding box center [423, 189] width 8 height 8
radio input "true"
click at [306, 229] on label "Waarschijnlijk waar" at bounding box center [269, 217] width 112 height 23
click at [277, 225] on input "Waarschijnlijk waar" at bounding box center [273, 221] width 8 height 8
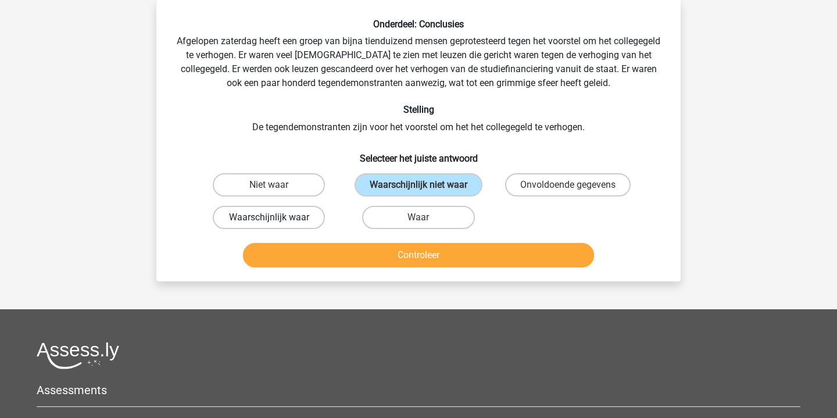
radio input "true"
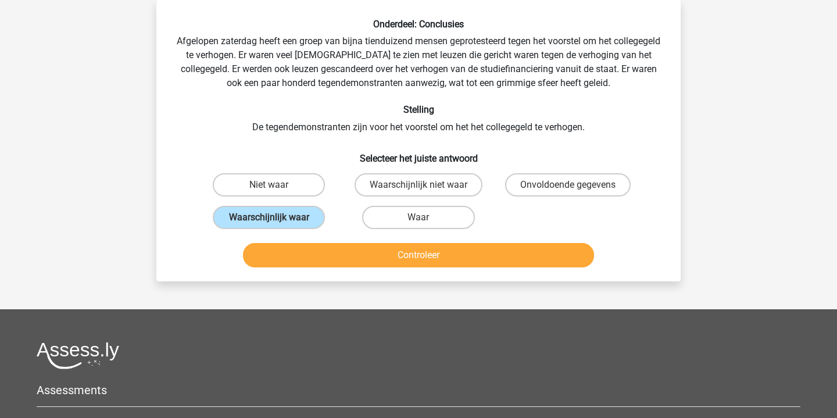
click at [462, 256] on button "Controleer" at bounding box center [419, 255] width 352 height 24
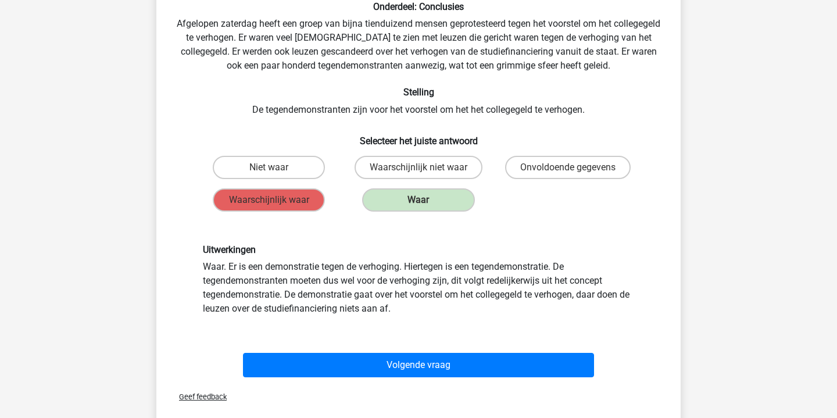
scroll to position [74, 0]
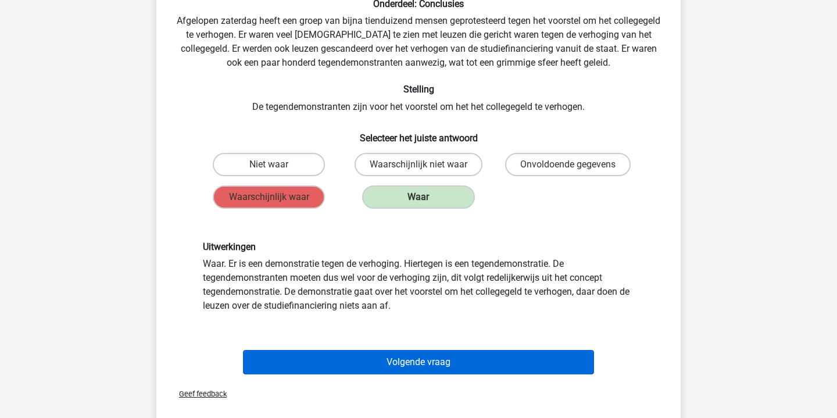
click at [463, 356] on button "Volgende vraag" at bounding box center [419, 362] width 352 height 24
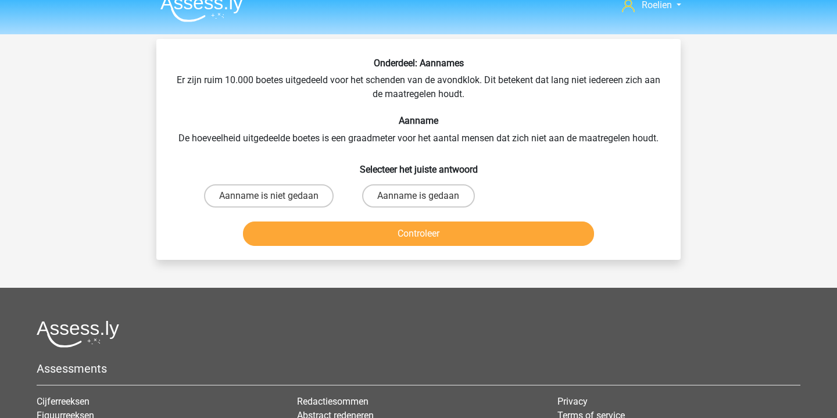
scroll to position [11, 0]
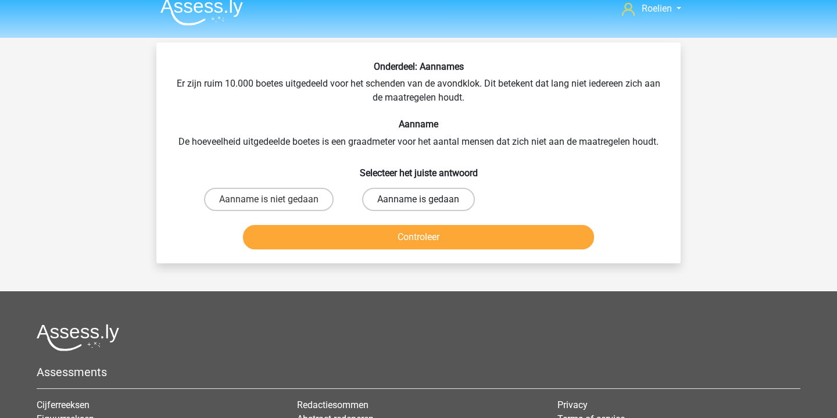
click at [432, 198] on label "Aanname is gedaan" at bounding box center [418, 199] width 112 height 23
click at [426, 199] on input "Aanname is gedaan" at bounding box center [423, 203] width 8 height 8
radio input "true"
click at [460, 237] on button "Controleer" at bounding box center [419, 237] width 352 height 24
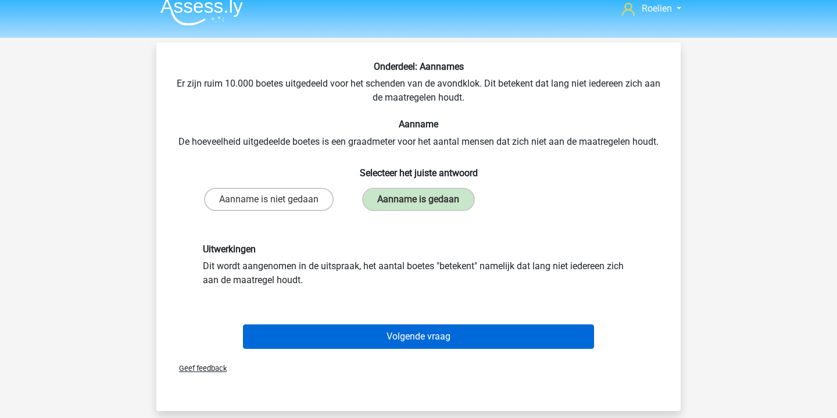
click at [465, 340] on button "Volgende vraag" at bounding box center [419, 336] width 352 height 24
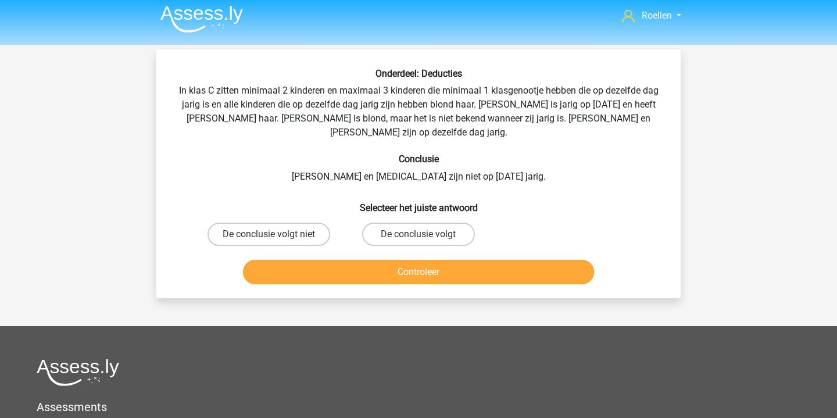
scroll to position [0, 0]
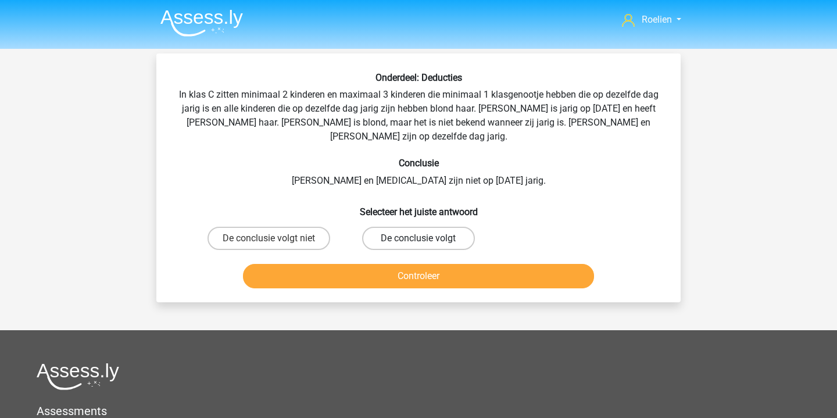
click at [441, 227] on label "De conclusie volgt" at bounding box center [418, 238] width 112 height 23
click at [426, 238] on input "De conclusie volgt" at bounding box center [423, 242] width 8 height 8
radio input "true"
click at [470, 264] on button "Controleer" at bounding box center [419, 276] width 352 height 24
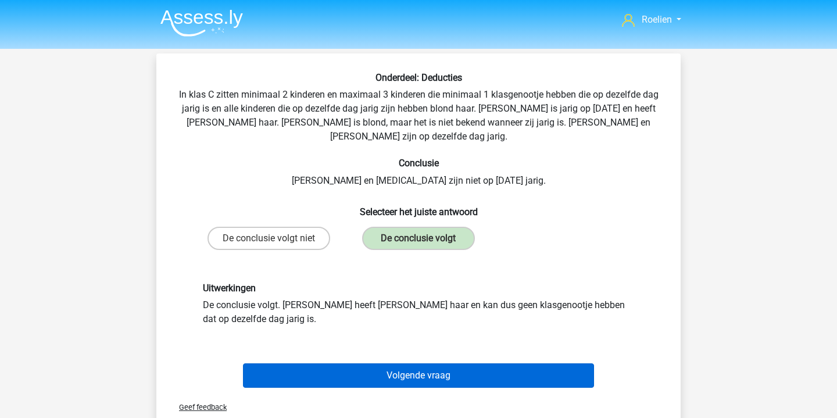
click at [488, 363] on button "Volgende vraag" at bounding box center [419, 375] width 352 height 24
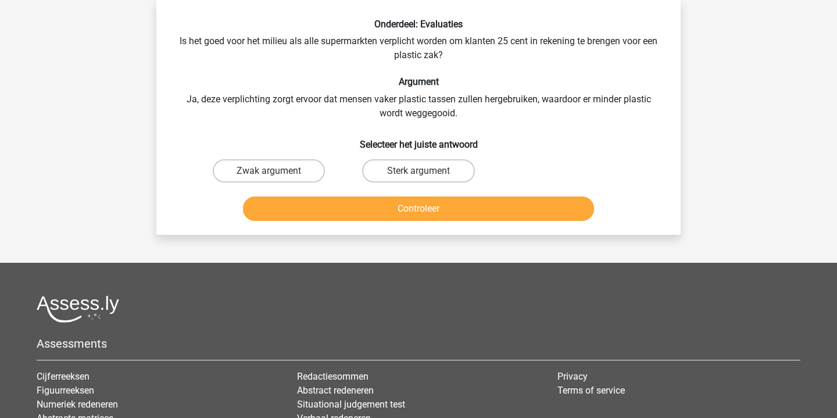
scroll to position [18, 0]
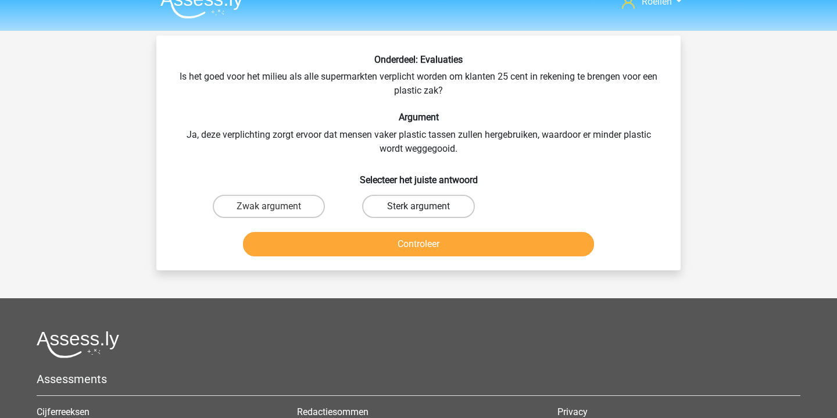
click at [414, 209] on label "Sterk argument" at bounding box center [418, 206] width 112 height 23
click at [419, 209] on input "Sterk argument" at bounding box center [423, 210] width 8 height 8
radio input "true"
click at [434, 241] on button "Controleer" at bounding box center [419, 244] width 352 height 24
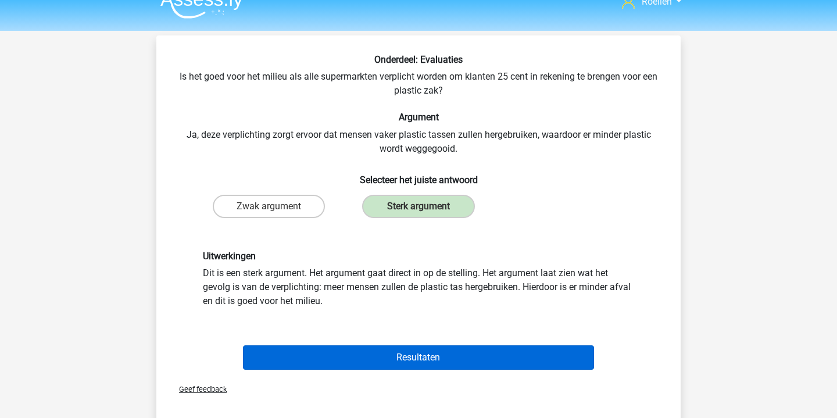
click at [449, 360] on button "Resultaten" at bounding box center [419, 357] width 352 height 24
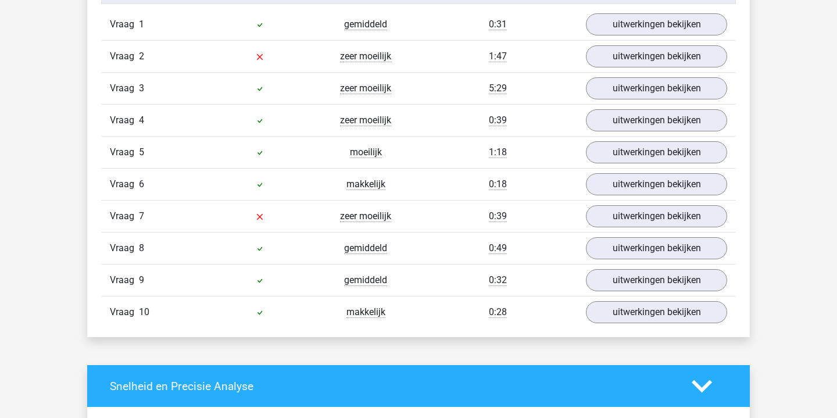
scroll to position [757, 0]
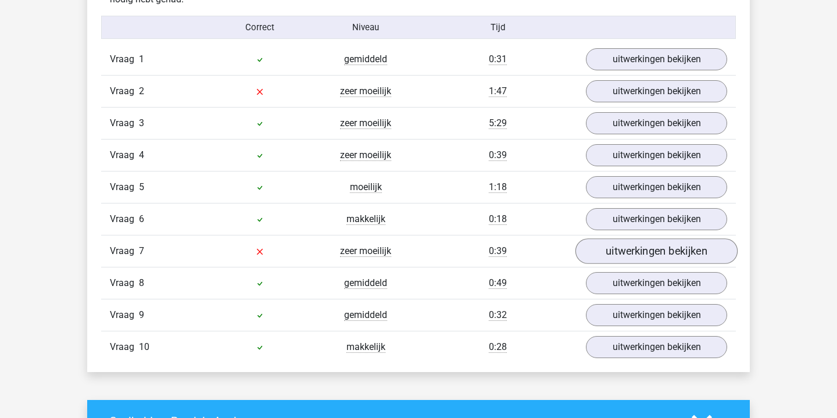
click at [614, 252] on link "uitwerkingen bekijken" at bounding box center [656, 251] width 162 height 26
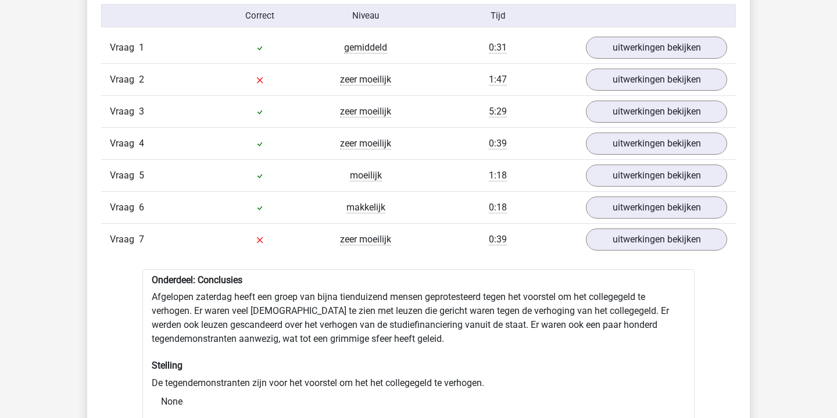
scroll to position [776, 0]
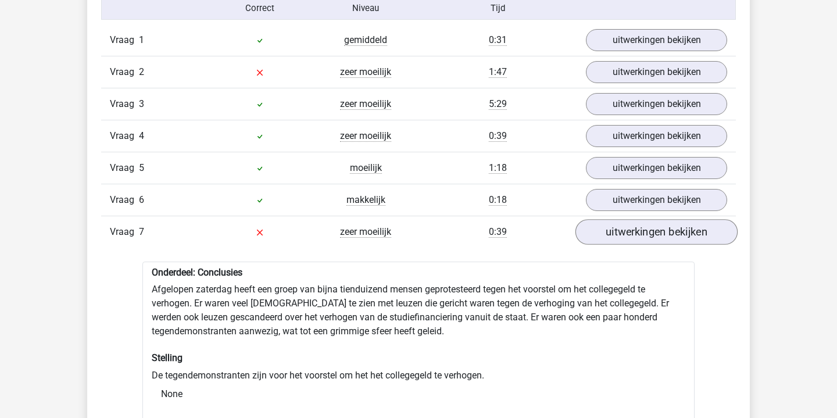
click at [639, 238] on link "uitwerkingen bekijken" at bounding box center [656, 232] width 162 height 26
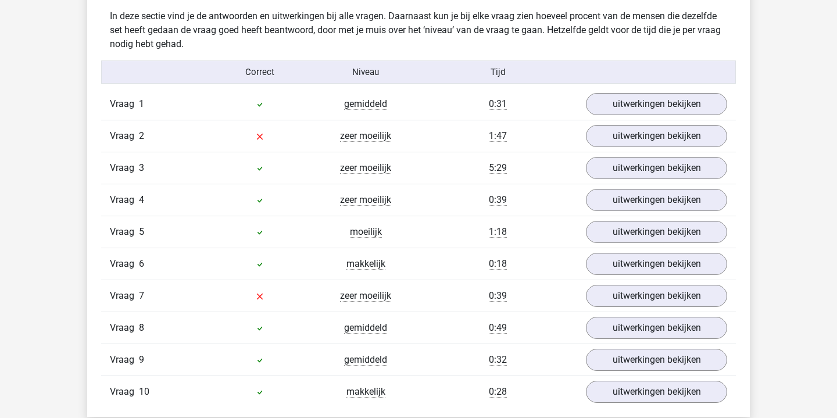
scroll to position [666, 0]
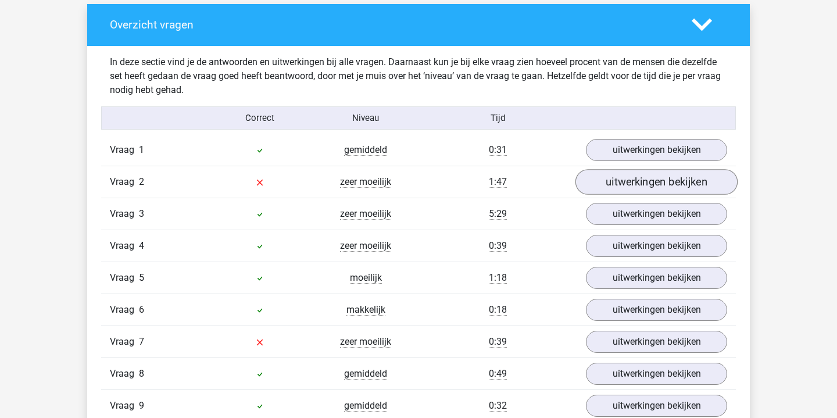
click at [627, 180] on link "uitwerkingen bekijken" at bounding box center [656, 182] width 162 height 26
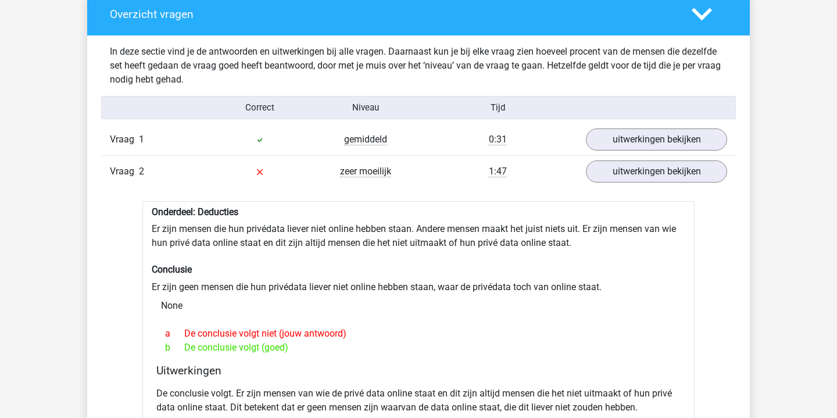
scroll to position [680, 0]
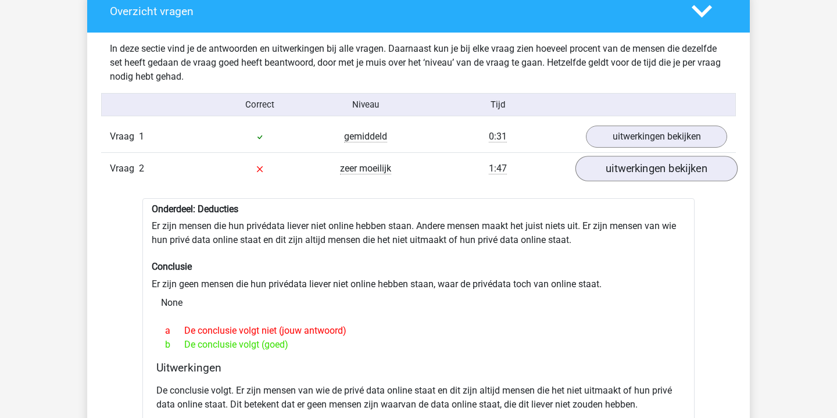
click at [643, 172] on link "uitwerkingen bekijken" at bounding box center [656, 169] width 162 height 26
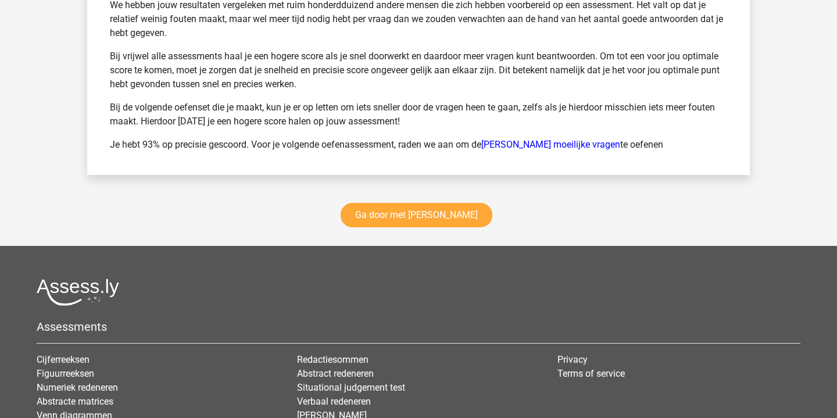
scroll to position [1632, 0]
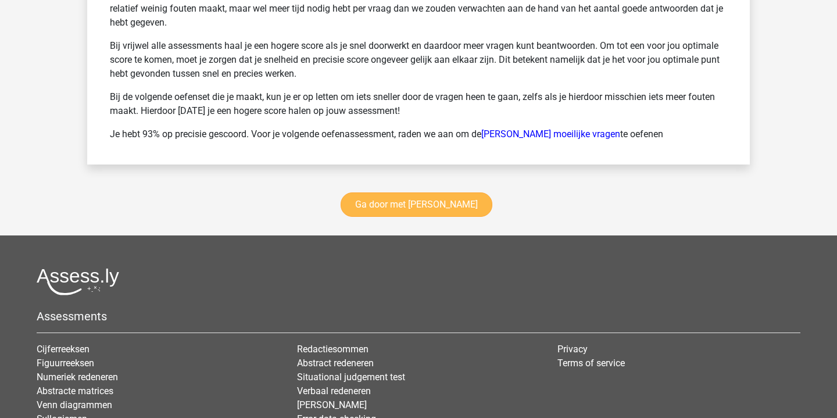
click at [460, 210] on link "Ga door met watson glaser" at bounding box center [417, 204] width 152 height 24
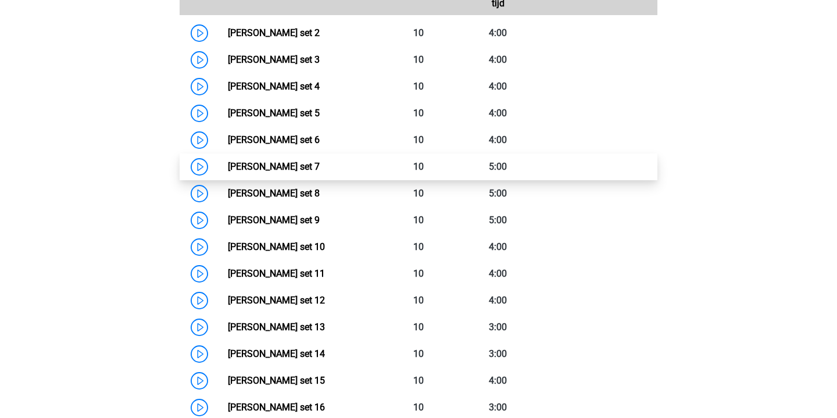
scroll to position [606, 0]
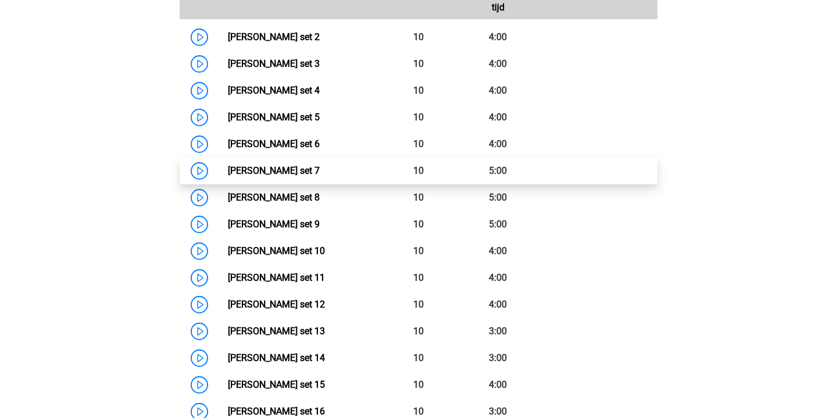
click at [228, 173] on link "[PERSON_NAME] set 7" at bounding box center [274, 170] width 92 height 11
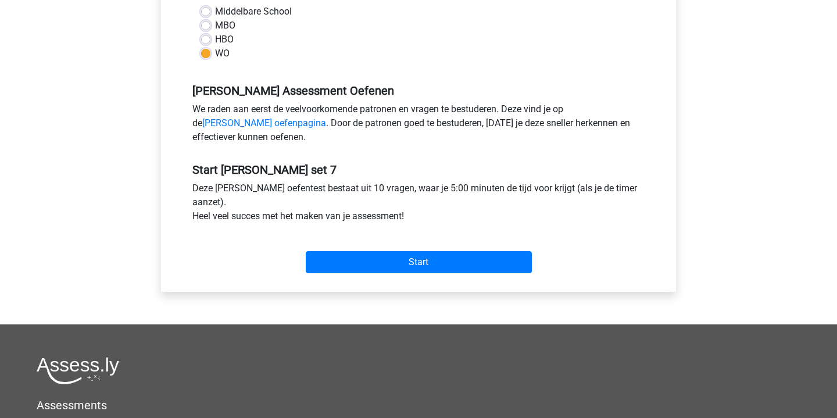
scroll to position [303, 0]
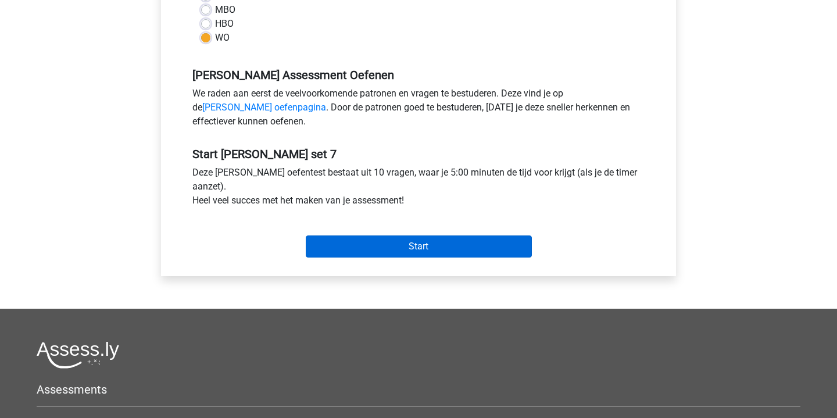
click at [419, 252] on input "Start" at bounding box center [419, 246] width 226 height 22
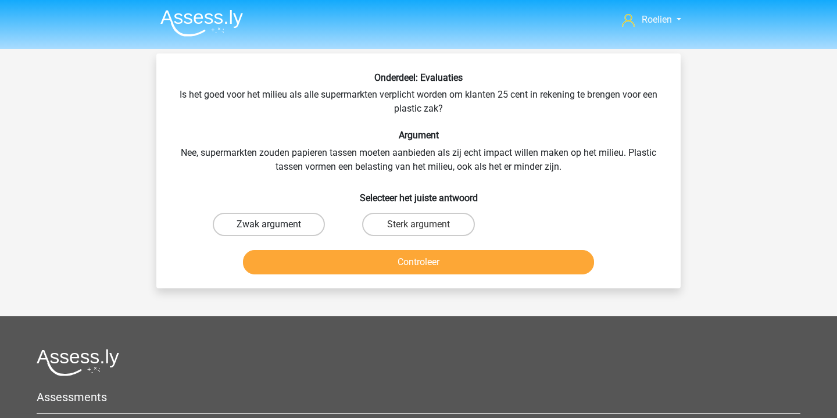
click at [282, 216] on label "Zwak argument" at bounding box center [269, 224] width 112 height 23
click at [277, 224] on input "Zwak argument" at bounding box center [273, 228] width 8 height 8
radio input "true"
click at [432, 269] on button "Controleer" at bounding box center [419, 262] width 352 height 24
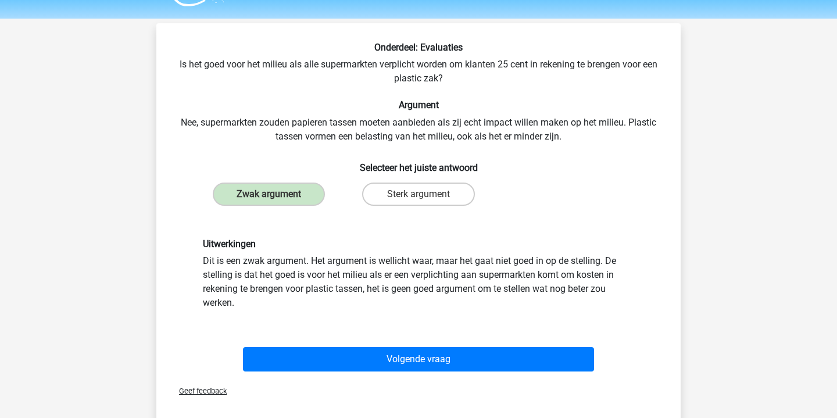
scroll to position [35, 0]
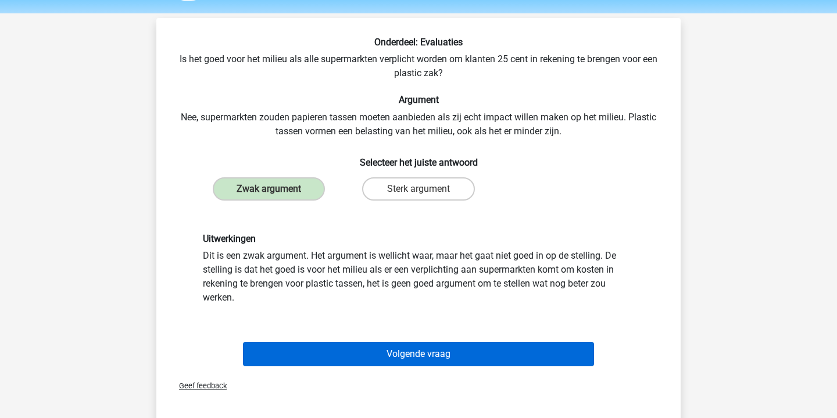
click at [467, 351] on button "Volgende vraag" at bounding box center [419, 354] width 352 height 24
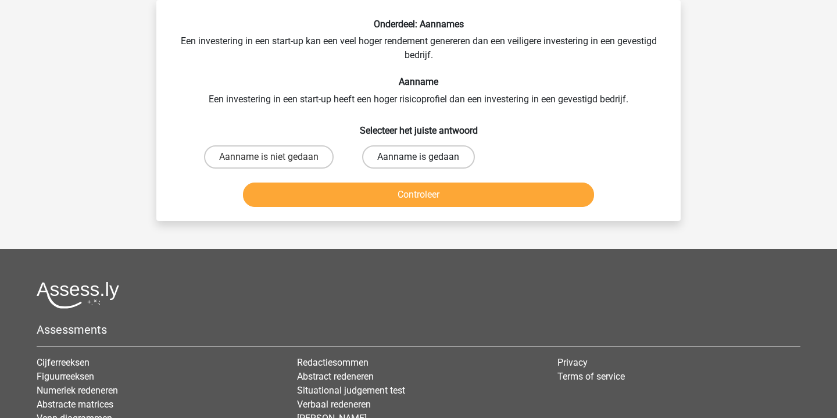
click at [402, 163] on label "Aanname is gedaan" at bounding box center [418, 156] width 112 height 23
click at [419, 163] on input "Aanname is gedaan" at bounding box center [423, 161] width 8 height 8
radio input "true"
click at [419, 193] on button "Controleer" at bounding box center [419, 195] width 352 height 24
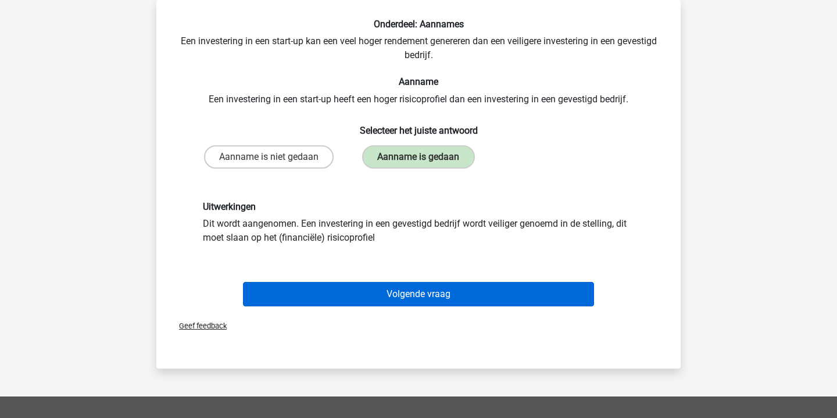
click at [442, 293] on button "Volgende vraag" at bounding box center [419, 294] width 352 height 24
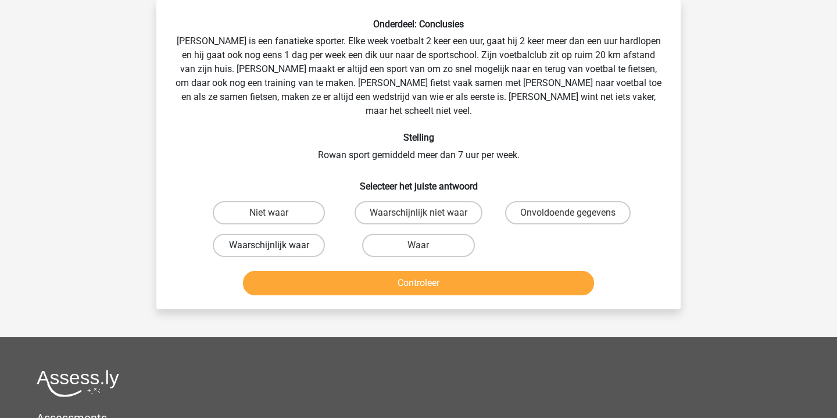
click at [303, 234] on label "Waarschijnlijk waar" at bounding box center [269, 245] width 112 height 23
click at [277, 245] on input "Waarschijnlijk waar" at bounding box center [273, 249] width 8 height 8
radio input "true"
click at [473, 273] on button "Controleer" at bounding box center [419, 283] width 352 height 24
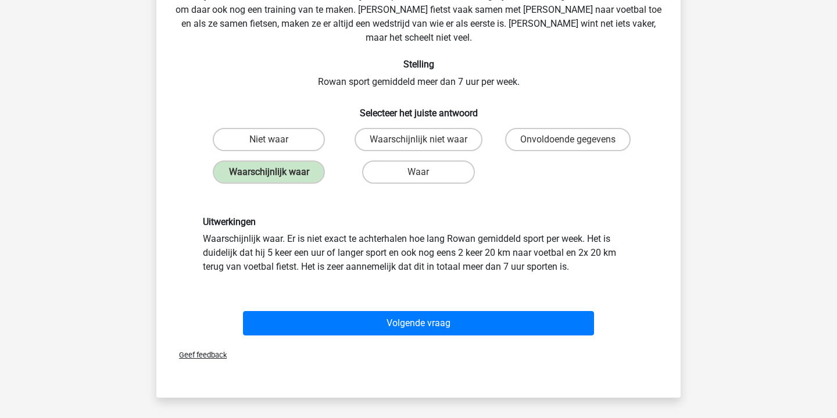
scroll to position [130, 0]
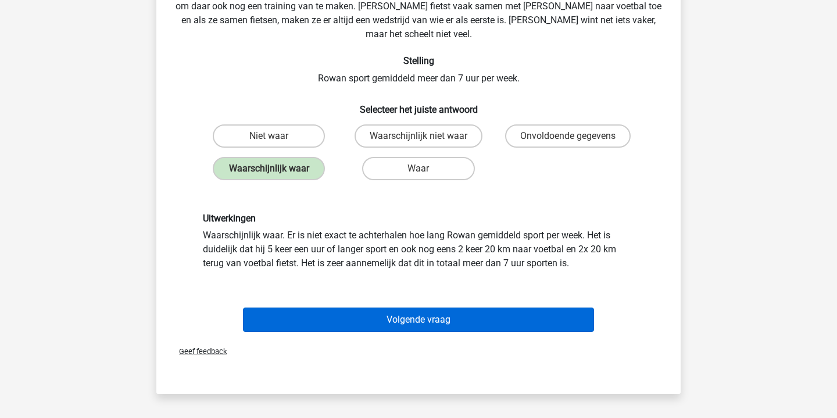
click at [468, 307] on button "Volgende vraag" at bounding box center [419, 319] width 352 height 24
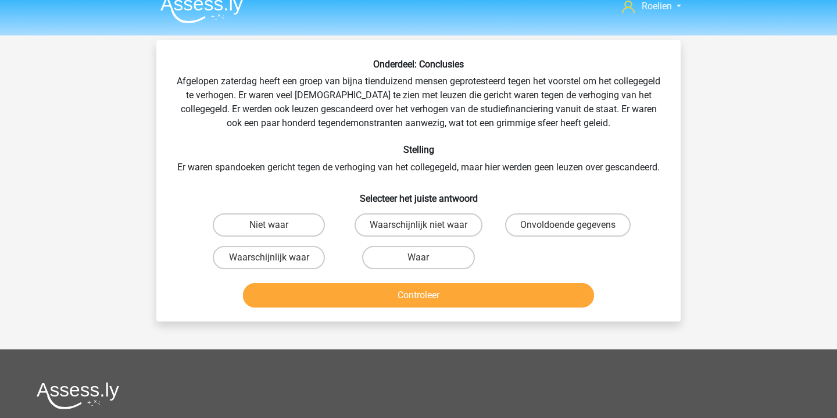
scroll to position [6, 0]
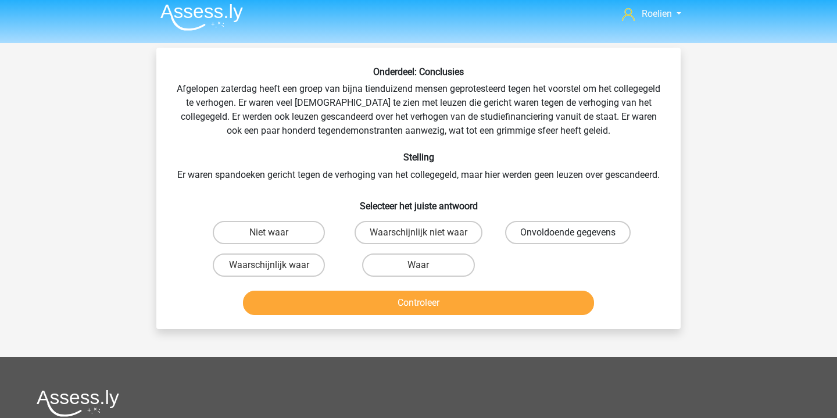
click at [561, 244] on label "Onvoldoende gegevens" at bounding box center [568, 232] width 126 height 23
click at [568, 240] on input "Onvoldoende gegevens" at bounding box center [572, 237] width 8 height 8
radio input "true"
click at [455, 315] on button "Controleer" at bounding box center [419, 303] width 352 height 24
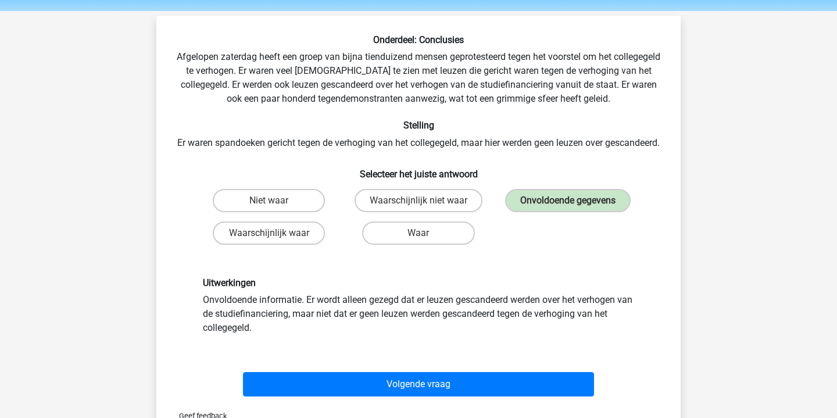
scroll to position [46, 0]
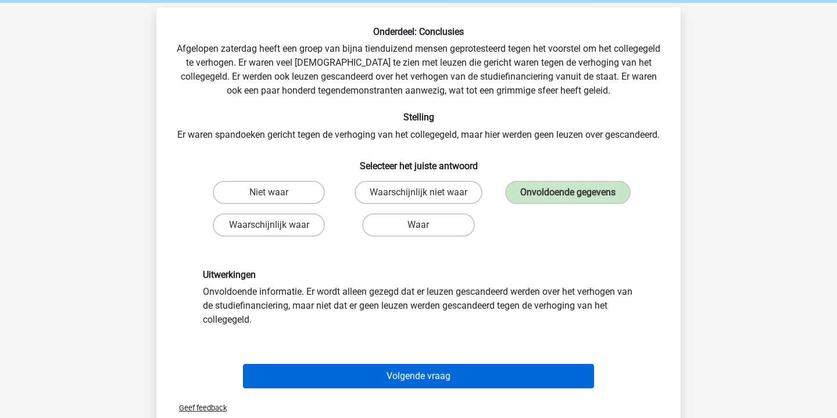
click at [457, 388] on button "Volgende vraag" at bounding box center [419, 376] width 352 height 24
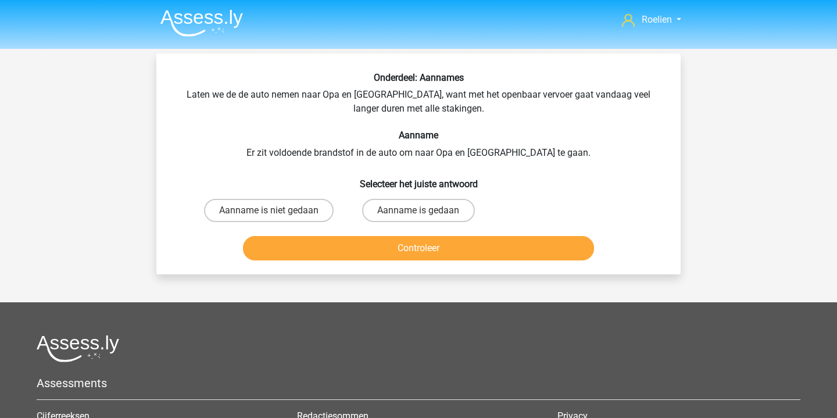
scroll to position [0, 0]
click at [300, 216] on label "Aanname is niet gedaan" at bounding box center [269, 210] width 130 height 23
click at [277, 216] on input "Aanname is niet gedaan" at bounding box center [273, 214] width 8 height 8
radio input "true"
click at [409, 259] on button "Controleer" at bounding box center [419, 248] width 352 height 24
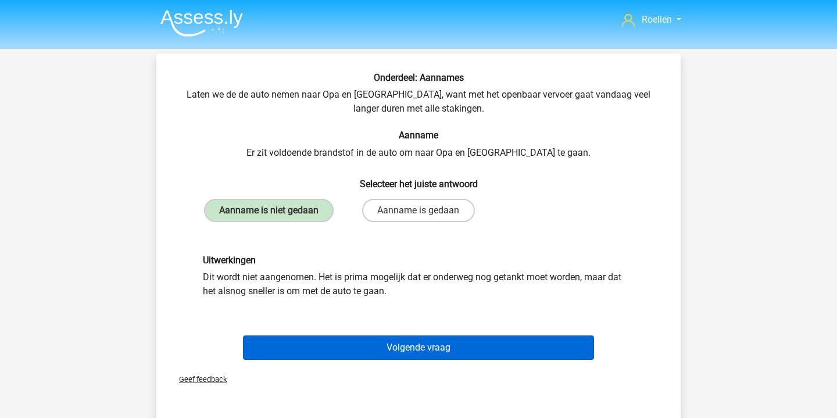
click at [452, 360] on button "Volgende vraag" at bounding box center [419, 347] width 352 height 24
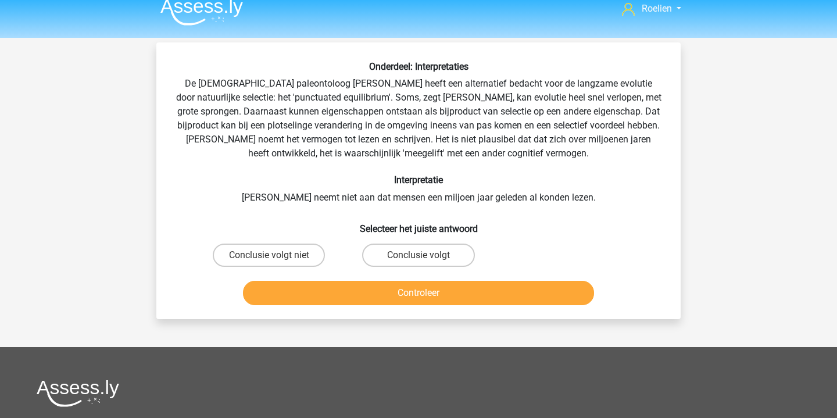
scroll to position [9, 0]
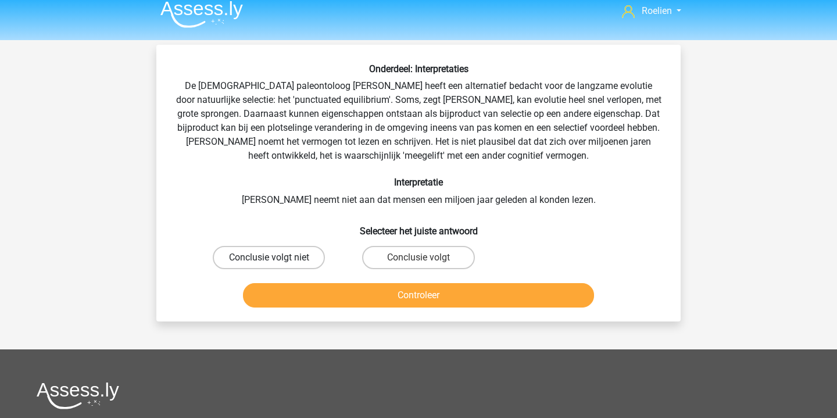
click at [306, 257] on label "Conclusie volgt niet" at bounding box center [269, 257] width 112 height 23
click at [277, 258] on input "Conclusie volgt niet" at bounding box center [273, 262] width 8 height 8
radio input "true"
click at [407, 295] on button "Controleer" at bounding box center [419, 295] width 352 height 24
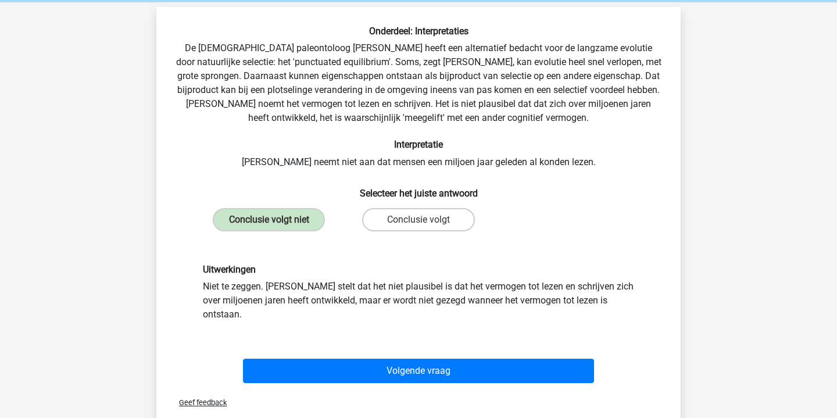
scroll to position [52, 0]
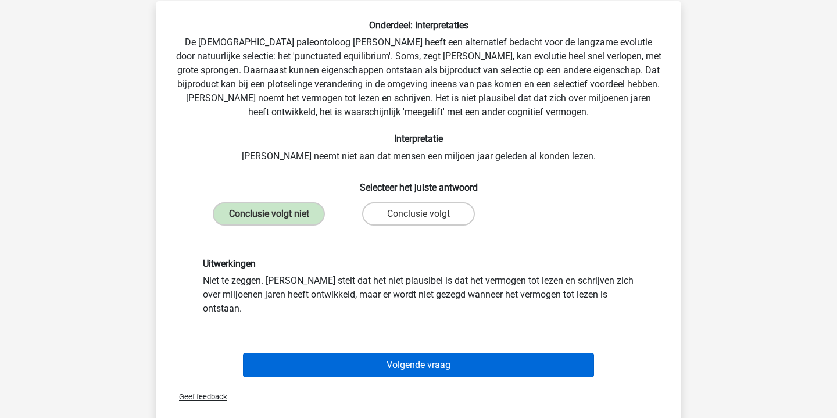
click at [439, 353] on button "Volgende vraag" at bounding box center [419, 365] width 352 height 24
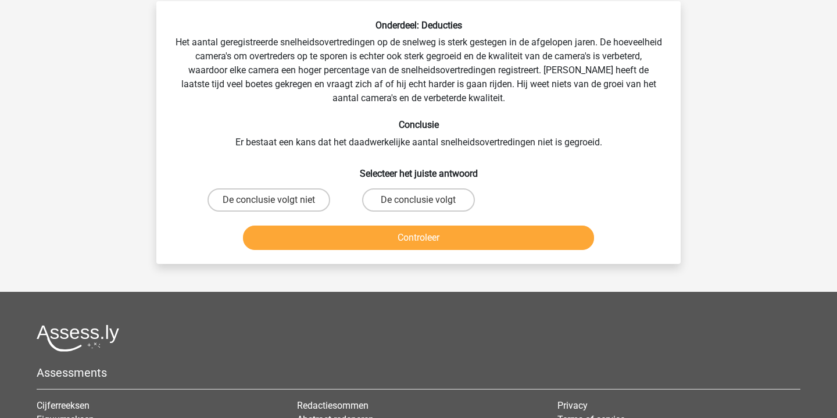
scroll to position [53, 0]
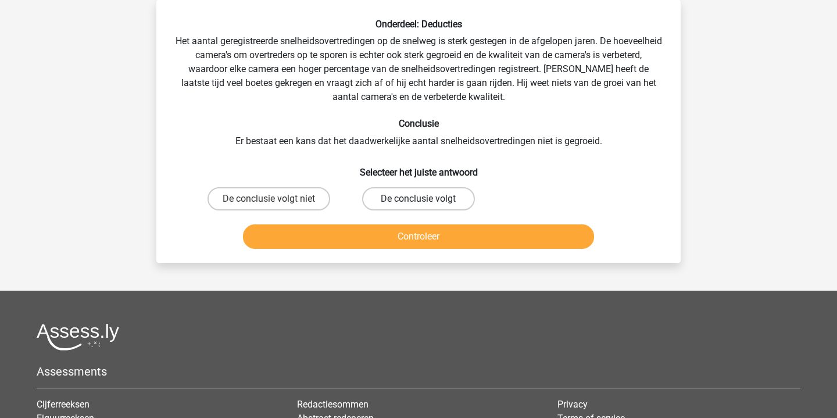
click at [405, 208] on label "De conclusie volgt" at bounding box center [418, 198] width 112 height 23
click at [419, 206] on input "De conclusie volgt" at bounding box center [423, 203] width 8 height 8
radio input "true"
click at [427, 245] on button "Controleer" at bounding box center [419, 236] width 352 height 24
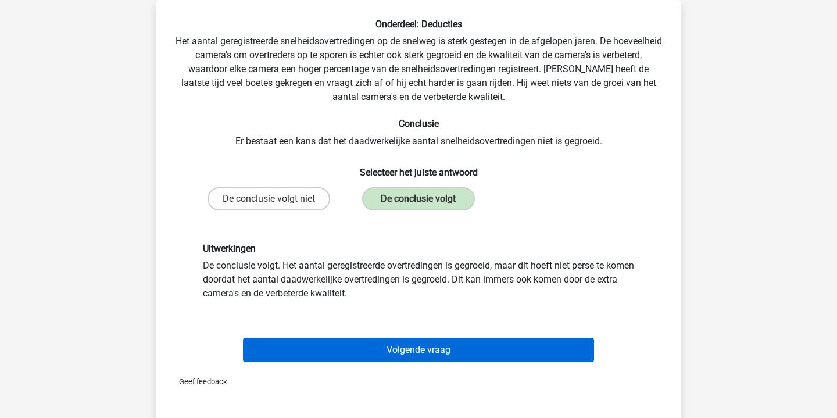
click at [449, 346] on button "Volgende vraag" at bounding box center [419, 350] width 352 height 24
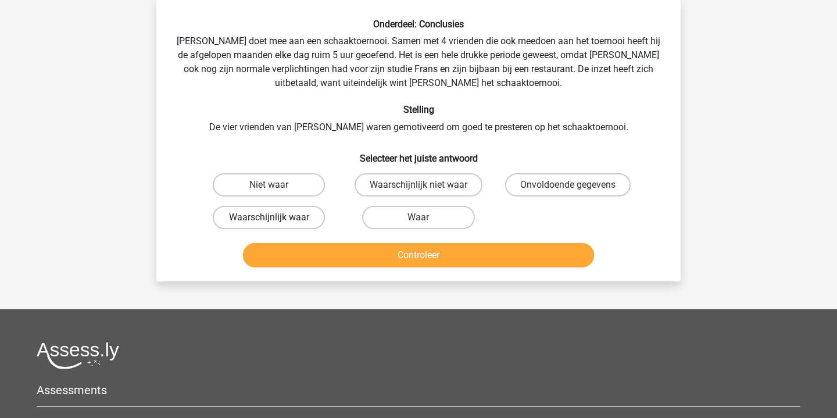
click at [304, 213] on label "Waarschijnlijk waar" at bounding box center [269, 217] width 112 height 23
click at [277, 217] on input "Waarschijnlijk waar" at bounding box center [273, 221] width 8 height 8
radio input "true"
click at [411, 252] on button "Controleer" at bounding box center [419, 255] width 352 height 24
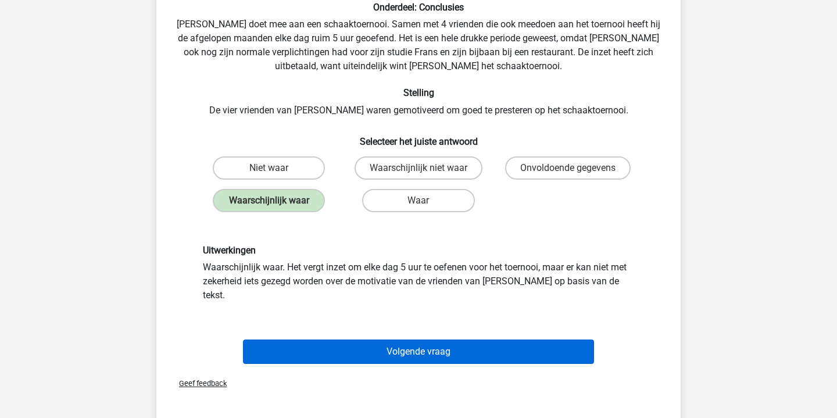
click at [461, 341] on button "Volgende vraag" at bounding box center [419, 351] width 352 height 24
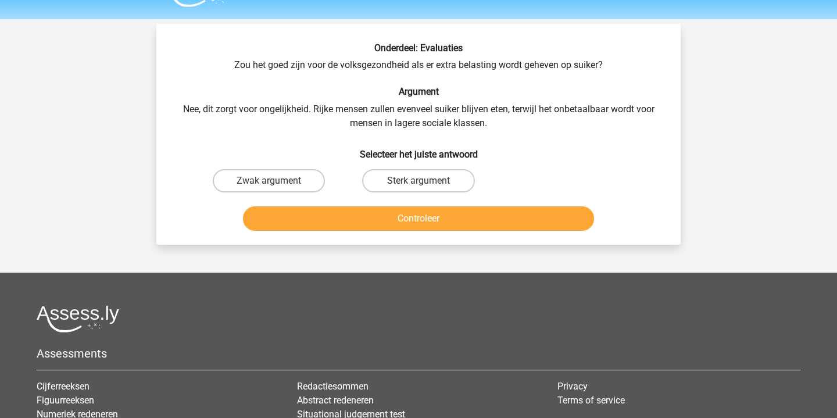
scroll to position [21, 0]
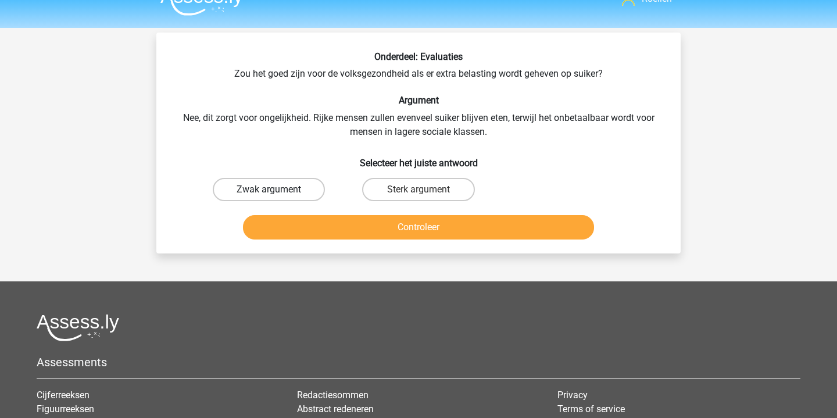
click at [311, 192] on label "Zwak argument" at bounding box center [269, 189] width 112 height 23
click at [277, 192] on input "Zwak argument" at bounding box center [273, 193] width 8 height 8
radio input "true"
click at [421, 229] on button "Controleer" at bounding box center [419, 227] width 352 height 24
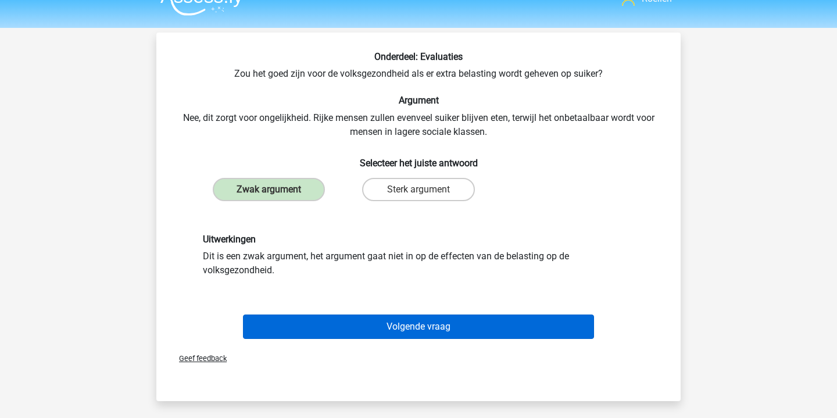
click at [463, 324] on button "Volgende vraag" at bounding box center [419, 326] width 352 height 24
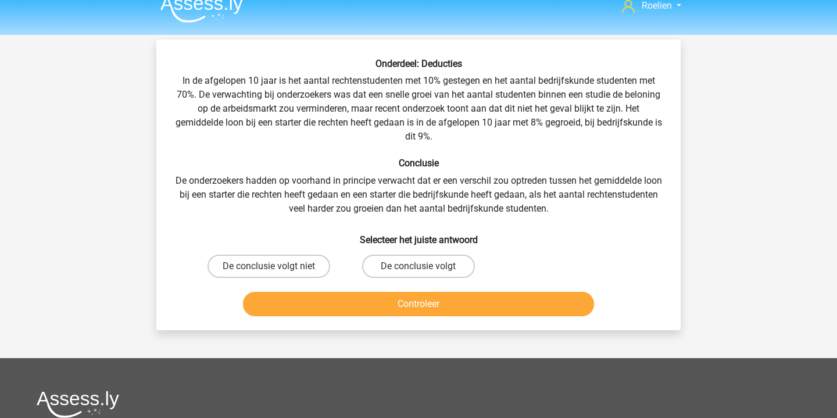
scroll to position [10, 0]
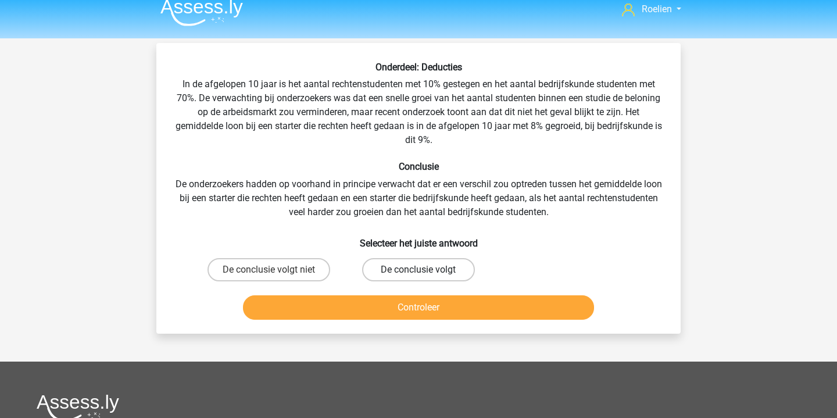
click at [381, 270] on label "De conclusie volgt" at bounding box center [418, 269] width 112 height 23
click at [419, 270] on input "De conclusie volgt" at bounding box center [423, 274] width 8 height 8
radio input "true"
click at [410, 305] on button "Controleer" at bounding box center [419, 307] width 352 height 24
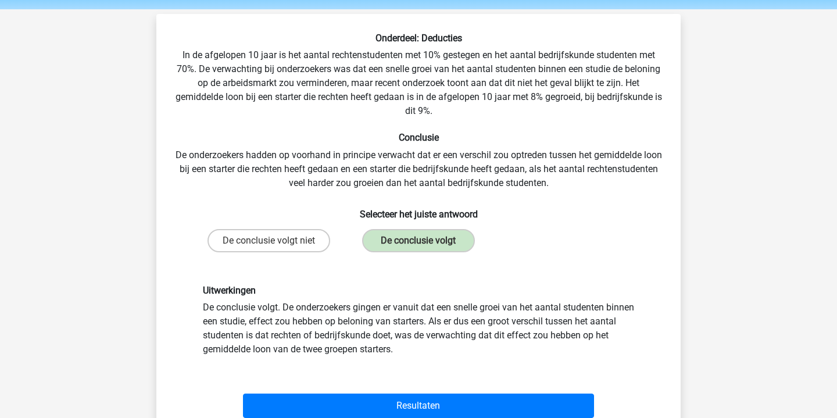
scroll to position [126, 0]
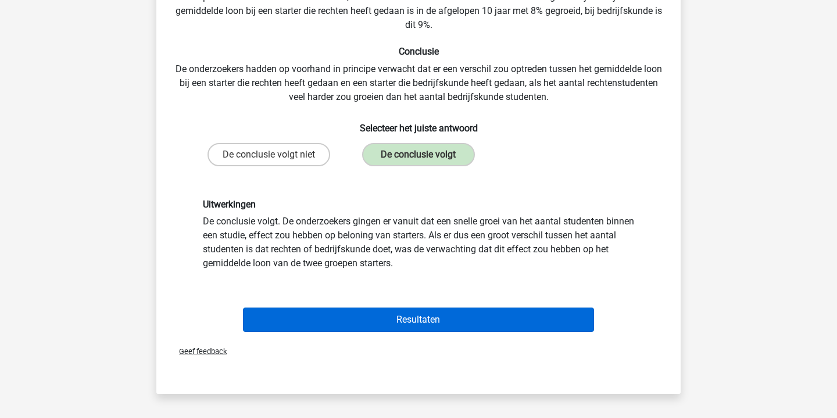
click at [451, 326] on button "Resultaten" at bounding box center [419, 319] width 352 height 24
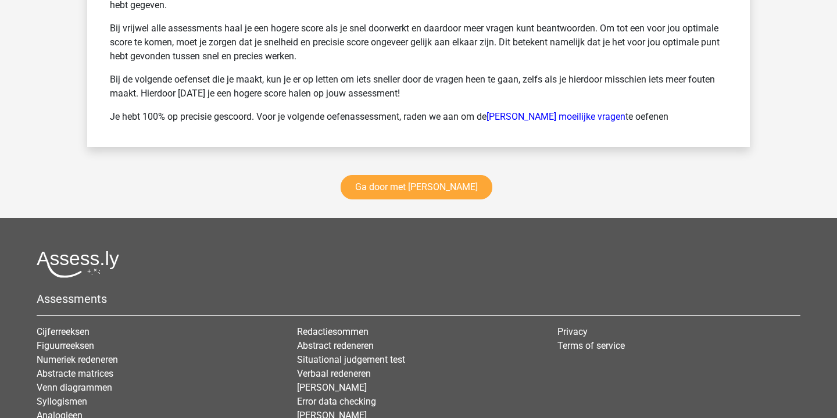
scroll to position [1660, 0]
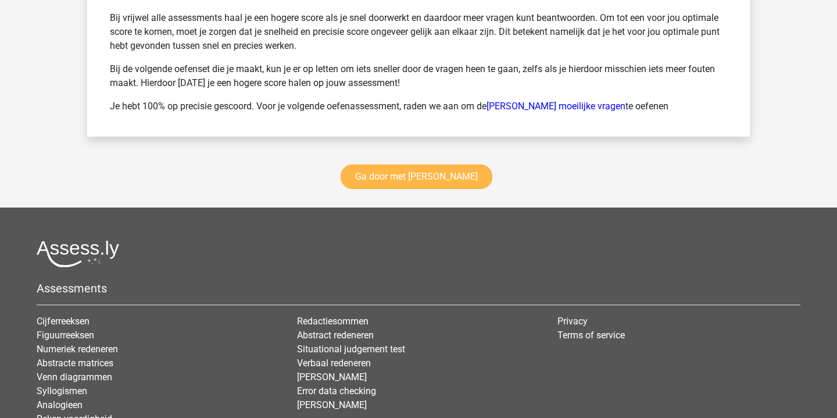
click at [465, 179] on link "Ga door met [PERSON_NAME]" at bounding box center [417, 177] width 152 height 24
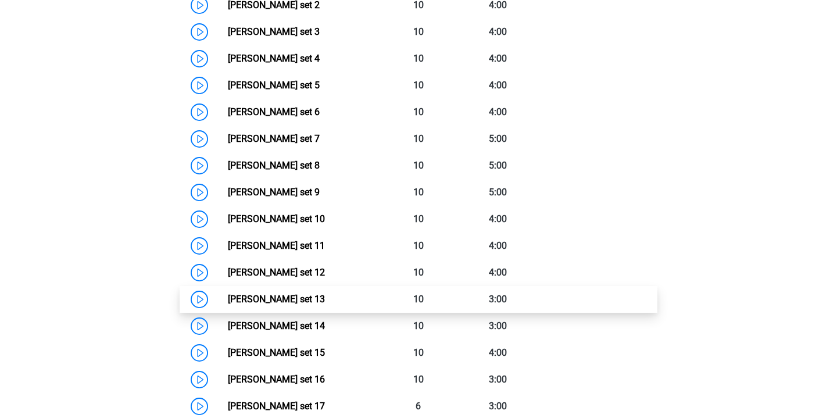
scroll to position [635, 0]
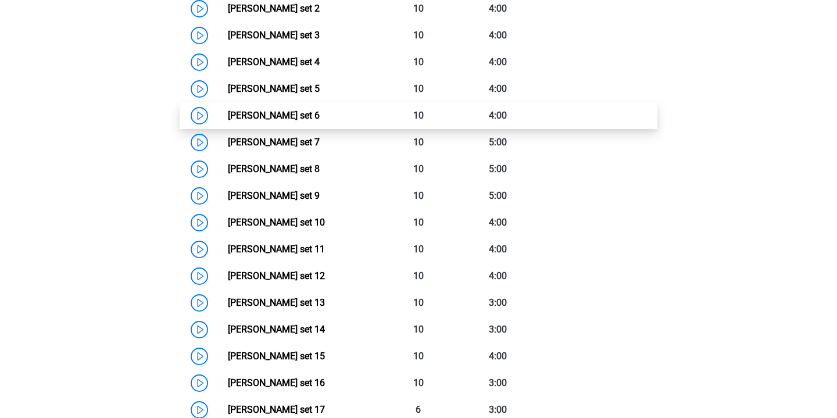
click at [228, 116] on link "Watson Glaser set 6" at bounding box center [274, 115] width 92 height 11
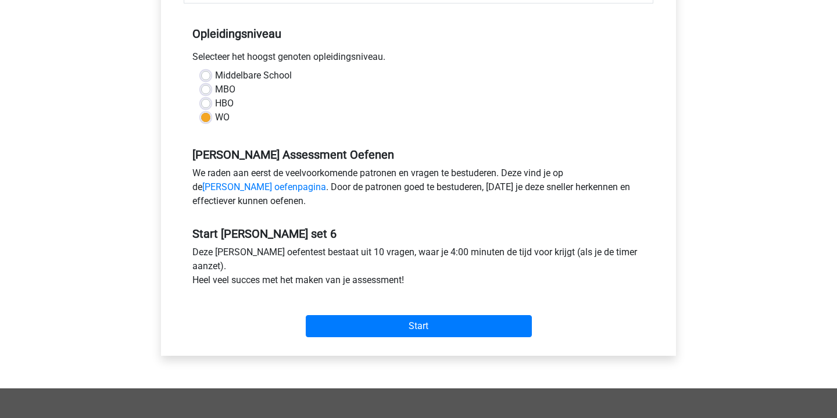
scroll to position [231, 0]
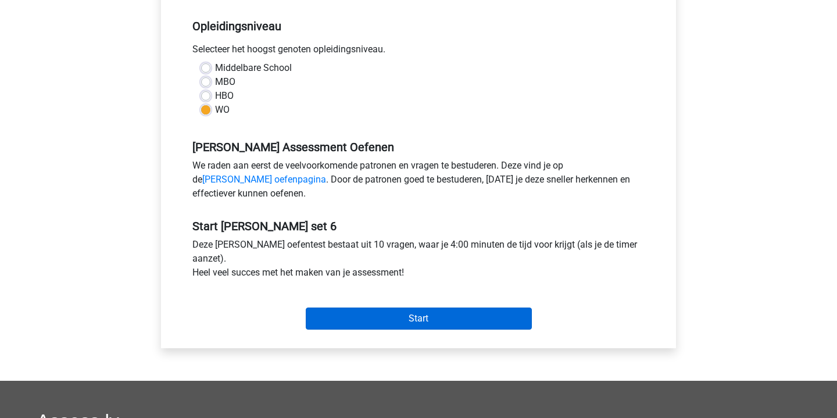
click at [415, 320] on input "Start" at bounding box center [419, 318] width 226 height 22
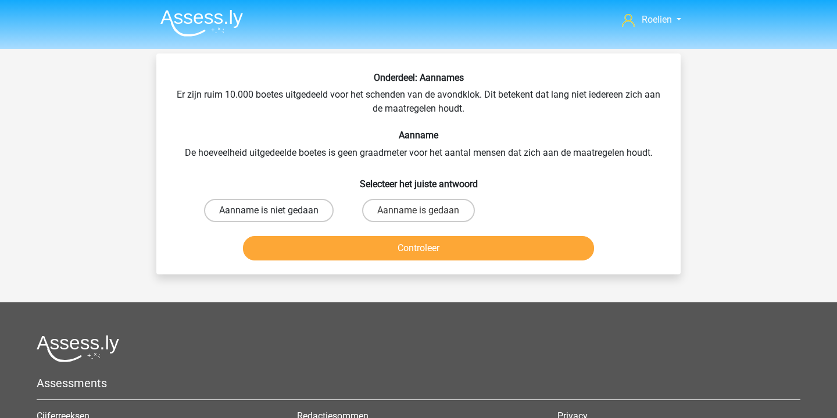
click at [320, 205] on label "Aanname is niet gedaan" at bounding box center [269, 210] width 130 height 23
click at [277, 210] on input "Aanname is niet gedaan" at bounding box center [273, 214] width 8 height 8
radio input "true"
click at [423, 260] on button "Controleer" at bounding box center [419, 248] width 352 height 24
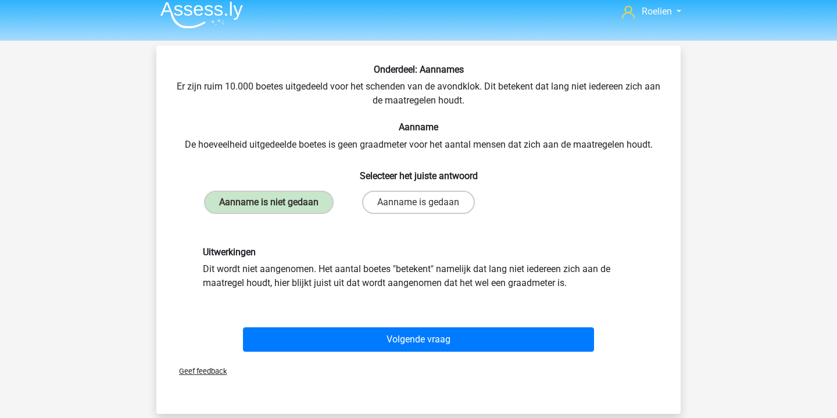
scroll to position [9, 0]
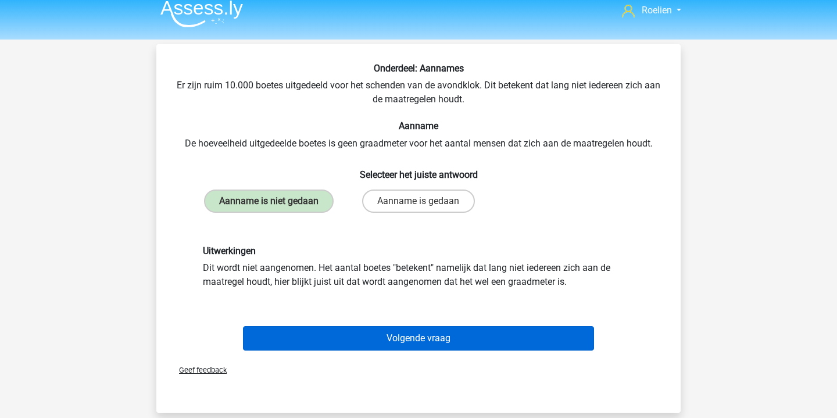
click at [420, 351] on button "Volgende vraag" at bounding box center [419, 338] width 352 height 24
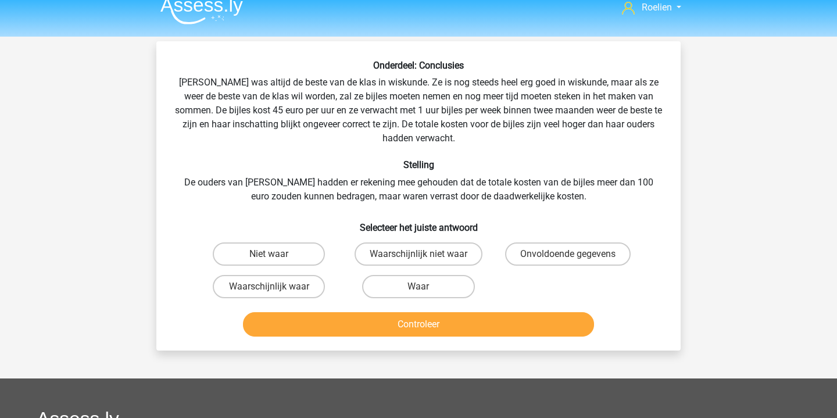
scroll to position [11, 0]
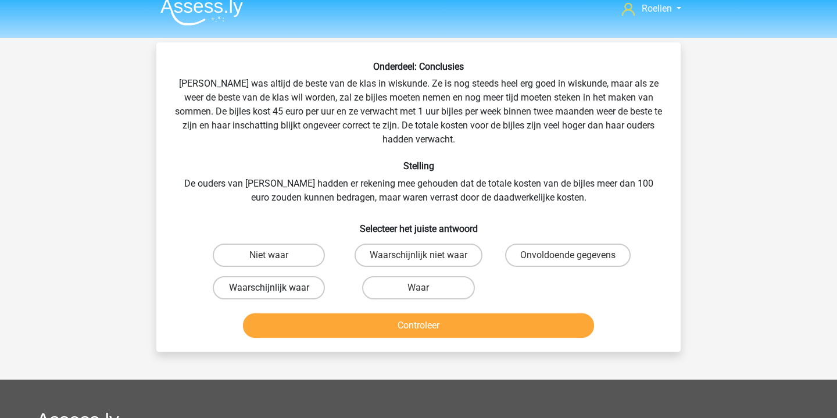
click at [297, 278] on label "Waarschijnlijk waar" at bounding box center [269, 287] width 112 height 23
click at [277, 288] on input "Waarschijnlijk waar" at bounding box center [273, 292] width 8 height 8
radio input "true"
click at [430, 331] on button "Controleer" at bounding box center [419, 325] width 352 height 24
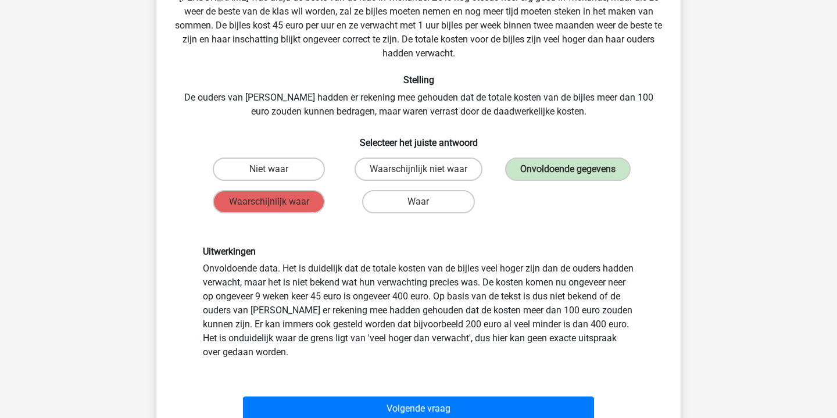
scroll to position [98, 0]
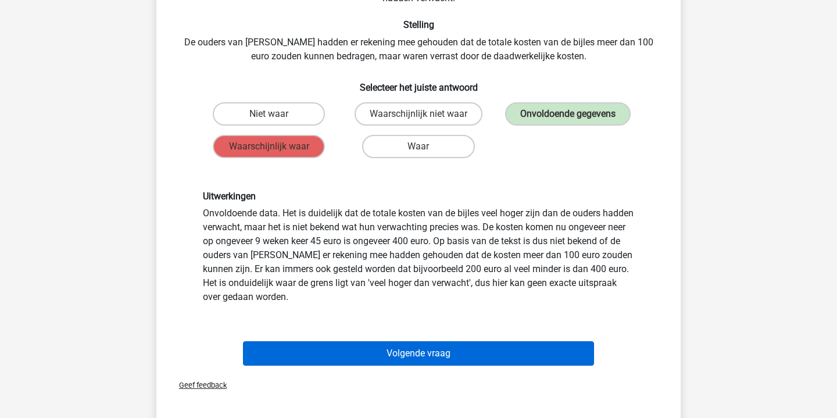
click at [478, 352] on button "Volgende vraag" at bounding box center [419, 353] width 352 height 24
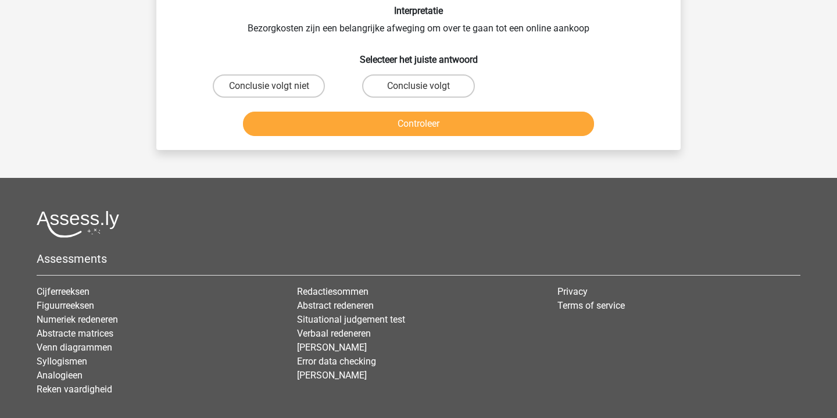
scroll to position [53, 0]
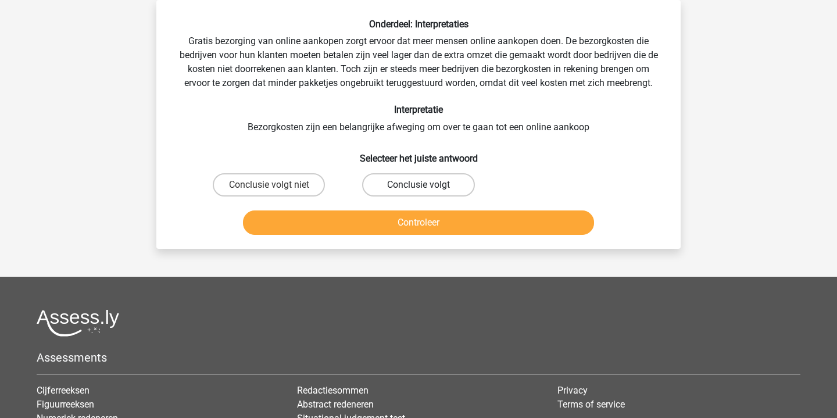
click at [390, 186] on label "Conclusie volgt" at bounding box center [418, 184] width 112 height 23
click at [419, 186] on input "Conclusie volgt" at bounding box center [423, 189] width 8 height 8
radio input "true"
click at [407, 217] on button "Controleer" at bounding box center [419, 222] width 352 height 24
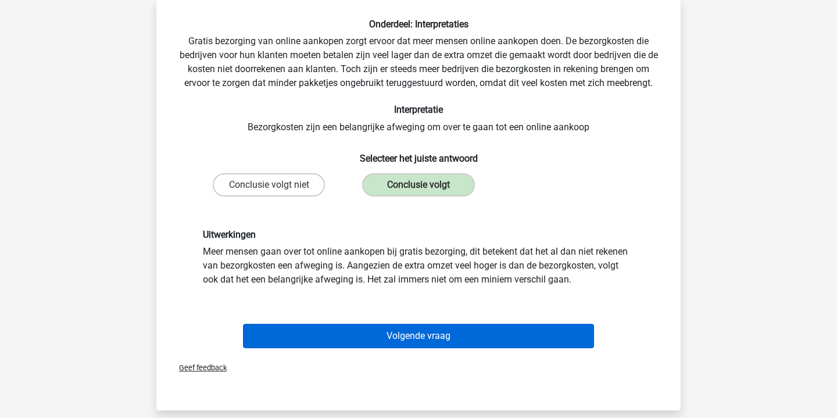
click at [406, 331] on button "Volgende vraag" at bounding box center [419, 336] width 352 height 24
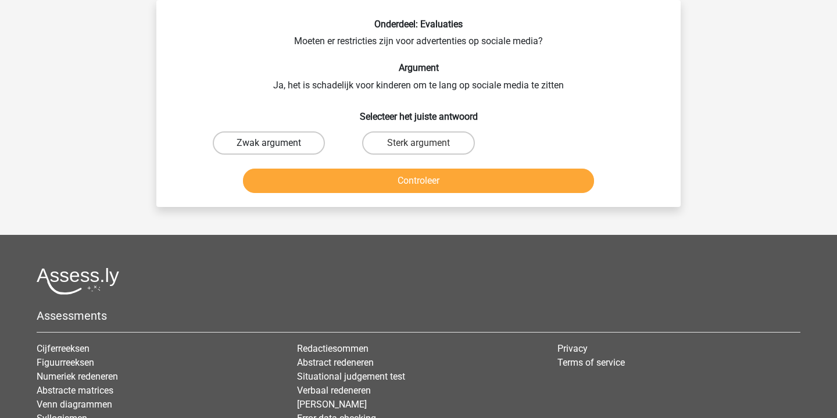
click at [288, 138] on label "Zwak argument" at bounding box center [269, 142] width 112 height 23
click at [277, 143] on input "Zwak argument" at bounding box center [273, 147] width 8 height 8
radio input "true"
click at [412, 183] on button "Controleer" at bounding box center [419, 181] width 352 height 24
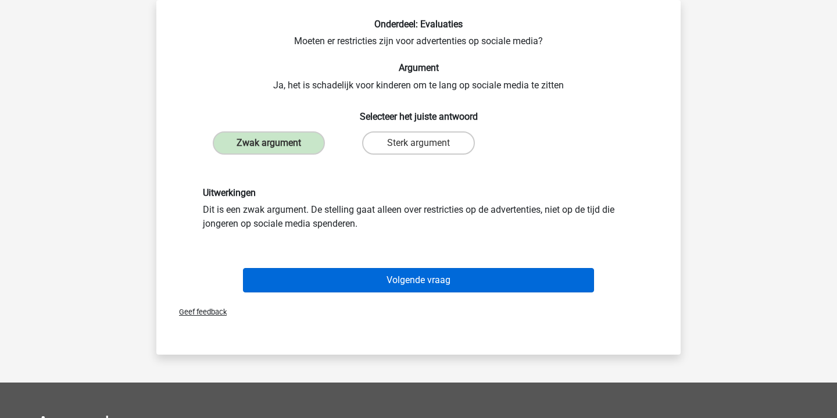
click at [424, 277] on button "Volgende vraag" at bounding box center [419, 280] width 352 height 24
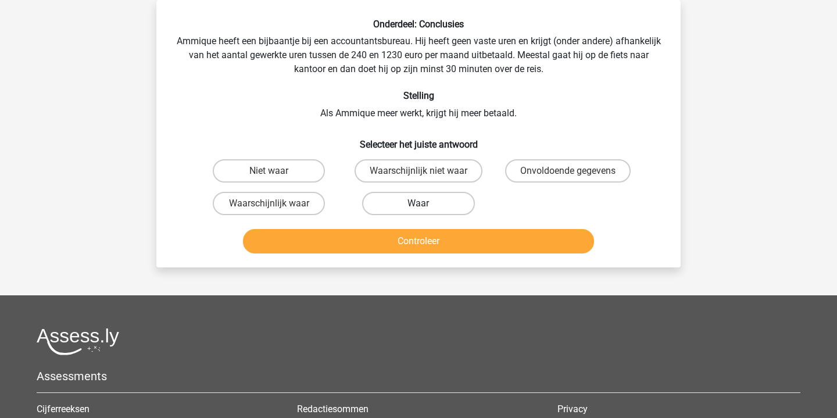
click at [440, 199] on label "Waar" at bounding box center [418, 203] width 112 height 23
click at [426, 203] on input "Waar" at bounding box center [423, 207] width 8 height 8
radio input "true"
click at [445, 239] on button "Controleer" at bounding box center [419, 241] width 352 height 24
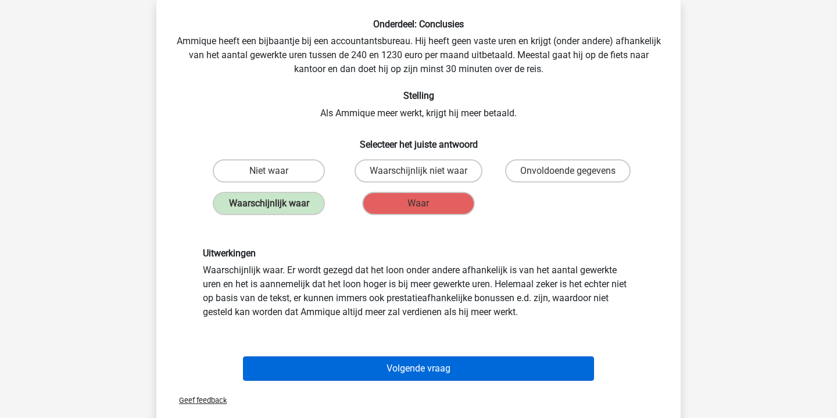
click at [439, 364] on button "Volgende vraag" at bounding box center [419, 368] width 352 height 24
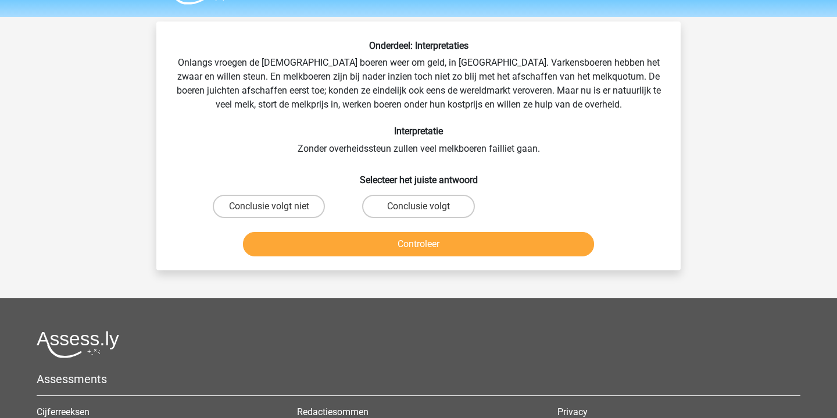
scroll to position [31, 0]
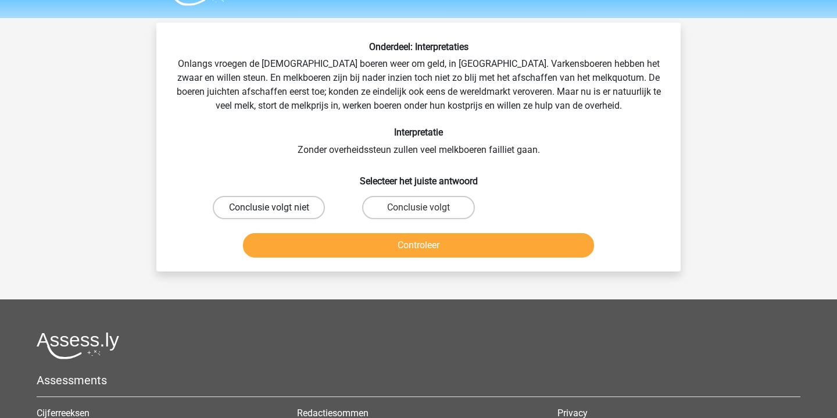
click at [303, 203] on label "Conclusie volgt niet" at bounding box center [269, 207] width 112 height 23
click at [277, 208] on input "Conclusie volgt niet" at bounding box center [273, 212] width 8 height 8
radio input "true"
click at [421, 238] on button "Controleer" at bounding box center [419, 245] width 352 height 24
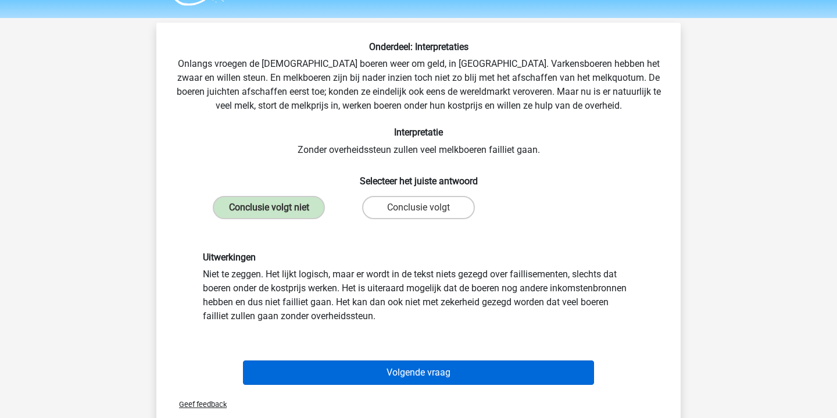
click at [428, 367] on button "Volgende vraag" at bounding box center [419, 372] width 352 height 24
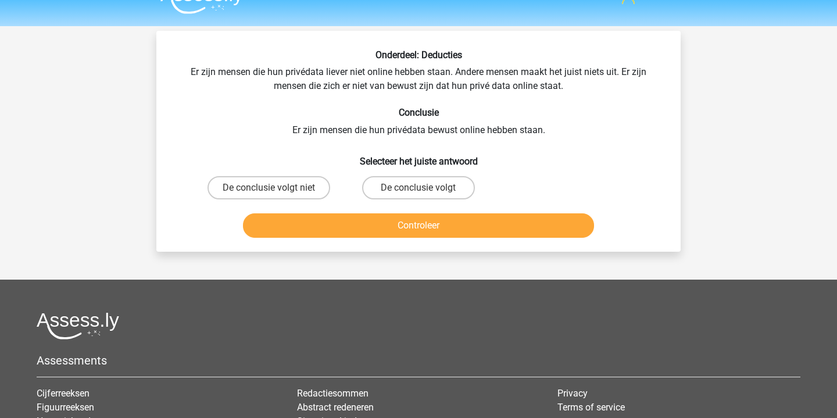
scroll to position [0, 0]
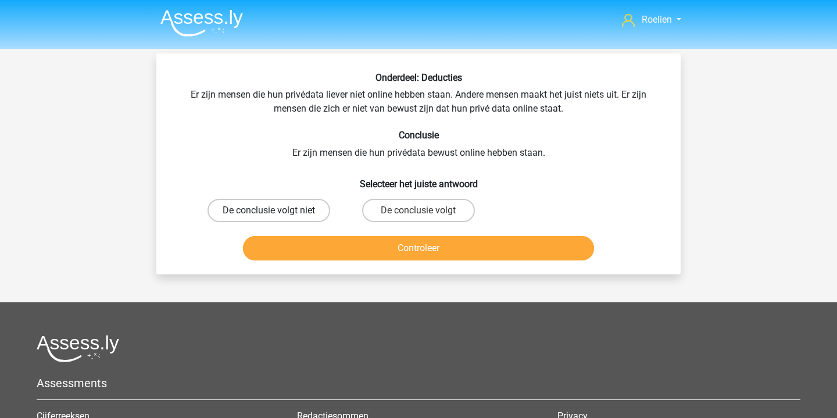
click at [313, 212] on label "De conclusie volgt niet" at bounding box center [269, 210] width 123 height 23
click at [277, 212] on input "De conclusie volgt niet" at bounding box center [273, 214] width 8 height 8
radio input "true"
click at [400, 257] on button "Controleer" at bounding box center [419, 248] width 352 height 24
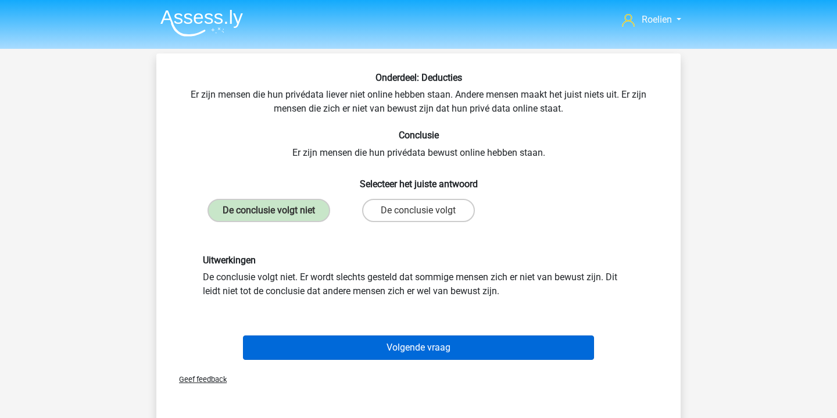
click at [419, 339] on button "Volgende vraag" at bounding box center [419, 347] width 352 height 24
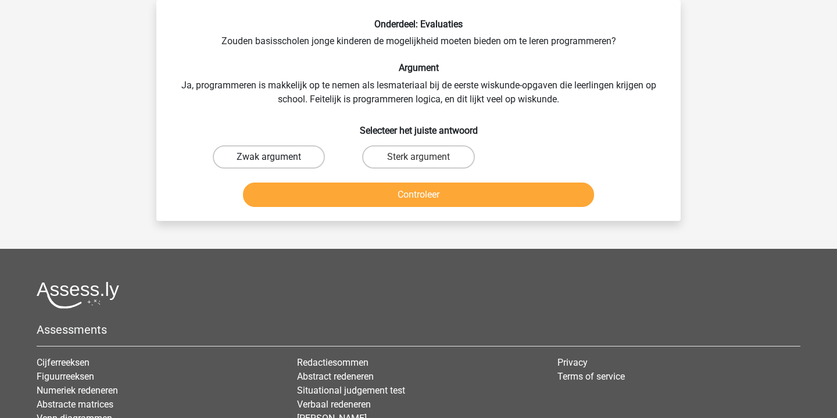
click at [282, 154] on label "Zwak argument" at bounding box center [269, 156] width 112 height 23
click at [277, 157] on input "Zwak argument" at bounding box center [273, 161] width 8 height 8
radio input "true"
click at [387, 194] on button "Controleer" at bounding box center [419, 195] width 352 height 24
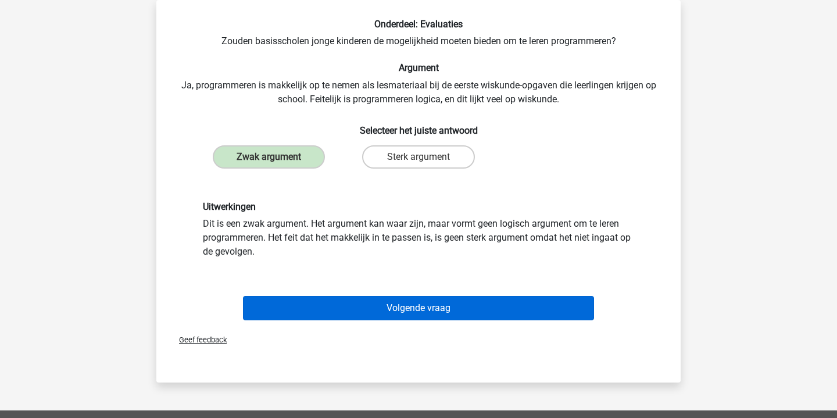
click at [480, 314] on button "Volgende vraag" at bounding box center [419, 308] width 352 height 24
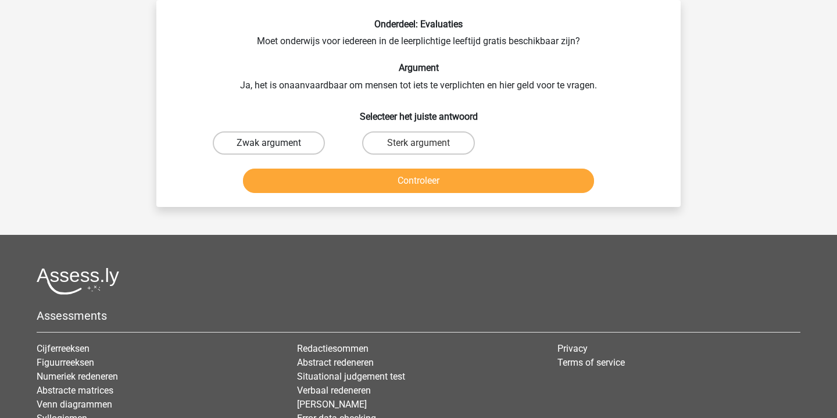
click at [278, 139] on label "Zwak argument" at bounding box center [269, 142] width 112 height 23
click at [277, 143] on input "Zwak argument" at bounding box center [273, 147] width 8 height 8
radio input "true"
click at [417, 177] on button "Controleer" at bounding box center [419, 181] width 352 height 24
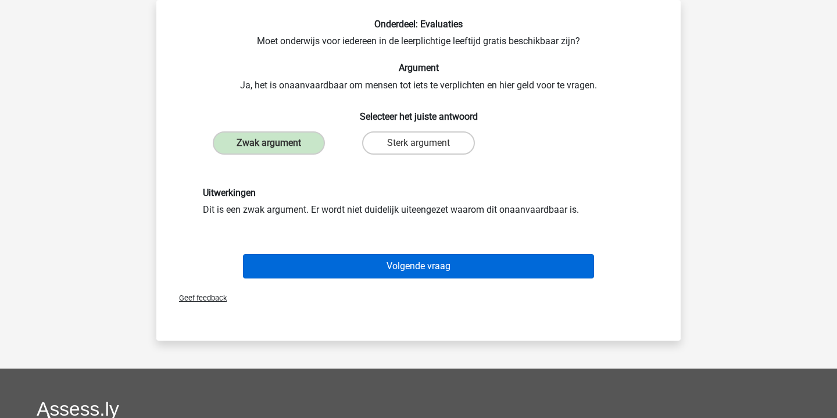
click at [443, 270] on button "Volgende vraag" at bounding box center [419, 266] width 352 height 24
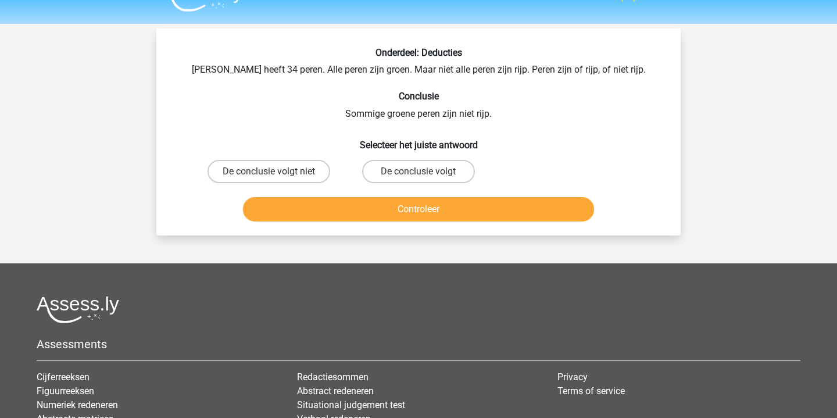
scroll to position [24, 0]
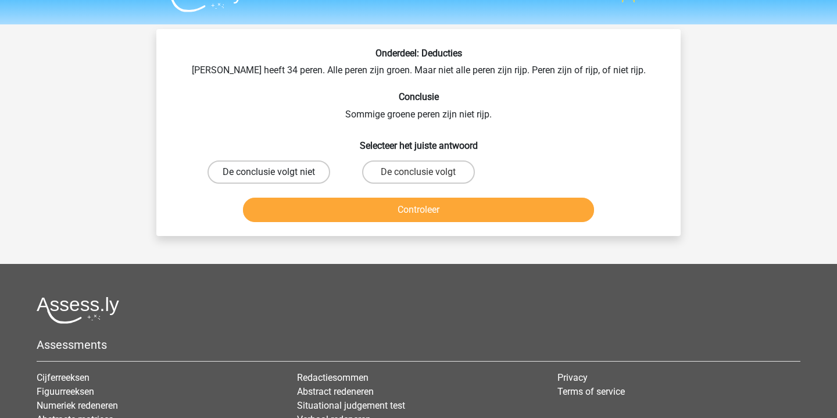
click at [319, 177] on label "De conclusie volgt niet" at bounding box center [269, 171] width 123 height 23
click at [277, 177] on input "De conclusie volgt niet" at bounding box center [273, 176] width 8 height 8
radio input "true"
click at [423, 208] on button "Controleer" at bounding box center [419, 210] width 352 height 24
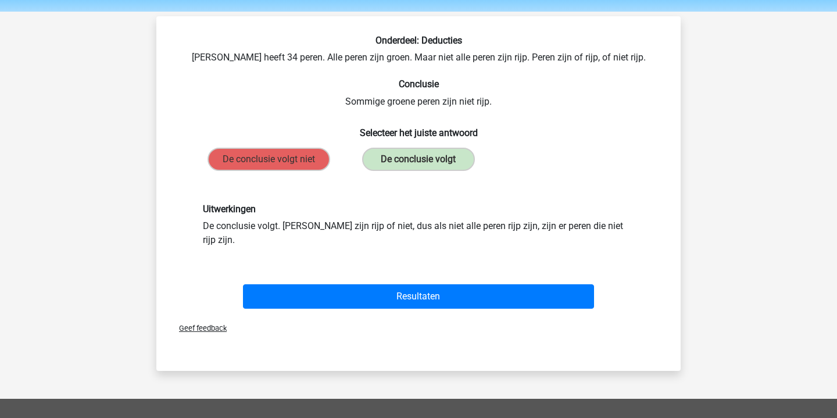
scroll to position [52, 0]
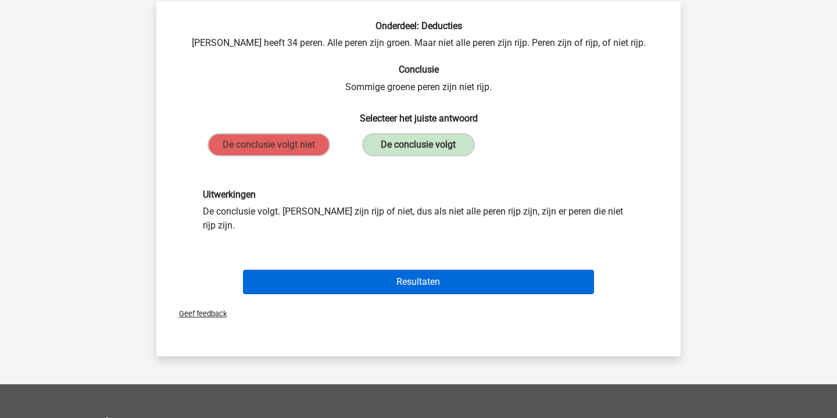
click at [470, 270] on button "Resultaten" at bounding box center [419, 282] width 352 height 24
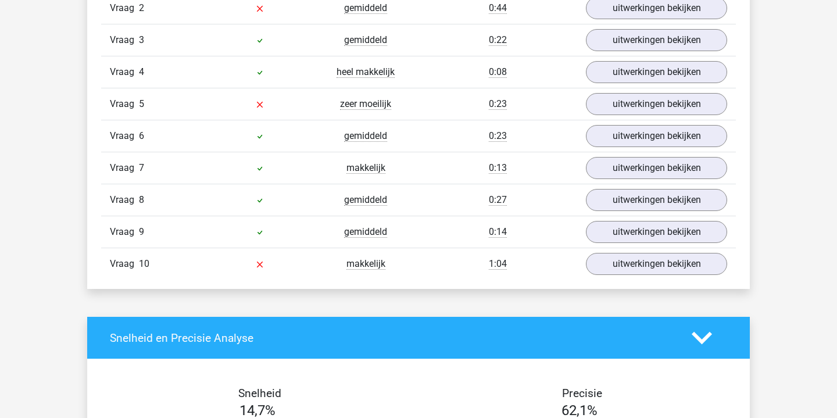
scroll to position [842, 0]
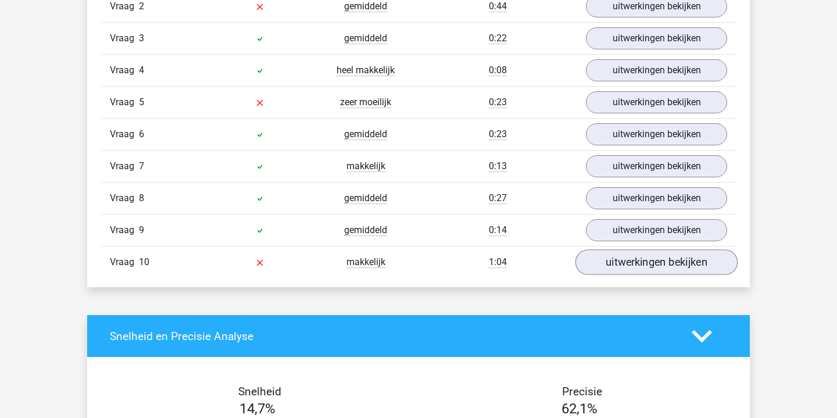
click at [622, 264] on link "uitwerkingen bekijken" at bounding box center [656, 262] width 162 height 26
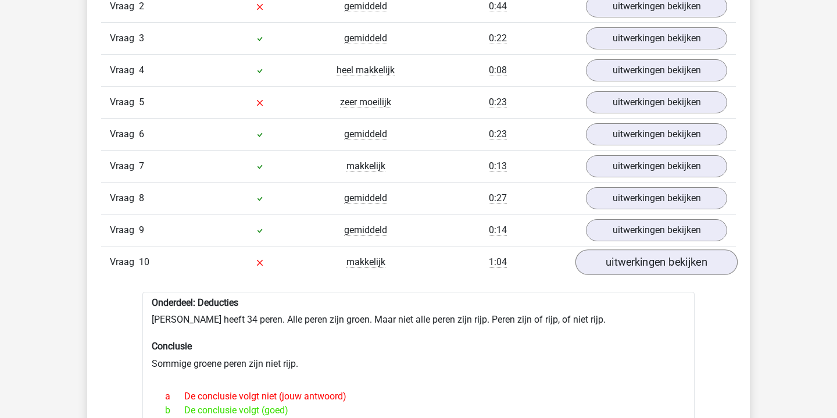
click at [622, 264] on link "uitwerkingen bekijken" at bounding box center [656, 262] width 162 height 26
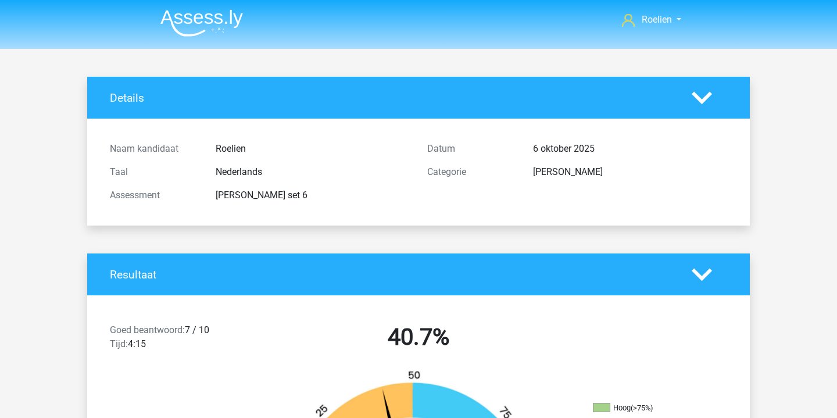
scroll to position [0, 0]
